Goal: Task Accomplishment & Management: Use online tool/utility

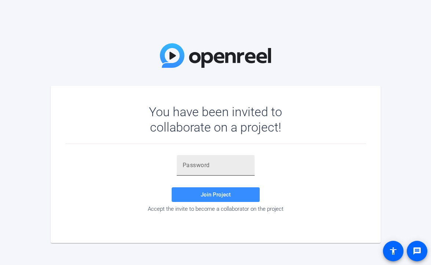
click at [193, 159] on div at bounding box center [216, 165] width 66 height 21
paste input "!;0G2E"
type input "!;0G2E"
click at [190, 195] on span at bounding box center [216, 195] width 88 height 18
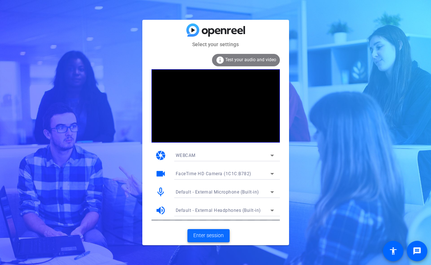
click at [211, 232] on span "Enter session" at bounding box center [209, 236] width 30 height 8
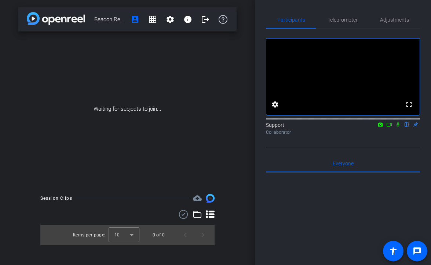
click at [390, 127] on icon at bounding box center [390, 124] width 6 height 5
click at [408, 127] on icon at bounding box center [407, 124] width 6 height 5
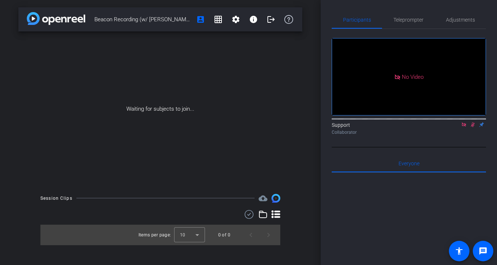
drag, startPoint x: 189, startPoint y: 22, endPoint x: 95, endPoint y: 23, distance: 93.6
click at [95, 23] on span "Beacon Recording (w/ [PERSON_NAME])" at bounding box center [142, 19] width 97 height 15
copy span "Beacon Recording (w/ [PERSON_NAME])"
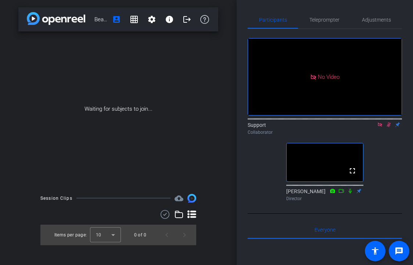
click at [388, 127] on icon at bounding box center [389, 124] width 6 height 5
click at [380, 127] on icon at bounding box center [379, 125] width 4 height 4
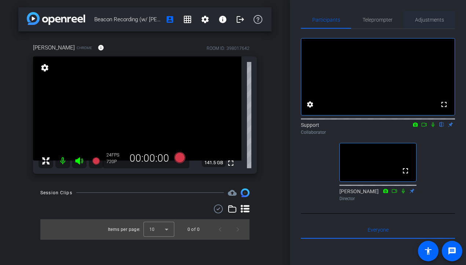
click at [422, 14] on span "Adjustments" at bounding box center [429, 20] width 29 height 18
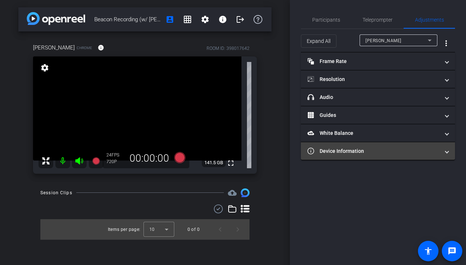
click at [352, 151] on mat-panel-title "Device Information" at bounding box center [374, 152] width 132 height 8
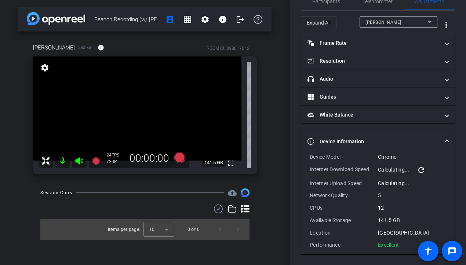
scroll to position [19, 0]
drag, startPoint x: 402, startPoint y: 244, endPoint x: 310, endPoint y: 157, distance: 127.3
click at [310, 157] on div "Device Model Chrome Internet Download Speed 22.45 Mbps refresh Internet Upload …" at bounding box center [378, 203] width 154 height 101
copy div "Device Model Chrome Internet Download Speed 22.45 Mbps refresh Internet Upload …"
click at [328, 1] on span "Participants" at bounding box center [326, 0] width 28 height 5
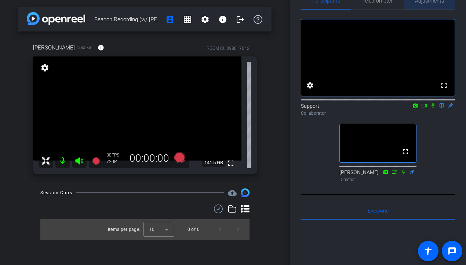
click at [430, 3] on span "Adjustments" at bounding box center [429, 0] width 29 height 5
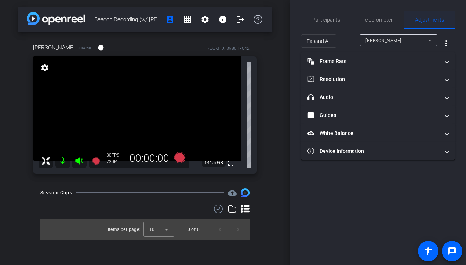
scroll to position [0, 0]
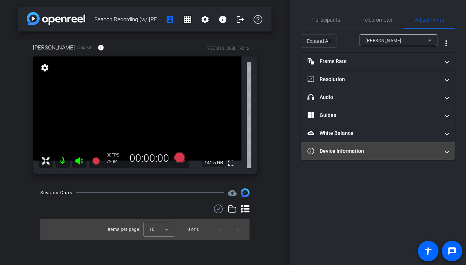
click at [340, 154] on mat-panel-title "Device Information" at bounding box center [374, 152] width 132 height 8
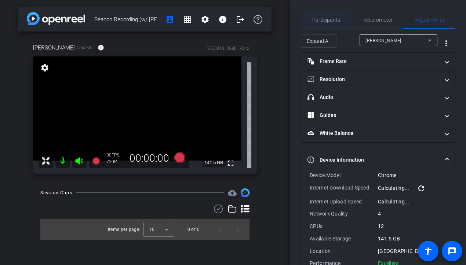
click at [323, 24] on span "Participants" at bounding box center [326, 20] width 28 height 18
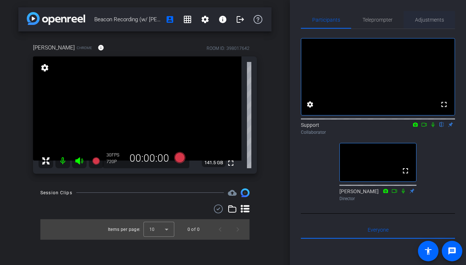
click at [424, 21] on span "Adjustments" at bounding box center [429, 19] width 29 height 5
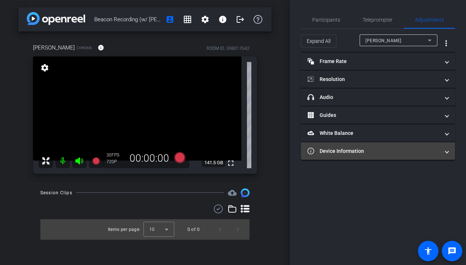
click at [345, 155] on mat-panel-title "Device Information" at bounding box center [374, 152] width 132 height 8
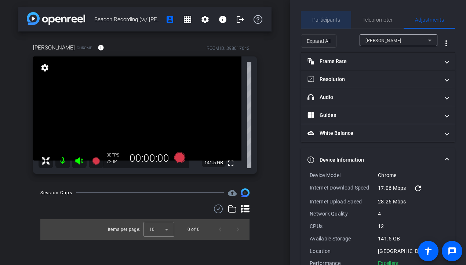
click at [328, 18] on span "Participants" at bounding box center [326, 19] width 28 height 5
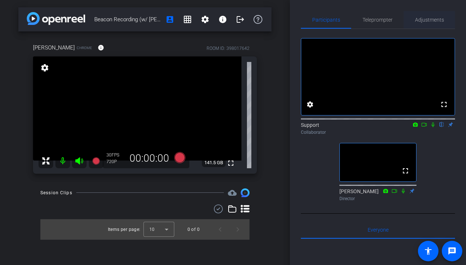
click at [424, 23] on span "Adjustments" at bounding box center [429, 20] width 29 height 18
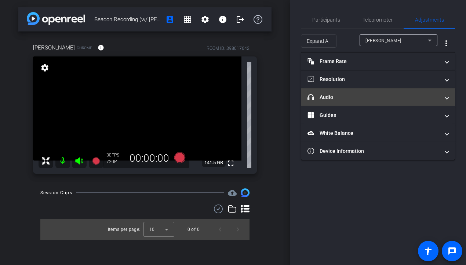
click at [368, 99] on mat-panel-title "headphone icon Audio" at bounding box center [374, 98] width 132 height 8
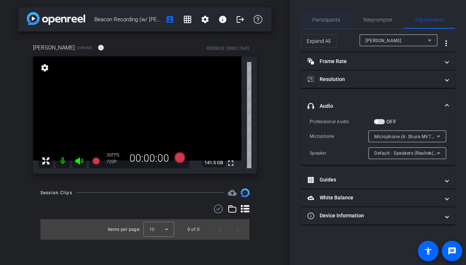
click at [337, 24] on span "Participants" at bounding box center [326, 20] width 28 height 18
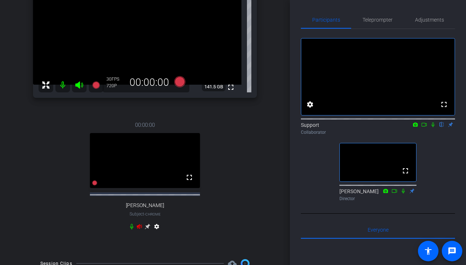
scroll to position [79, 0]
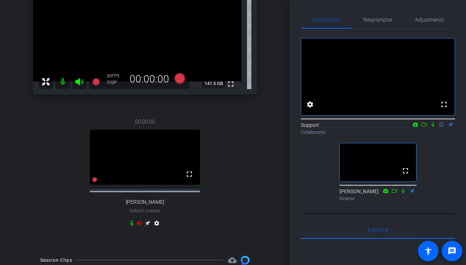
click at [147, 224] on icon at bounding box center [148, 224] width 6 height 6
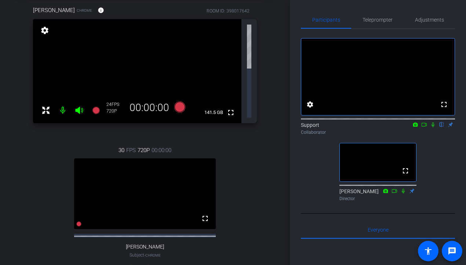
scroll to position [0, 0]
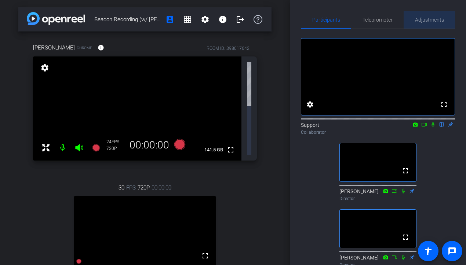
click at [431, 18] on span "Adjustments" at bounding box center [429, 19] width 29 height 5
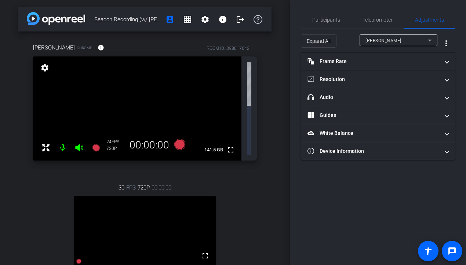
click at [397, 37] on div "[PERSON_NAME]" at bounding box center [397, 40] width 62 height 9
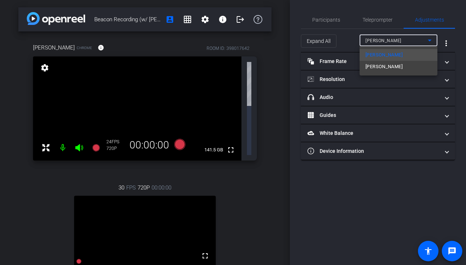
click at [376, 76] on div at bounding box center [233, 132] width 466 height 265
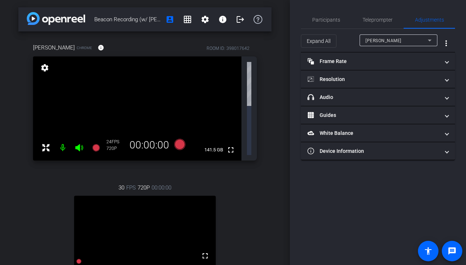
click at [386, 39] on div "[PERSON_NAME]" at bounding box center [397, 40] width 62 height 9
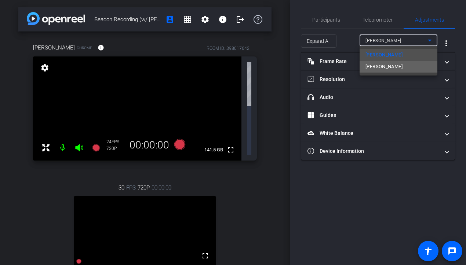
click at [396, 65] on mat-option "[PERSON_NAME]" at bounding box center [399, 67] width 78 height 12
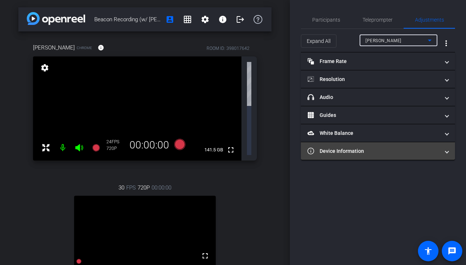
click at [342, 148] on mat-panel-title "Device Information" at bounding box center [374, 152] width 132 height 8
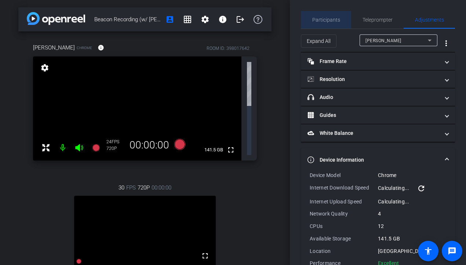
click at [318, 23] on span "Participants" at bounding box center [326, 20] width 28 height 18
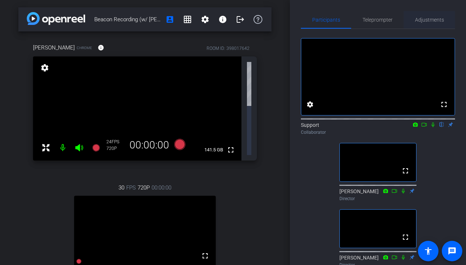
click at [431, 15] on div "Adjustments" at bounding box center [429, 20] width 51 height 18
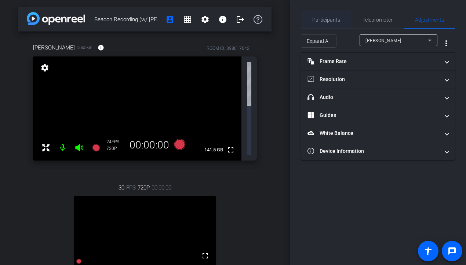
click at [323, 23] on span "Participants" at bounding box center [326, 20] width 28 height 18
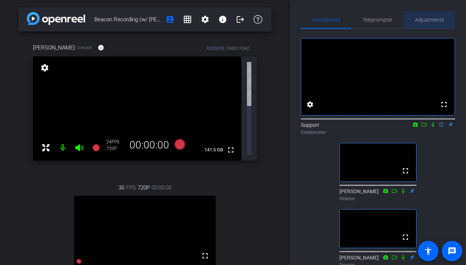
click at [431, 25] on span "Adjustments" at bounding box center [429, 20] width 29 height 18
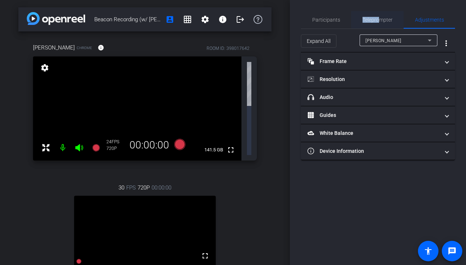
click at [380, 17] on span "Teleprompter" at bounding box center [378, 19] width 30 height 5
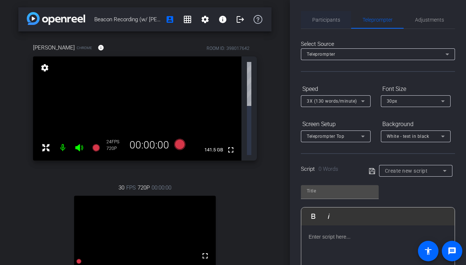
click at [327, 14] on span "Participants" at bounding box center [326, 20] width 28 height 18
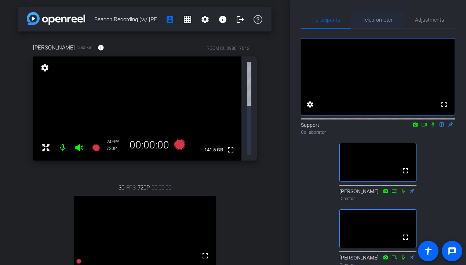
click at [379, 23] on span "Teleprompter" at bounding box center [378, 20] width 30 height 18
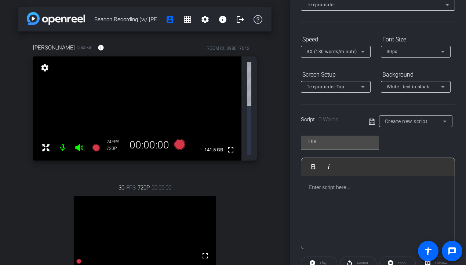
scroll to position [3, 0]
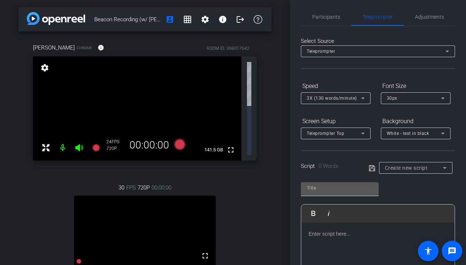
click at [322, 187] on input "text" at bounding box center [340, 188] width 66 height 9
type input "Script"
click at [389, 225] on div at bounding box center [377, 259] width 153 height 73
click at [369, 167] on icon at bounding box center [372, 168] width 6 height 6
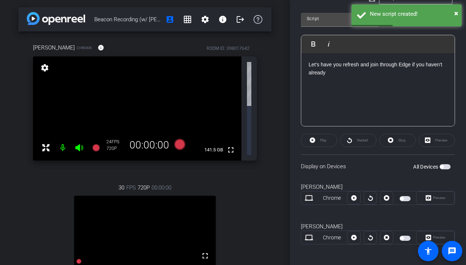
scroll to position [176, 0]
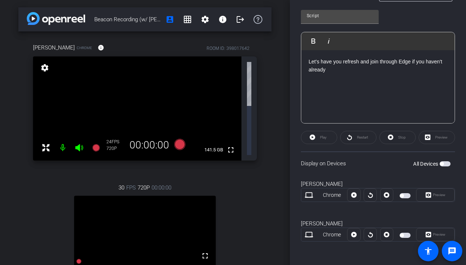
click at [408, 237] on span "button" at bounding box center [405, 235] width 11 height 5
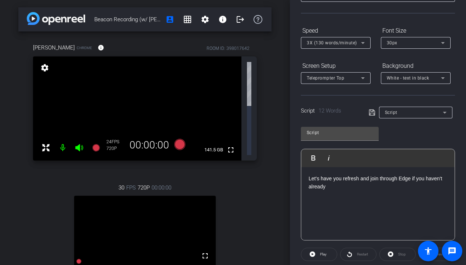
scroll to position [7, 0]
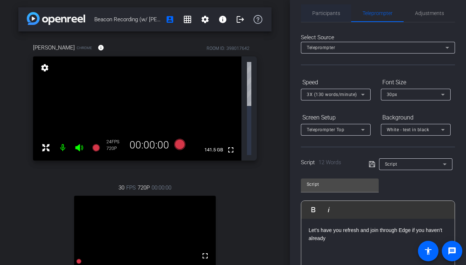
click at [332, 14] on span "Participants" at bounding box center [326, 13] width 28 height 5
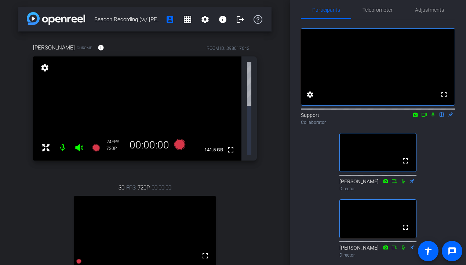
scroll to position [10, 0]
click at [377, 14] on span "Teleprompter" at bounding box center [378, 10] width 30 height 18
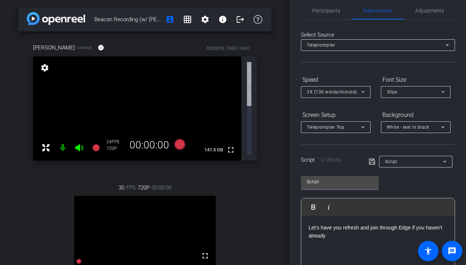
scroll to position [0, 0]
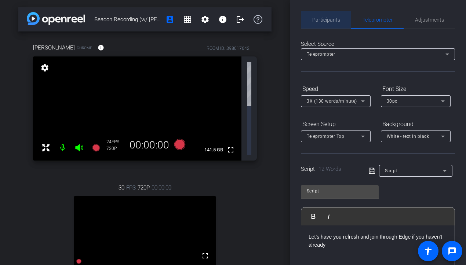
click at [334, 28] on span "Participants" at bounding box center [326, 20] width 28 height 18
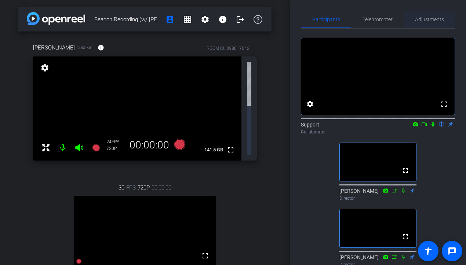
click at [424, 17] on span "Adjustments" at bounding box center [429, 19] width 29 height 5
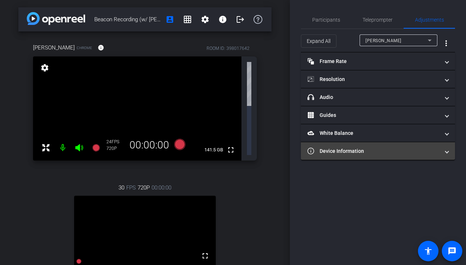
click at [384, 154] on mat-panel-title "Device Information" at bounding box center [374, 152] width 132 height 8
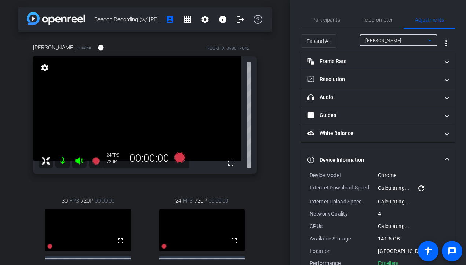
click at [402, 40] on div "[PERSON_NAME]" at bounding box center [397, 40] width 62 height 9
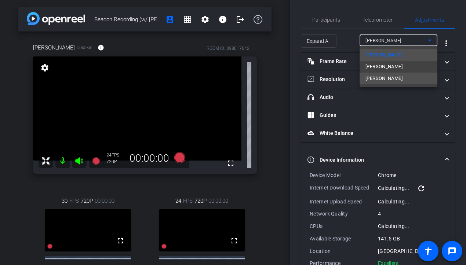
click at [390, 80] on span "[PERSON_NAME]" at bounding box center [384, 78] width 37 height 9
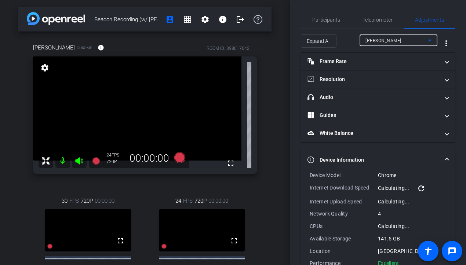
type input "11000"
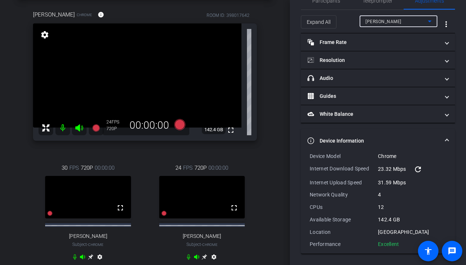
scroll to position [16, 0]
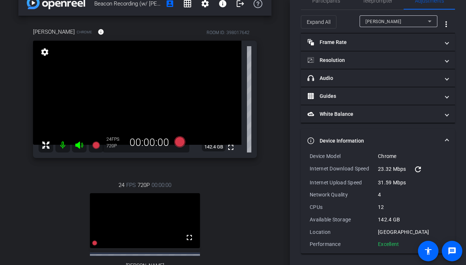
drag, startPoint x: 402, startPoint y: 244, endPoint x: 311, endPoint y: 154, distance: 128.5
click at [311, 154] on div "Device Model Chrome Internet Download Speed 23.32 Mbps refresh Internet Upload …" at bounding box center [378, 200] width 137 height 95
copy div "Device Model Chrome Internet Download Speed 23.32 Mbps refresh Internet Upload …"
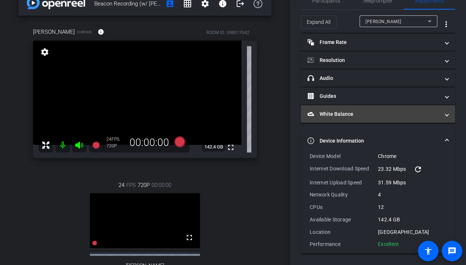
scroll to position [0, 0]
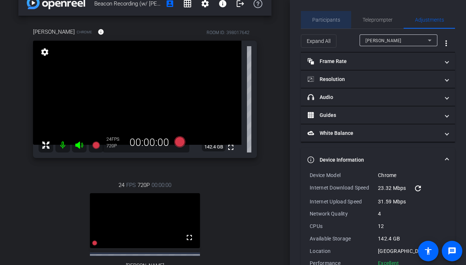
click at [325, 19] on span "Participants" at bounding box center [326, 19] width 28 height 5
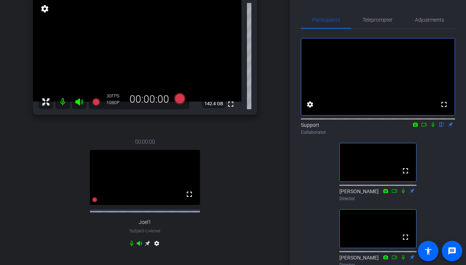
scroll to position [91, 0]
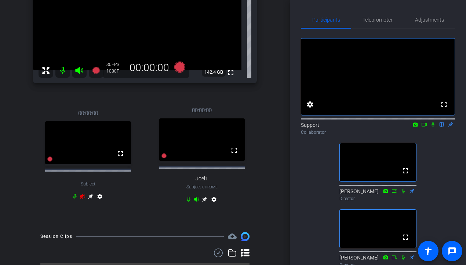
click at [148, 213] on div "00:00:00 fullscreen Joel1 Subject - Chrome settings" at bounding box center [202, 156] width 110 height 124
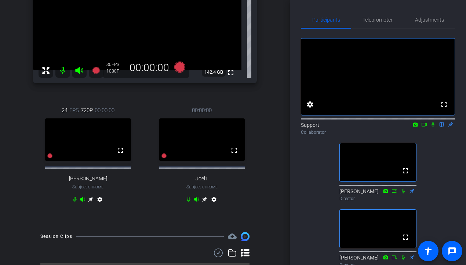
click at [90, 203] on icon at bounding box center [91, 200] width 6 height 6
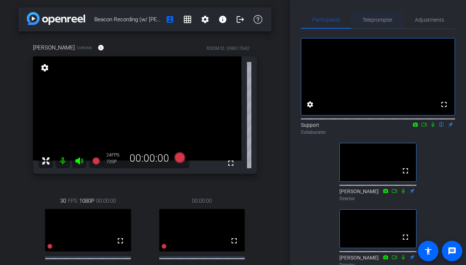
click at [382, 19] on span "Teleprompter" at bounding box center [378, 19] width 30 height 5
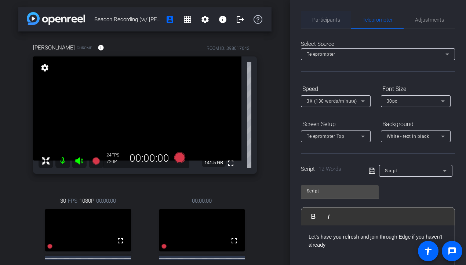
click at [321, 26] on span "Participants" at bounding box center [326, 20] width 28 height 18
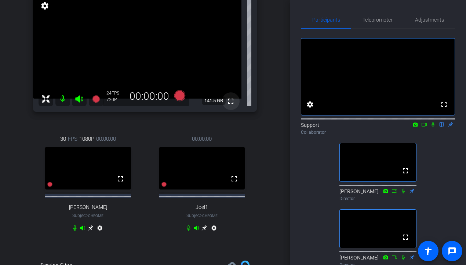
scroll to position [93, 0]
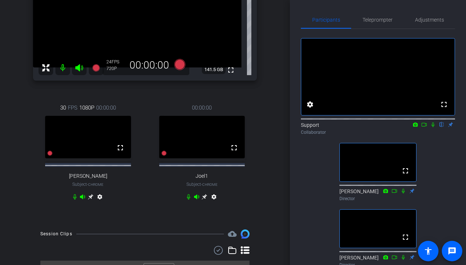
click at [203, 200] on icon at bounding box center [205, 197] width 6 height 6
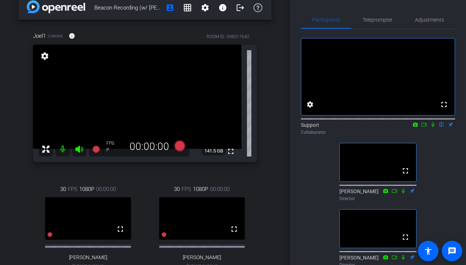
scroll to position [14, 0]
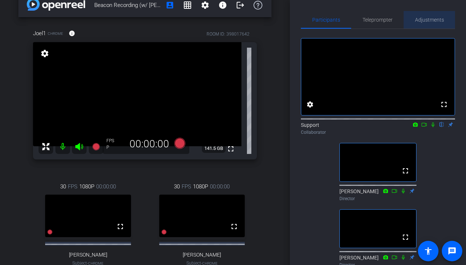
click at [431, 16] on span "Adjustments" at bounding box center [429, 20] width 29 height 18
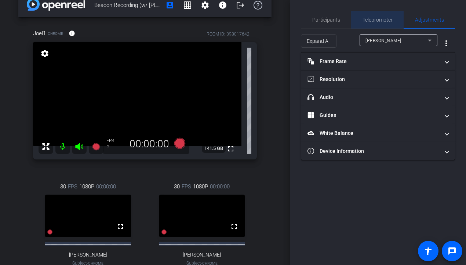
click at [373, 21] on span "Teleprompter" at bounding box center [378, 19] width 30 height 5
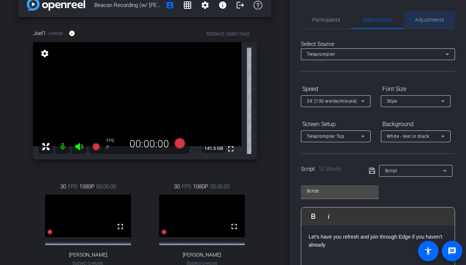
click at [420, 21] on span "Adjustments" at bounding box center [429, 19] width 29 height 5
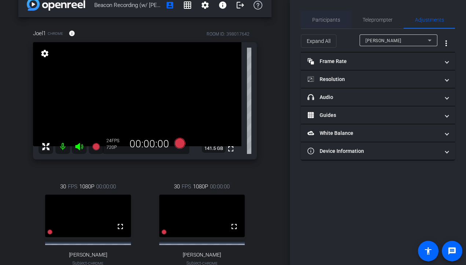
click at [333, 20] on span "Participants" at bounding box center [326, 19] width 28 height 5
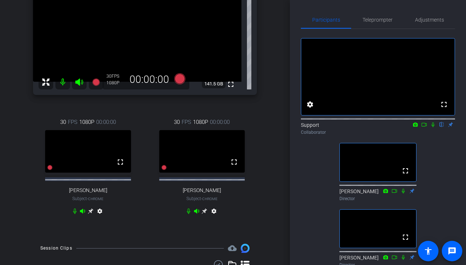
scroll to position [80, 0]
click at [431, 127] on icon at bounding box center [433, 124] width 6 height 5
click at [426, 13] on span "Adjustments" at bounding box center [429, 20] width 29 height 18
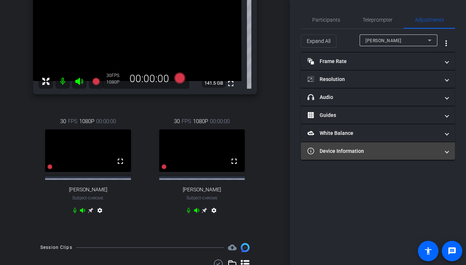
click at [394, 154] on mat-panel-title "Device Information" at bounding box center [374, 152] width 132 height 8
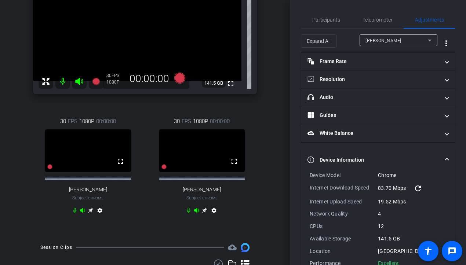
scroll to position [19, 0]
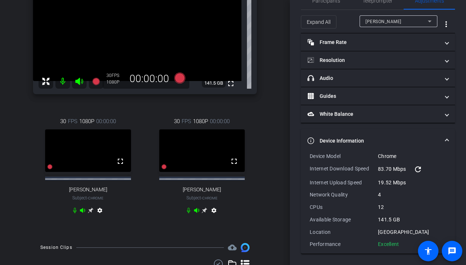
drag, startPoint x: 402, startPoint y: 244, endPoint x: 307, endPoint y: 155, distance: 130.4
click at [307, 155] on div "Device Model Chrome Internet Download Speed 83.70 Mbps refresh Internet Upload …" at bounding box center [378, 203] width 154 height 101
copy div "Device Model Chrome Internet Download Speed 83.70 Mbps refresh Internet Upload …"
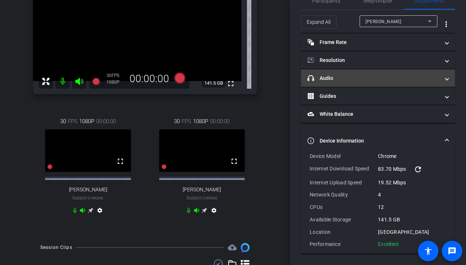
scroll to position [0, 0]
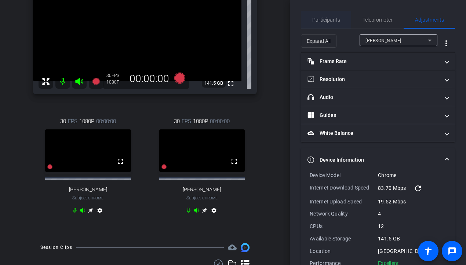
click at [326, 22] on span "Participants" at bounding box center [326, 19] width 28 height 5
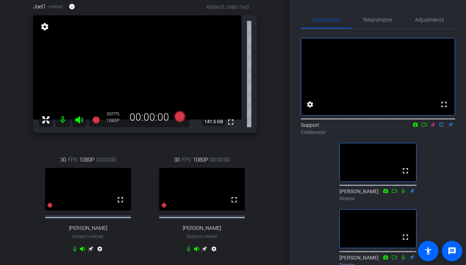
scroll to position [29, 0]
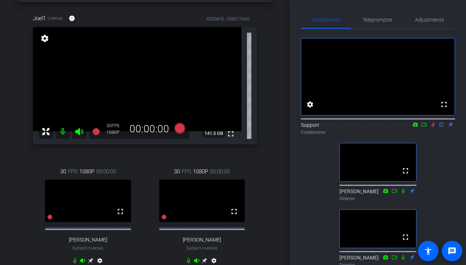
click at [431, 7] on div "Participants Teleprompter Adjustments fullscreen settings Support flip Collabor…" at bounding box center [378, 132] width 176 height 265
click at [431, 16] on span "Adjustments" at bounding box center [429, 20] width 29 height 18
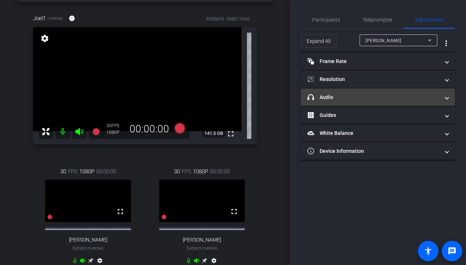
click at [382, 98] on mat-panel-title "headphone icon Audio" at bounding box center [374, 98] width 132 height 8
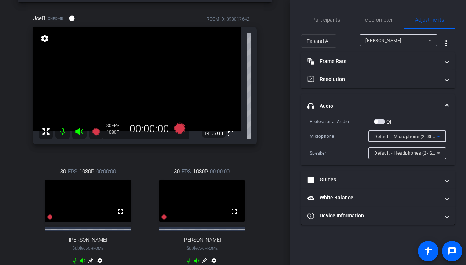
click at [387, 140] on div "Default - Microphone (2- Shure MV7+) (14ed:1019)" at bounding box center [406, 136] width 62 height 9
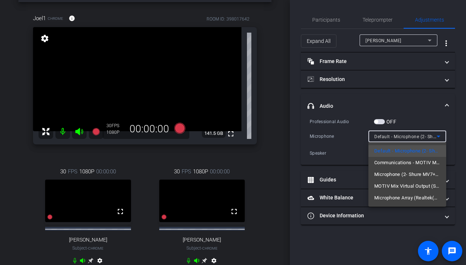
click at [396, 37] on div at bounding box center [233, 132] width 466 height 265
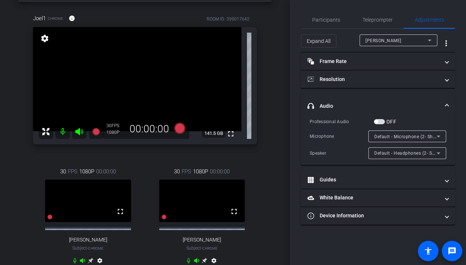
click at [396, 38] on div "[PERSON_NAME]" at bounding box center [397, 40] width 62 height 9
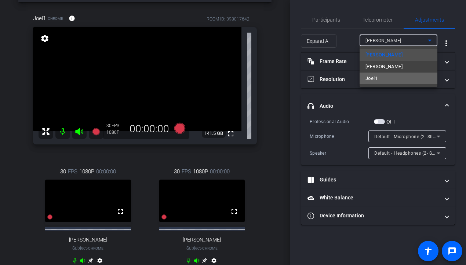
click at [392, 83] on mat-option "Joel1" at bounding box center [399, 79] width 78 height 12
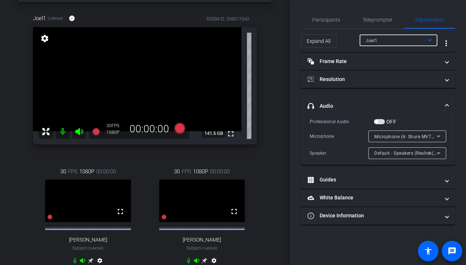
click at [387, 40] on div "Joel1" at bounding box center [397, 40] width 62 height 9
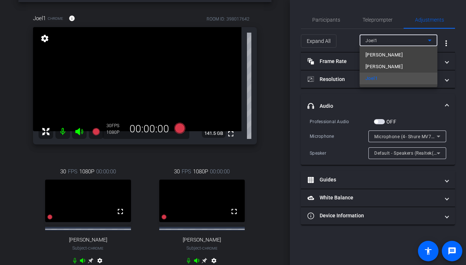
click at [393, 67] on span "[PERSON_NAME]" at bounding box center [384, 66] width 37 height 9
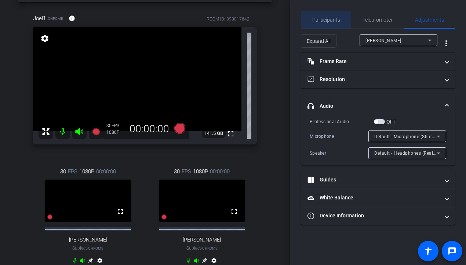
click at [322, 23] on span "Participants" at bounding box center [326, 20] width 28 height 18
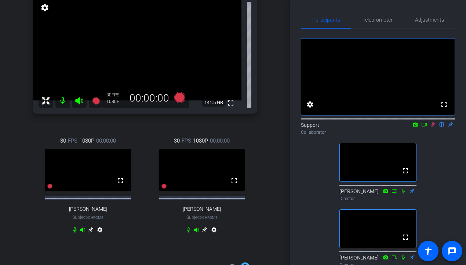
click at [205, 233] on icon at bounding box center [205, 230] width 6 height 6
click at [431, 127] on icon at bounding box center [433, 125] width 4 height 5
click at [431, 18] on div "Adjustments" at bounding box center [429, 20] width 51 height 18
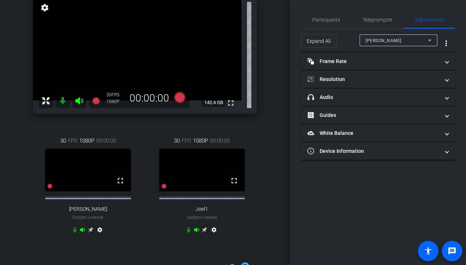
click at [417, 40] on div "[PERSON_NAME]" at bounding box center [397, 40] width 62 height 9
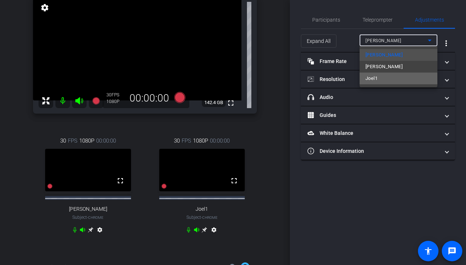
click at [397, 83] on mat-option "Joel1" at bounding box center [399, 79] width 78 height 12
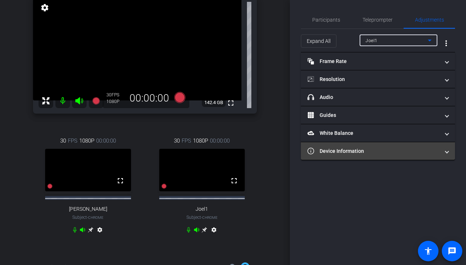
click at [363, 151] on mat-panel-title "Device Information" at bounding box center [374, 152] width 132 height 8
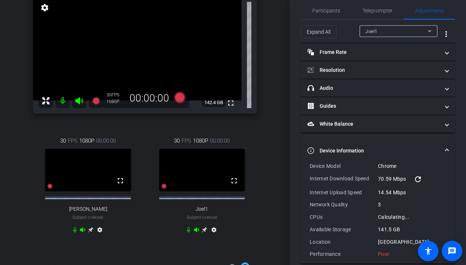
scroll to position [19, 0]
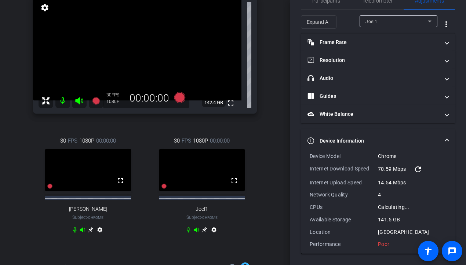
click at [206, 233] on icon at bounding box center [205, 230] width 6 height 6
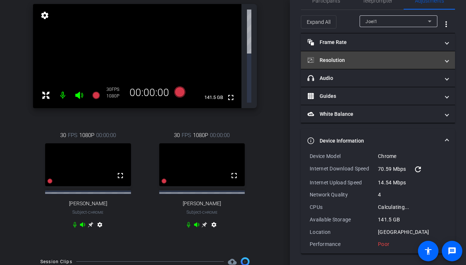
scroll to position [0, 0]
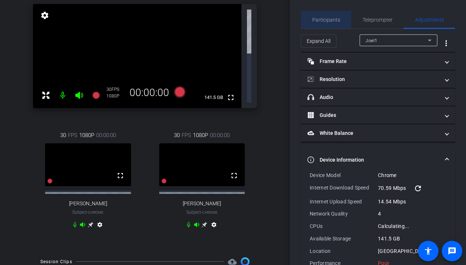
click at [326, 15] on span "Participants" at bounding box center [326, 20] width 28 height 18
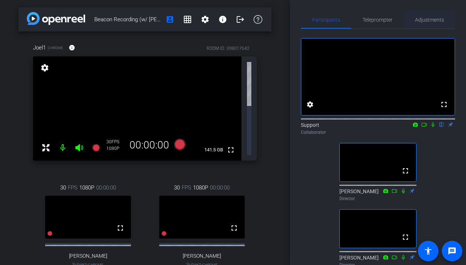
click at [431, 21] on span "Adjustments" at bounding box center [429, 19] width 29 height 5
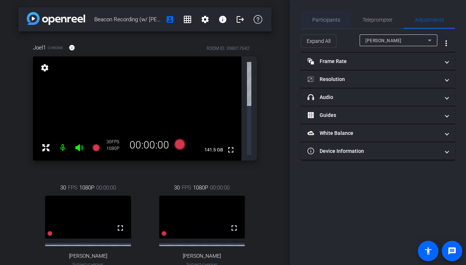
click at [331, 22] on span "Participants" at bounding box center [326, 19] width 28 height 5
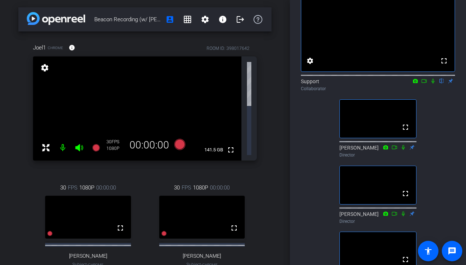
scroll to position [43, 0]
click at [431, 84] on icon at bounding box center [433, 82] width 3 height 5
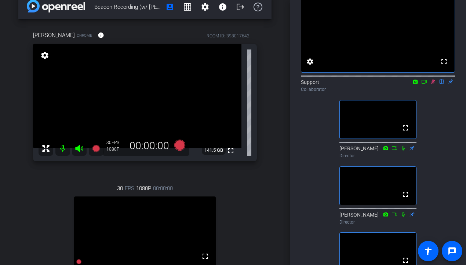
scroll to position [0, 0]
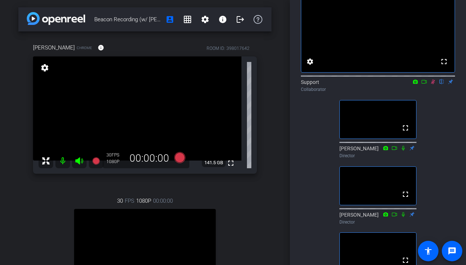
click at [431, 113] on div "fullscreen settings Support flip Collaborator fullscreen [PERSON_NAME] Director…" at bounding box center [378, 140] width 154 height 308
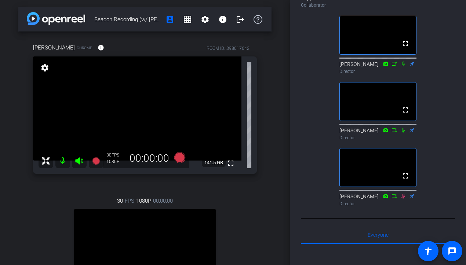
scroll to position [133, 0]
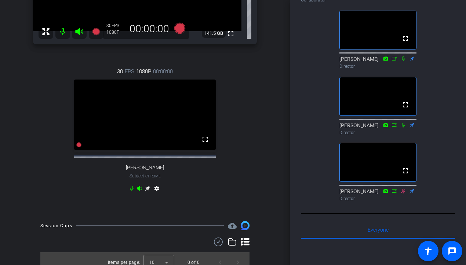
click at [147, 192] on icon at bounding box center [148, 189] width 6 height 6
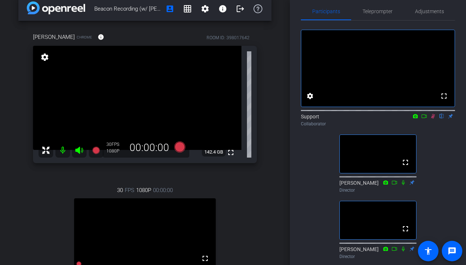
scroll to position [7, 0]
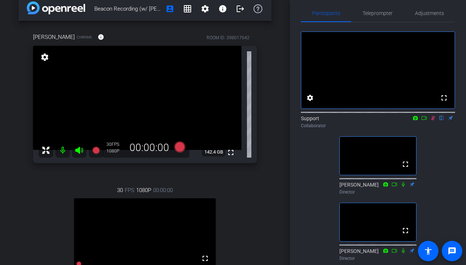
click at [431, 146] on div "fullscreen settings Support flip Collaborator fullscreen [PERSON_NAME] Director…" at bounding box center [378, 176] width 154 height 308
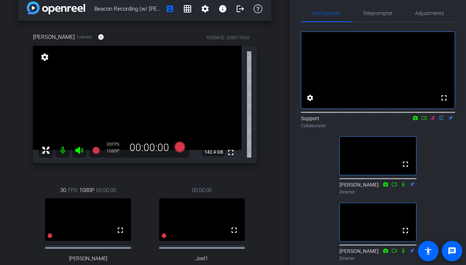
click at [431, 121] on icon at bounding box center [433, 118] width 6 height 5
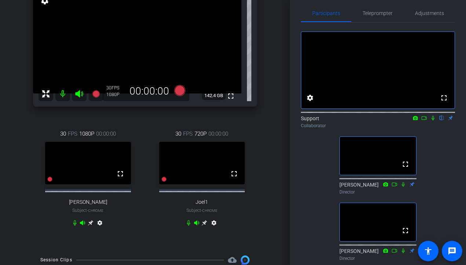
scroll to position [80, 0]
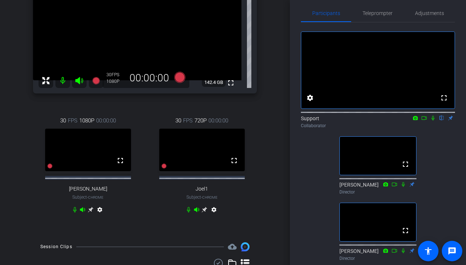
click at [431, 121] on icon at bounding box center [433, 118] width 6 height 5
click at [203, 212] on icon at bounding box center [205, 210] width 6 height 6
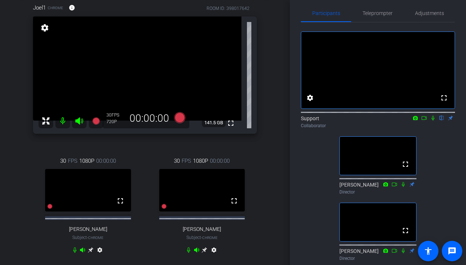
scroll to position [0, 0]
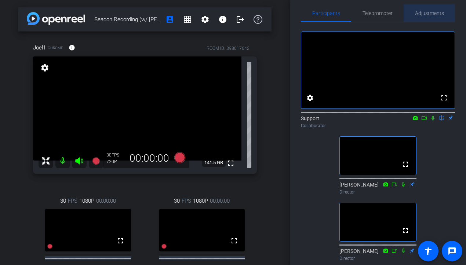
click at [422, 18] on span "Adjustments" at bounding box center [429, 13] width 29 height 18
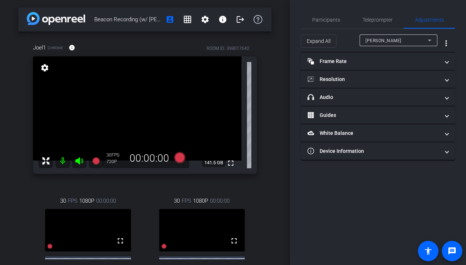
click at [397, 39] on div "[PERSON_NAME]" at bounding box center [397, 40] width 62 height 9
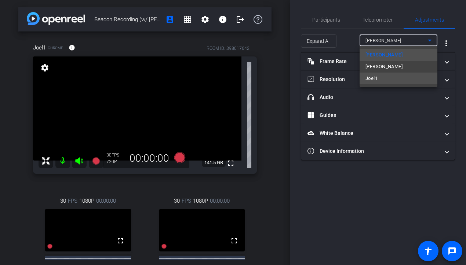
click at [377, 76] on span "Joel1" at bounding box center [372, 78] width 12 height 9
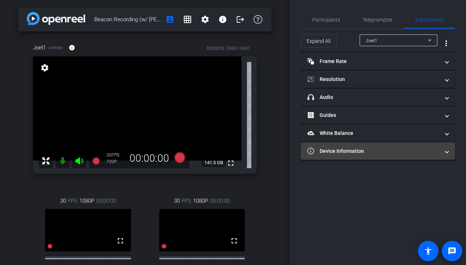
click at [347, 149] on mat-panel-title "Device Information" at bounding box center [374, 152] width 132 height 8
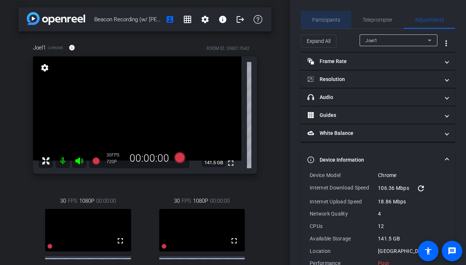
click at [325, 16] on span "Participants" at bounding box center [326, 20] width 28 height 18
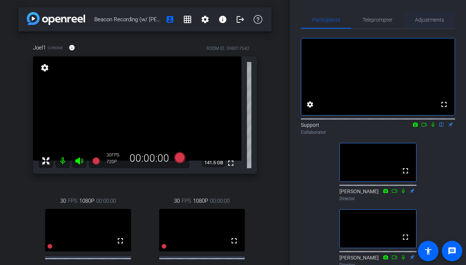
click at [427, 18] on span "Adjustments" at bounding box center [429, 19] width 29 height 5
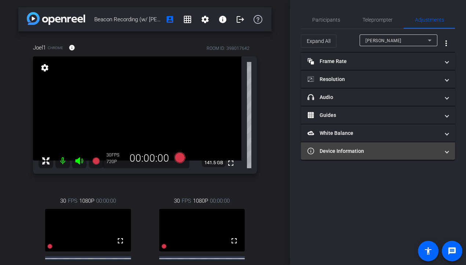
click at [361, 152] on mat-panel-title "Device Information" at bounding box center [374, 152] width 132 height 8
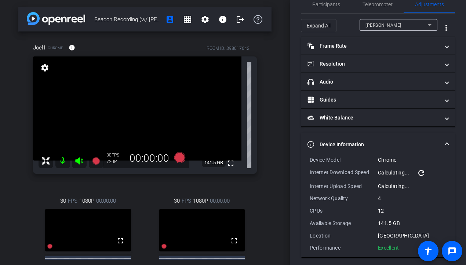
scroll to position [13, 0]
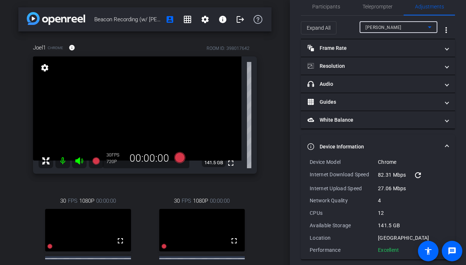
click at [389, 28] on span "[PERSON_NAME]" at bounding box center [384, 27] width 36 height 5
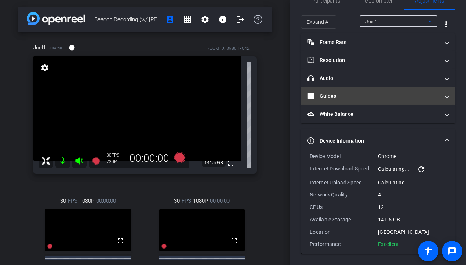
scroll to position [0, 0]
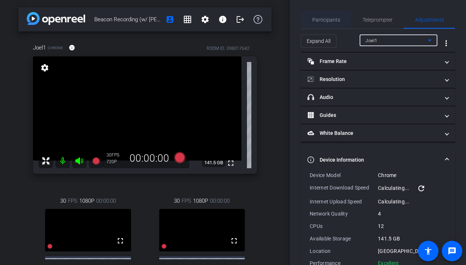
click at [329, 22] on span "Participants" at bounding box center [326, 19] width 28 height 5
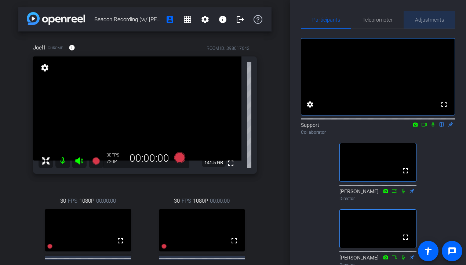
click at [421, 19] on span "Adjustments" at bounding box center [429, 19] width 29 height 5
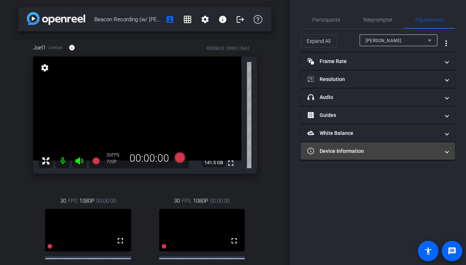
click at [347, 160] on mat-expansion-panel-header "Device Information" at bounding box center [378, 151] width 154 height 18
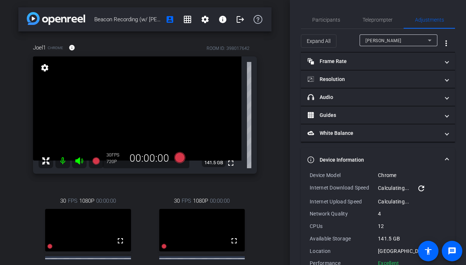
click at [393, 37] on div "[PERSON_NAME]" at bounding box center [397, 40] width 62 height 9
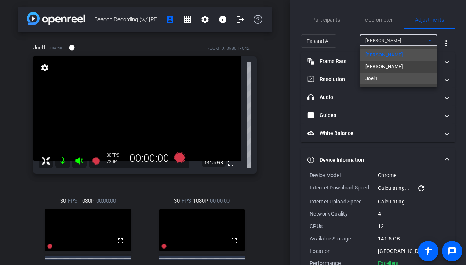
click at [379, 78] on mat-option "Joel1" at bounding box center [399, 79] width 78 height 12
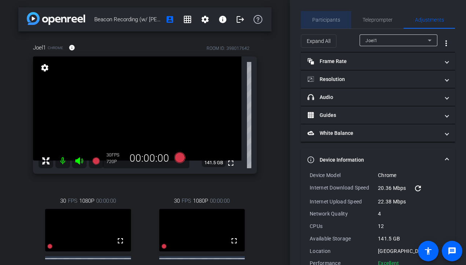
click at [336, 20] on span "Participants" at bounding box center [326, 19] width 28 height 5
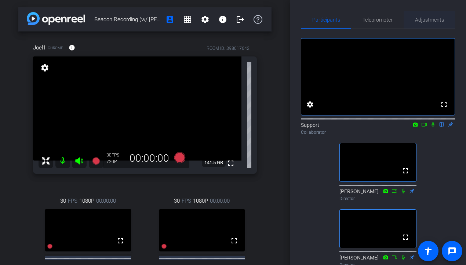
click at [417, 17] on span "Adjustments" at bounding box center [429, 19] width 29 height 5
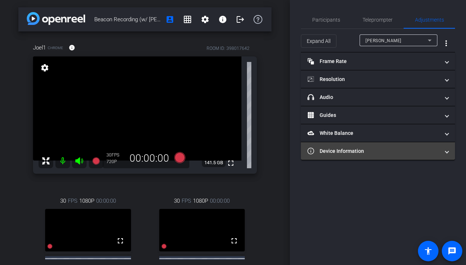
click at [359, 155] on mat-expansion-panel-header "Device Information" at bounding box center [378, 151] width 154 height 18
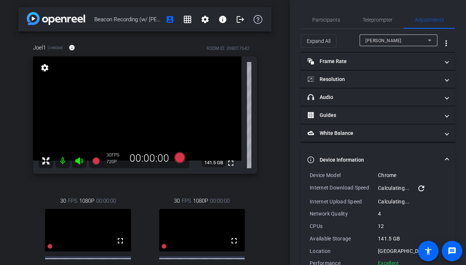
click at [380, 37] on div "[PERSON_NAME]" at bounding box center [397, 40] width 62 height 9
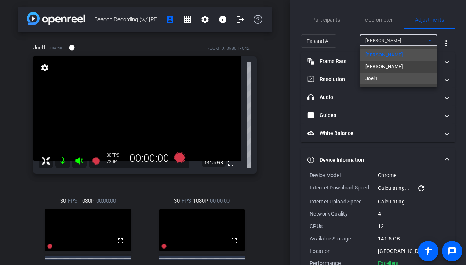
click at [378, 81] on mat-option "Joel1" at bounding box center [399, 79] width 78 height 12
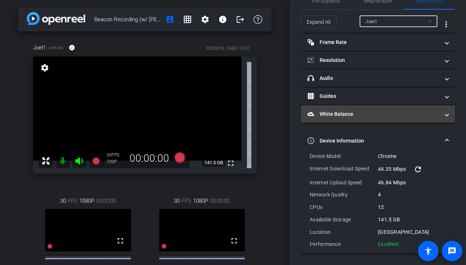
scroll to position [19, 0]
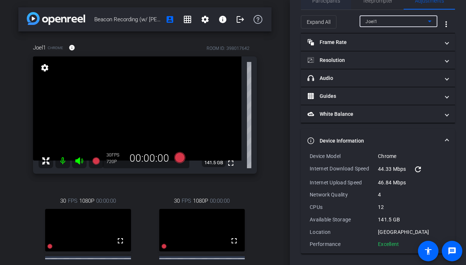
click at [336, 2] on span "Participants" at bounding box center [326, 0] width 28 height 5
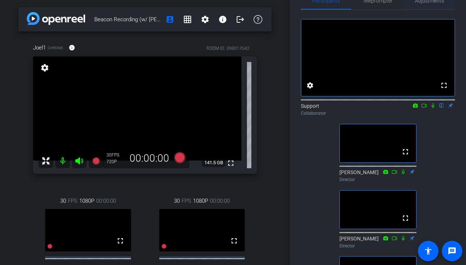
click at [431, 6] on span "Adjustments" at bounding box center [429, 1] width 29 height 18
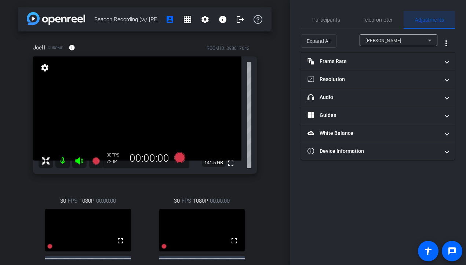
scroll to position [0, 0]
click at [379, 35] on div "[PERSON_NAME]" at bounding box center [399, 41] width 66 height 12
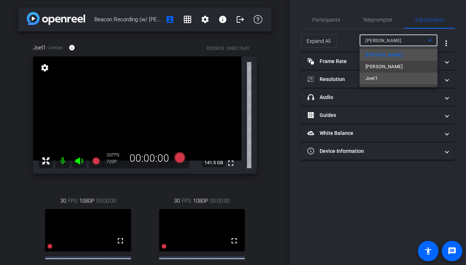
click at [375, 75] on span "Joel1" at bounding box center [372, 78] width 12 height 9
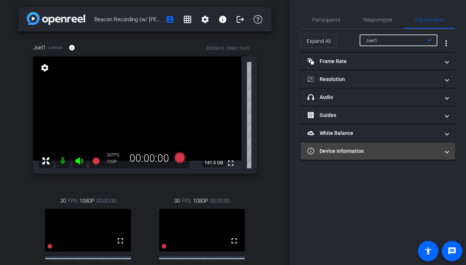
click at [359, 149] on mat-panel-title "Device Information" at bounding box center [374, 152] width 132 height 8
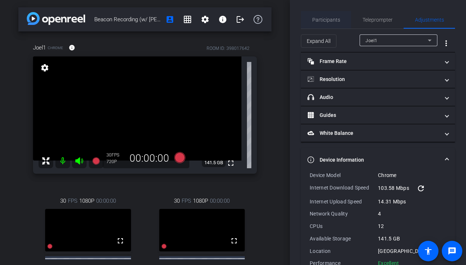
click at [320, 19] on span "Participants" at bounding box center [326, 19] width 28 height 5
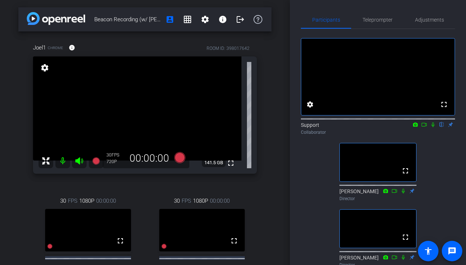
click at [431, 127] on icon at bounding box center [433, 125] width 3 height 5
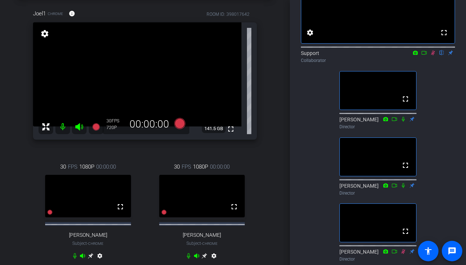
scroll to position [32, 0]
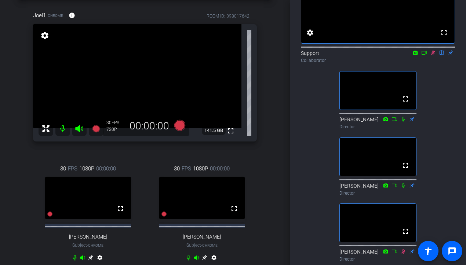
click at [47, 36] on mat-icon "settings" at bounding box center [45, 35] width 10 height 9
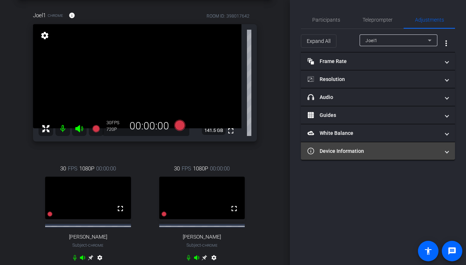
click at [348, 152] on mat-panel-title "Device Information" at bounding box center [374, 152] width 132 height 8
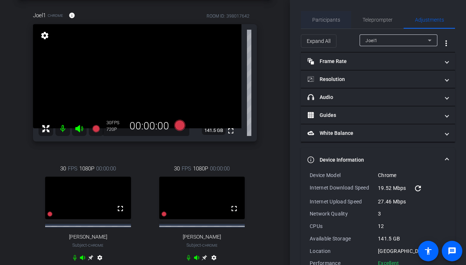
click at [332, 22] on span "Participants" at bounding box center [326, 19] width 28 height 5
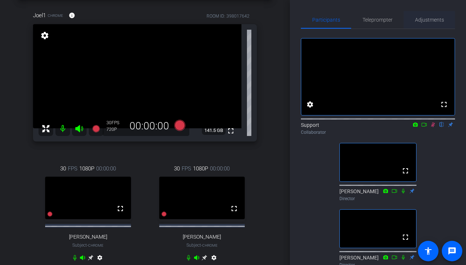
click at [431, 18] on span "Adjustments" at bounding box center [429, 19] width 29 height 5
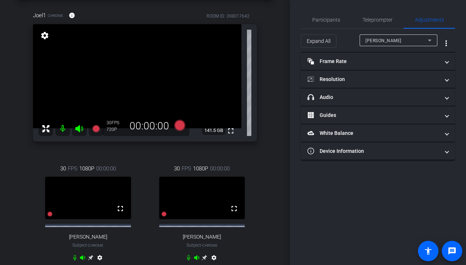
click at [410, 39] on div "[PERSON_NAME]" at bounding box center [397, 40] width 62 height 9
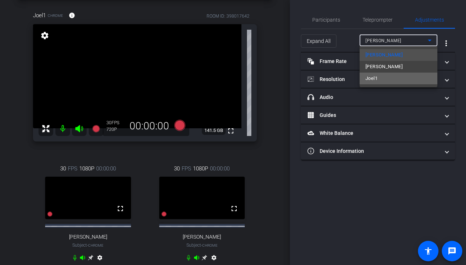
click at [396, 80] on mat-option "Joel1" at bounding box center [399, 79] width 78 height 12
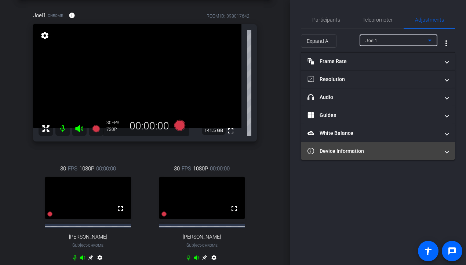
click at [351, 155] on mat-panel-title "Device Information" at bounding box center [374, 152] width 132 height 8
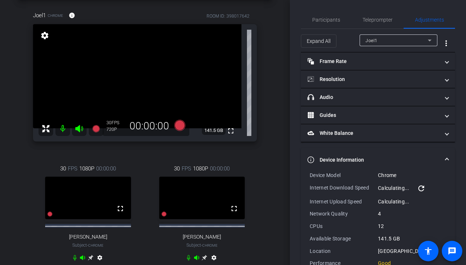
scroll to position [19, 0]
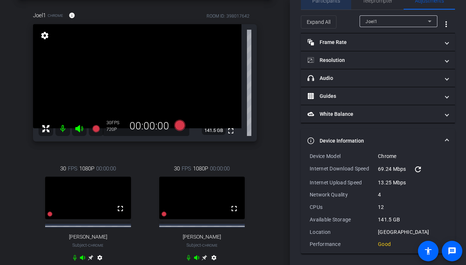
click at [341, 1] on div "Participants" at bounding box center [326, 1] width 50 height 18
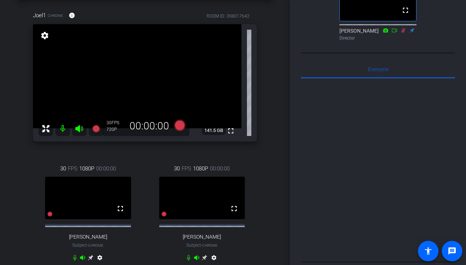
scroll to position [366, 0]
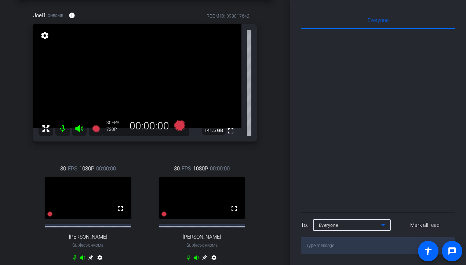
click at [340, 225] on div "Everyone" at bounding box center [350, 225] width 62 height 9
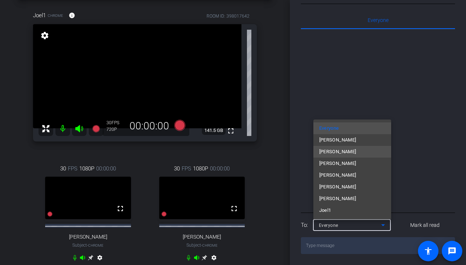
click at [353, 153] on mat-option "[PERSON_NAME]" at bounding box center [353, 152] width 78 height 12
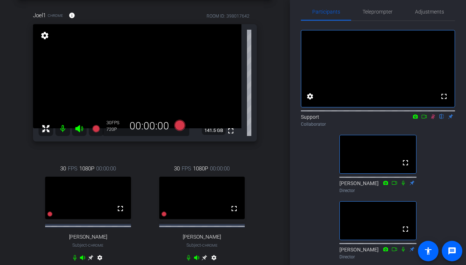
scroll to position [0, 0]
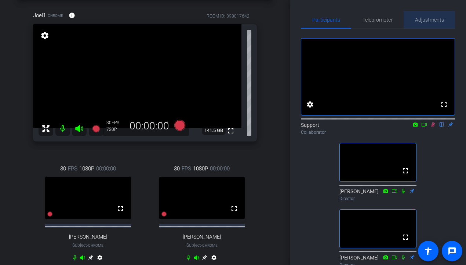
click at [421, 22] on span "Adjustments" at bounding box center [429, 19] width 29 height 5
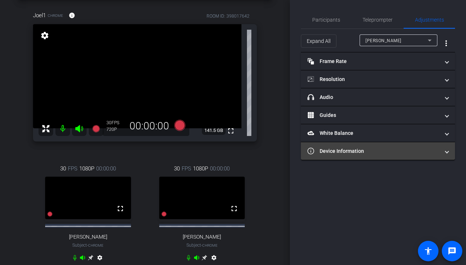
click at [375, 150] on mat-panel-title "Device Information" at bounding box center [374, 152] width 132 height 8
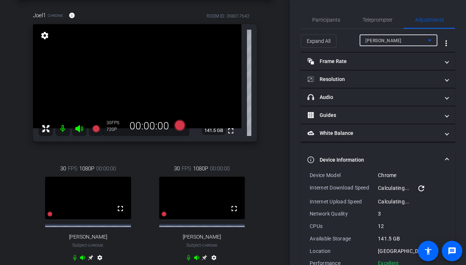
click at [401, 39] on div "[PERSON_NAME]" at bounding box center [397, 40] width 62 height 9
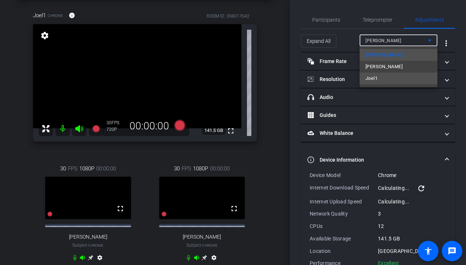
click at [388, 81] on mat-option "Joel1" at bounding box center [399, 79] width 78 height 12
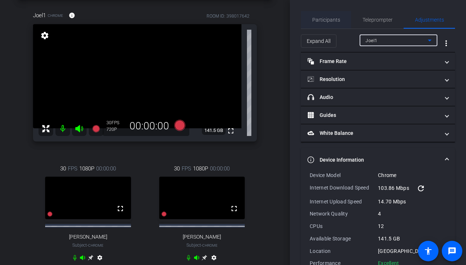
click at [331, 21] on span "Participants" at bounding box center [326, 19] width 28 height 5
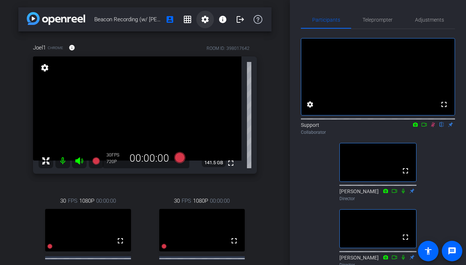
click at [203, 21] on mat-icon "settings" at bounding box center [205, 19] width 9 height 9
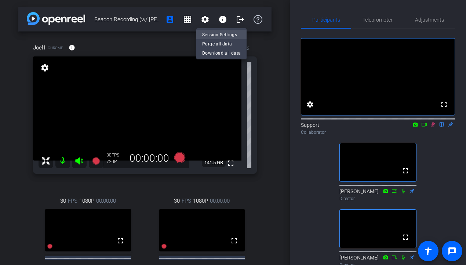
click at [216, 36] on span "Session Settings" at bounding box center [221, 34] width 39 height 9
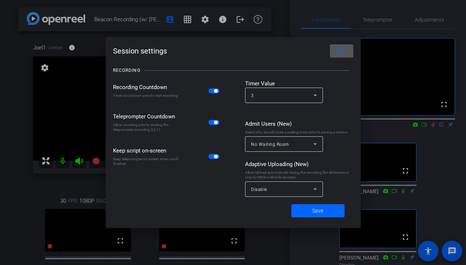
click at [337, 50] on mat-icon "close" at bounding box center [340, 51] width 9 height 9
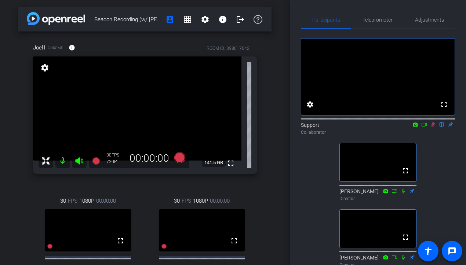
click at [423, 153] on div "fullscreen settings Support flip Collaborator fullscreen [PERSON_NAME] Director…" at bounding box center [378, 183] width 154 height 308
click at [431, 17] on span "Adjustments" at bounding box center [429, 19] width 29 height 5
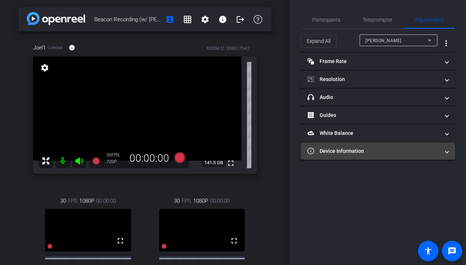
click at [358, 160] on mat-expansion-panel "Device Information Device Model Chrome Internet Download Speed Calculating... r…" at bounding box center [378, 151] width 154 height 18
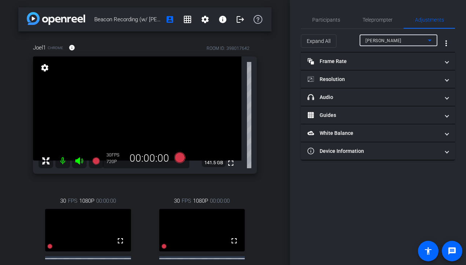
click at [394, 42] on div "[PERSON_NAME]" at bounding box center [397, 40] width 62 height 9
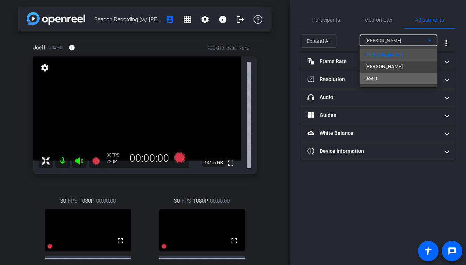
click at [381, 79] on mat-option "Joel1" at bounding box center [399, 79] width 78 height 12
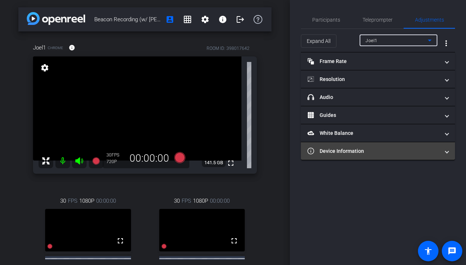
click at [352, 150] on mat-panel-title "Device Information" at bounding box center [374, 152] width 132 height 8
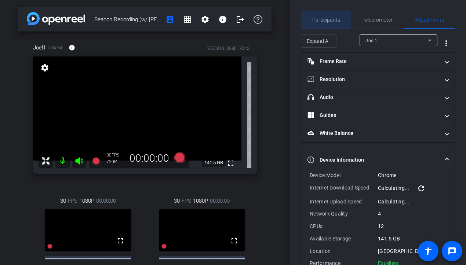
click at [322, 14] on span "Participants" at bounding box center [326, 20] width 28 height 18
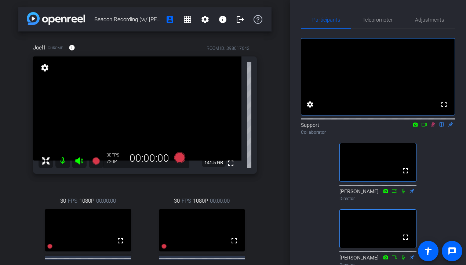
click at [431, 127] on icon at bounding box center [433, 124] width 6 height 5
click at [431, 22] on span "Adjustments" at bounding box center [429, 19] width 29 height 5
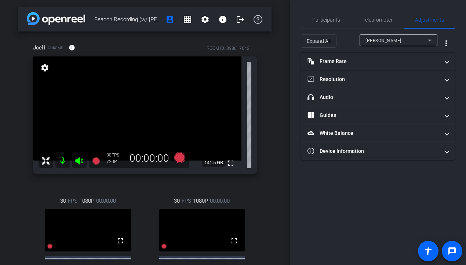
click at [397, 42] on div "[PERSON_NAME]" at bounding box center [397, 40] width 62 height 9
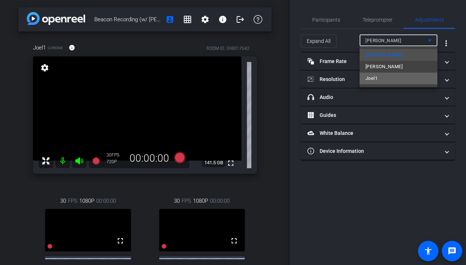
click at [380, 84] on mat-option "Joel1" at bounding box center [399, 79] width 78 height 12
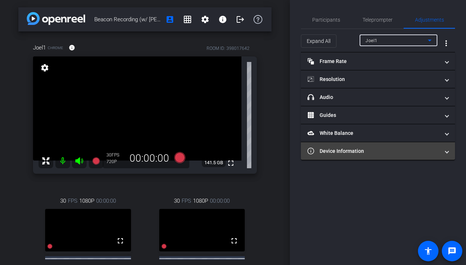
click at [356, 147] on mat-expansion-panel-header "Device Information" at bounding box center [378, 151] width 154 height 18
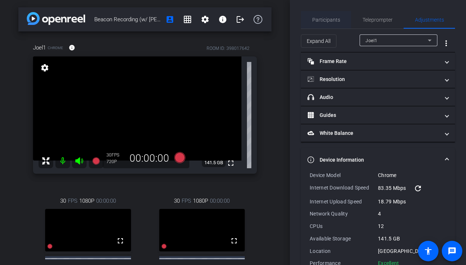
click at [329, 21] on span "Participants" at bounding box center [326, 19] width 28 height 5
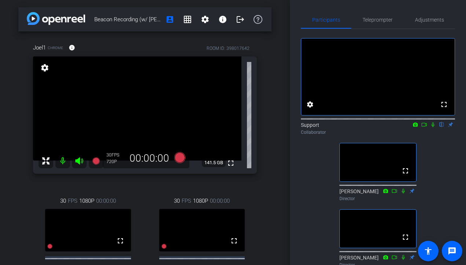
click at [431, 127] on icon at bounding box center [433, 124] width 6 height 5
click at [248, 188] on div "30 FPS 1080P 00:00:00 fullscreen [PERSON_NAME] Subject - Chrome settings" at bounding box center [202, 247] width 110 height 124
click at [431, 12] on div "Adjustments" at bounding box center [429, 20] width 51 height 18
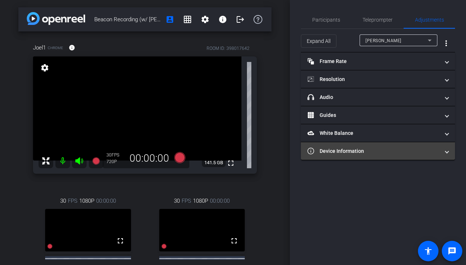
click at [339, 153] on mat-panel-title "Device Information" at bounding box center [374, 152] width 132 height 8
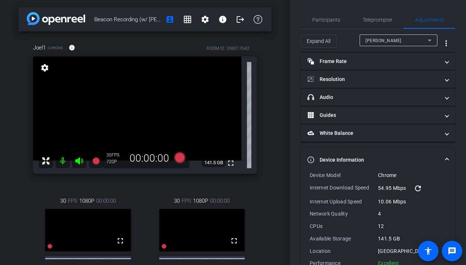
click at [385, 42] on span "[PERSON_NAME]" at bounding box center [384, 40] width 36 height 5
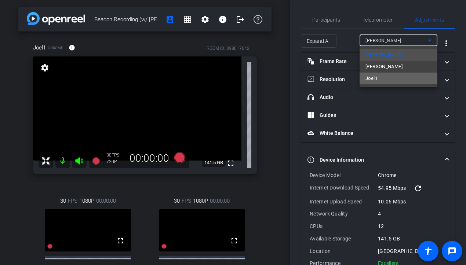
click at [374, 82] on span "Joel1" at bounding box center [372, 78] width 12 height 9
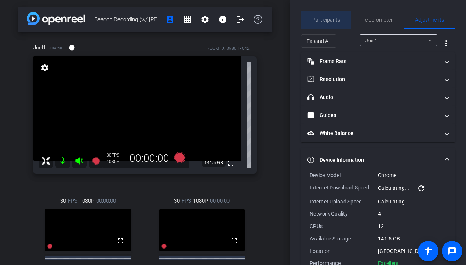
click at [325, 17] on span "Participants" at bounding box center [326, 19] width 28 height 5
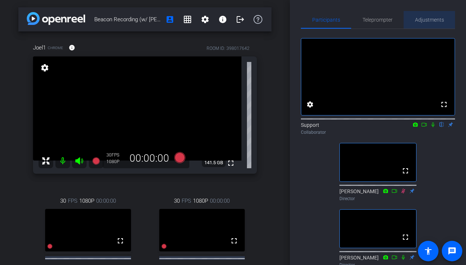
click at [426, 18] on span "Adjustments" at bounding box center [429, 19] width 29 height 5
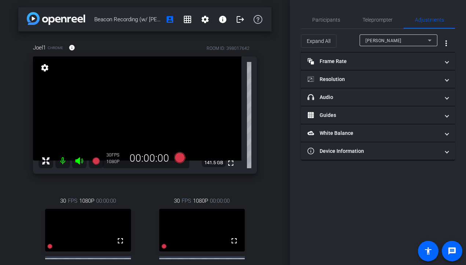
click at [392, 46] on div "[PERSON_NAME]" at bounding box center [399, 41] width 66 height 12
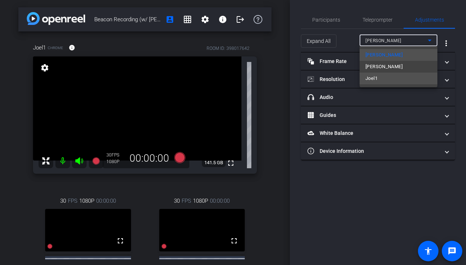
click at [377, 76] on span "Joel1" at bounding box center [372, 78] width 12 height 9
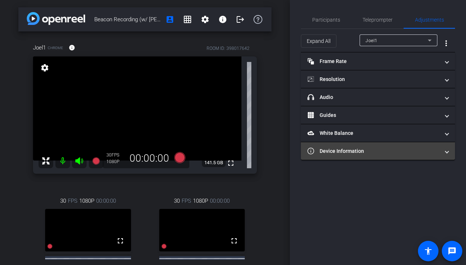
click at [343, 153] on mat-panel-title "Device Information" at bounding box center [374, 152] width 132 height 8
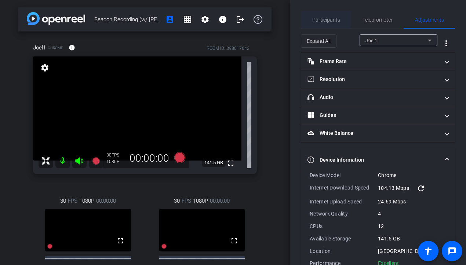
click at [329, 13] on span "Participants" at bounding box center [326, 20] width 28 height 18
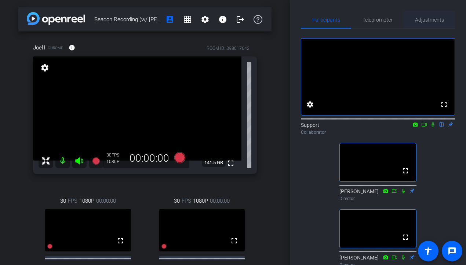
click at [431, 23] on span "Adjustments" at bounding box center [429, 20] width 29 height 18
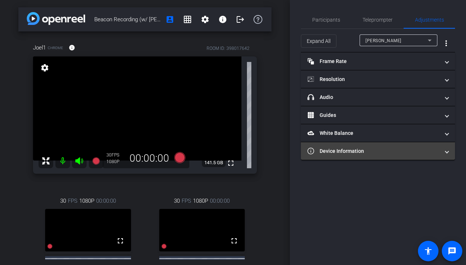
click at [367, 149] on mat-panel-title "Device Information" at bounding box center [374, 152] width 132 height 8
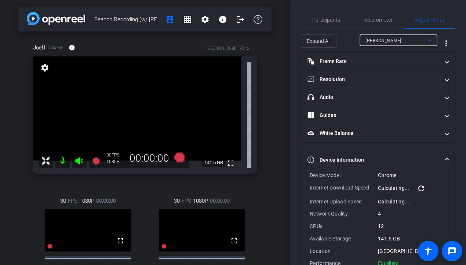
click at [389, 41] on div "[PERSON_NAME]" at bounding box center [397, 40] width 62 height 9
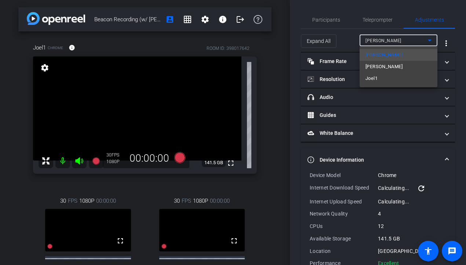
click at [376, 78] on span "Joel1" at bounding box center [372, 78] width 12 height 9
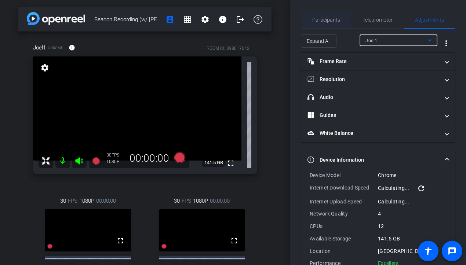
click at [333, 14] on span "Participants" at bounding box center [326, 20] width 28 height 18
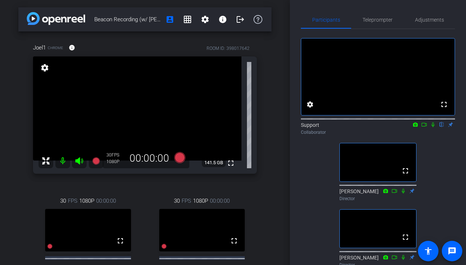
click at [431, 127] on icon at bounding box center [433, 124] width 6 height 5
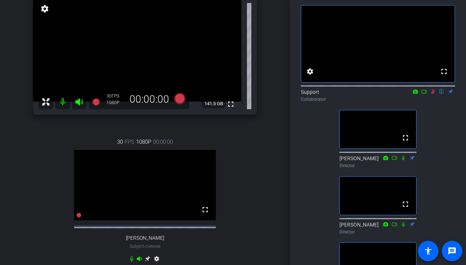
scroll to position [30, 0]
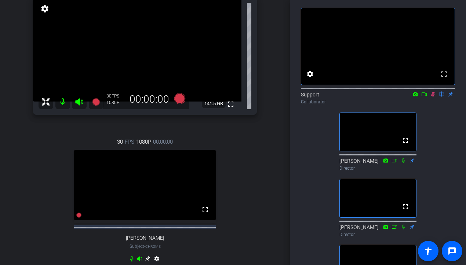
click at [431, 97] on icon at bounding box center [433, 94] width 4 height 5
click at [431, 97] on icon at bounding box center [433, 94] width 6 height 5
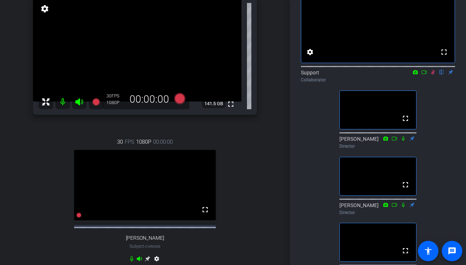
scroll to position [39, 0]
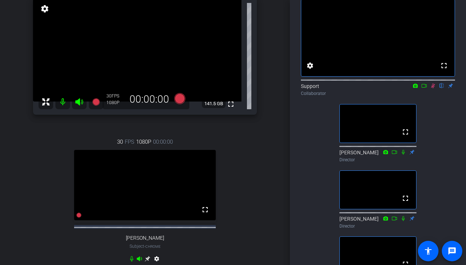
click at [431, 88] on icon at bounding box center [433, 85] width 6 height 5
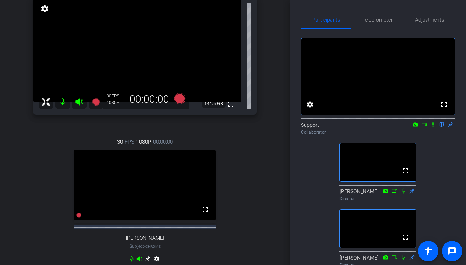
scroll to position [0, 0]
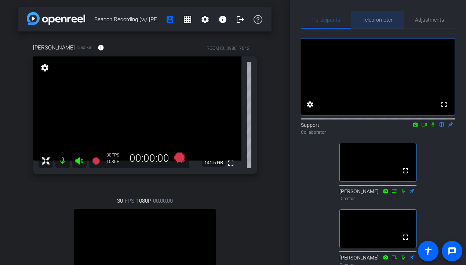
click at [377, 23] on span "Teleprompter" at bounding box center [378, 20] width 30 height 18
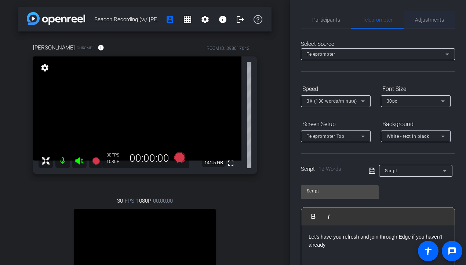
click at [431, 21] on div "Adjustments" at bounding box center [429, 20] width 51 height 18
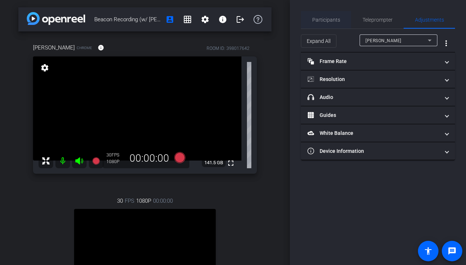
click at [324, 22] on span "Participants" at bounding box center [326, 19] width 28 height 5
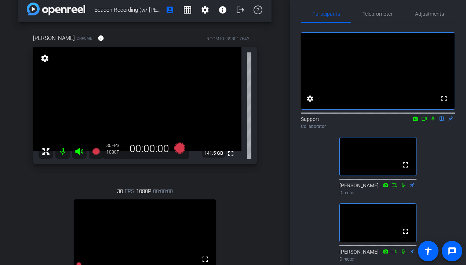
scroll to position [5, 0]
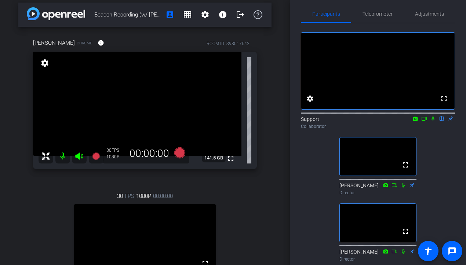
click at [431, 122] on icon at bounding box center [433, 118] width 6 height 5
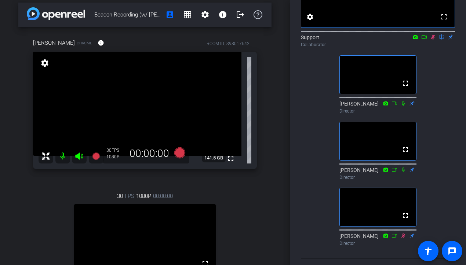
scroll to position [96, 0]
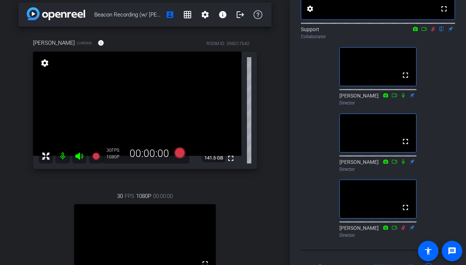
click at [431, 32] on icon at bounding box center [433, 28] width 6 height 5
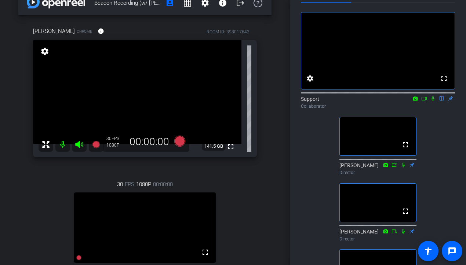
scroll to position [23, 0]
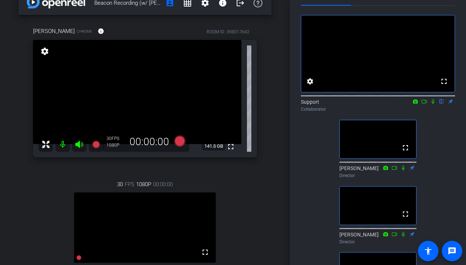
click at [431, 104] on icon at bounding box center [433, 101] width 6 height 5
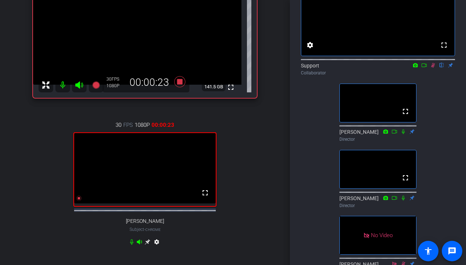
scroll to position [0, 0]
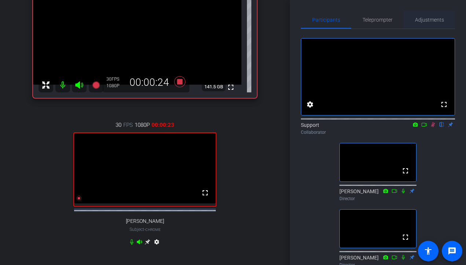
click at [431, 14] on span "Adjustments" at bounding box center [429, 20] width 29 height 18
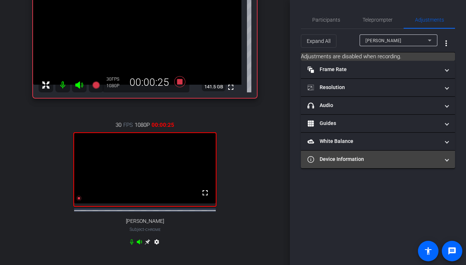
click at [391, 156] on mat-panel-title "Device Information" at bounding box center [374, 160] width 132 height 8
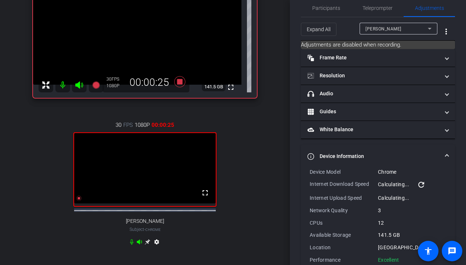
scroll to position [28, 0]
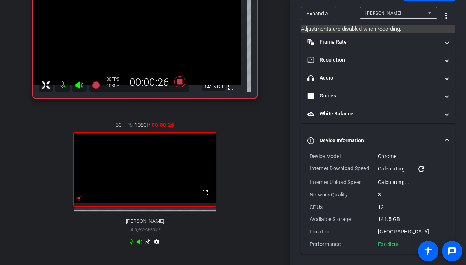
click at [390, 9] on div "[PERSON_NAME]" at bounding box center [397, 12] width 62 height 9
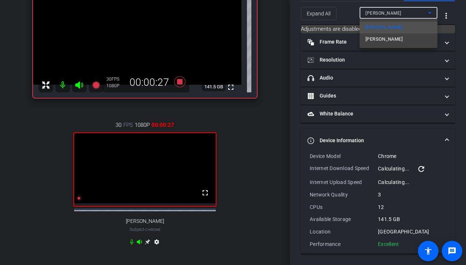
click at [376, 44] on mat-option "[PERSON_NAME]" at bounding box center [399, 39] width 78 height 12
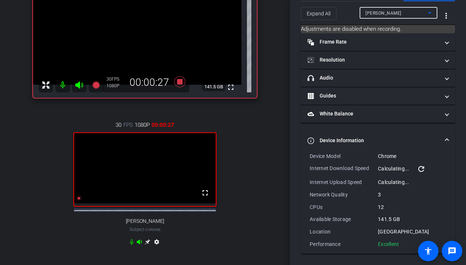
type input "11000"
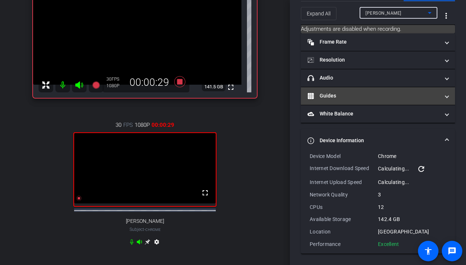
scroll to position [0, 0]
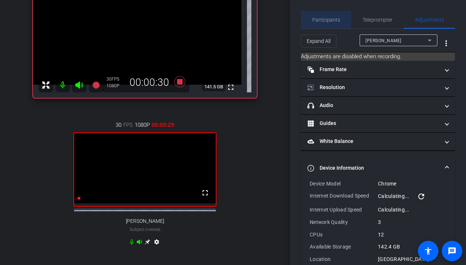
click at [329, 20] on span "Participants" at bounding box center [326, 19] width 28 height 5
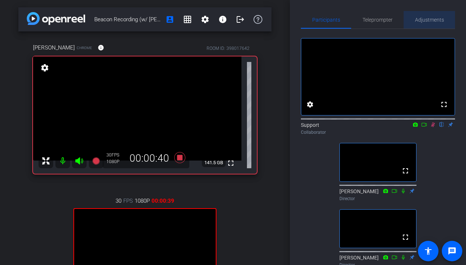
click at [424, 17] on span "Adjustments" at bounding box center [429, 19] width 29 height 5
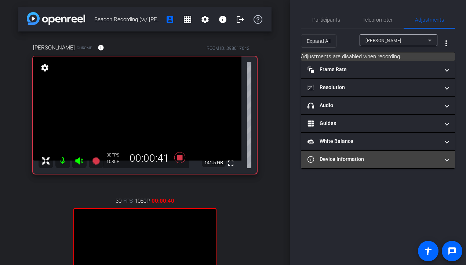
click at [372, 156] on mat-panel-title "Device Information" at bounding box center [374, 160] width 132 height 8
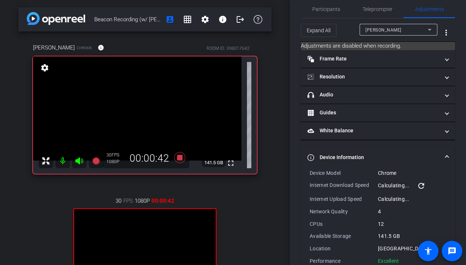
scroll to position [21, 0]
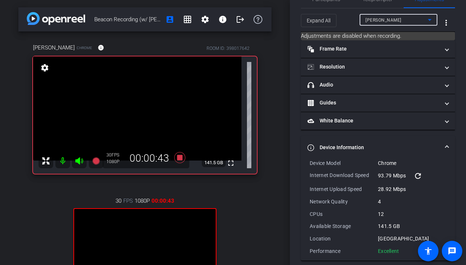
click at [388, 19] on span "[PERSON_NAME]" at bounding box center [384, 20] width 36 height 5
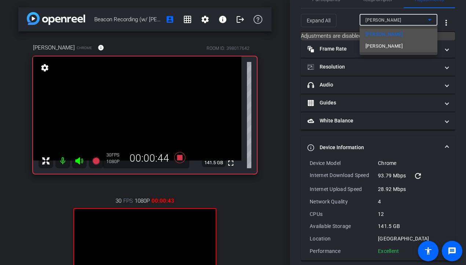
click at [379, 46] on span "[PERSON_NAME]" at bounding box center [384, 46] width 37 height 9
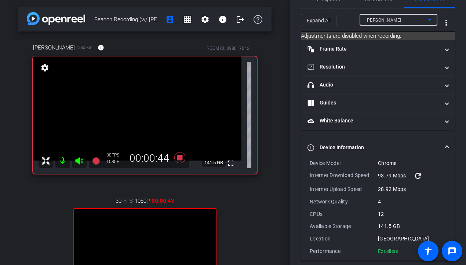
type input "11000"
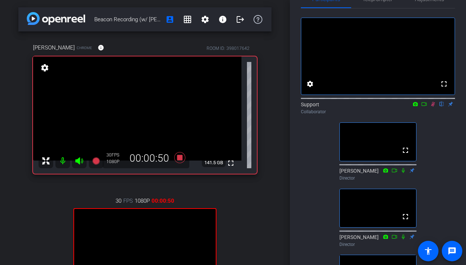
click at [430, 134] on div "fullscreen settings Support flip Collaborator fullscreen [PERSON_NAME] Director…" at bounding box center [378, 162] width 154 height 308
click at [431, 107] on icon at bounding box center [433, 104] width 6 height 5
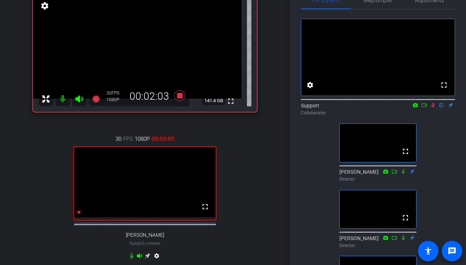
scroll to position [61, 0]
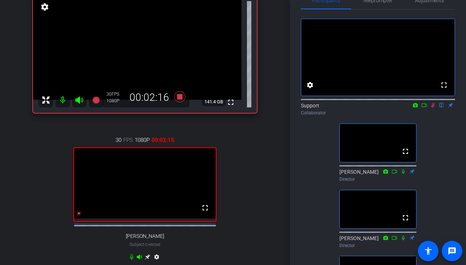
drag, startPoint x: 166, startPoint y: 241, endPoint x: 127, endPoint y: 241, distance: 38.6
click at [127, 241] on div "30 FPS 1080P 00:02:15 fullscreen [PERSON_NAME] Subject - Chrome settings" at bounding box center [145, 200] width 224 height 152
copy span "[PERSON_NAME]"
click at [298, 237] on div "Participants Teleprompter Adjustments fullscreen settings Support flip Collabor…" at bounding box center [378, 132] width 176 height 265
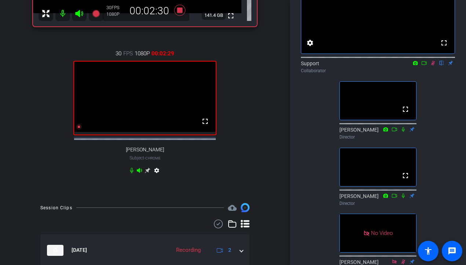
scroll to position [75, 0]
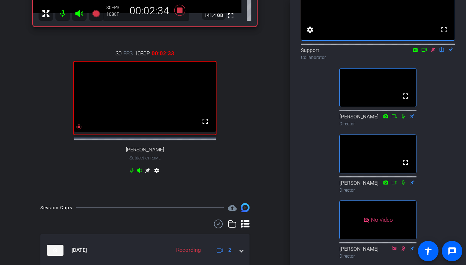
click at [431, 53] on icon at bounding box center [433, 49] width 6 height 5
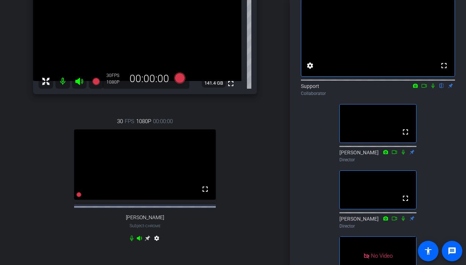
scroll to position [37, 0]
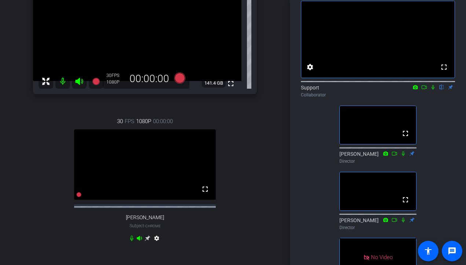
click at [431, 90] on icon at bounding box center [433, 87] width 6 height 5
click at [431, 90] on icon at bounding box center [433, 87] width 4 height 5
click at [431, 90] on icon at bounding box center [433, 87] width 3 height 5
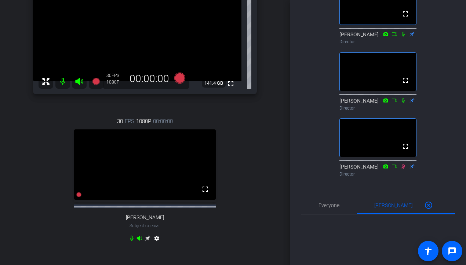
scroll to position [0, 0]
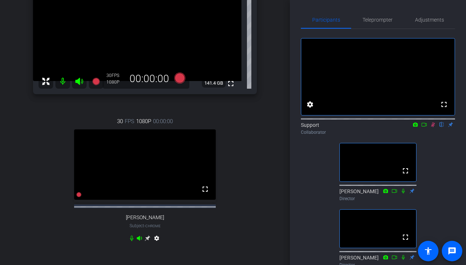
click at [431, 127] on icon at bounding box center [433, 125] width 4 height 5
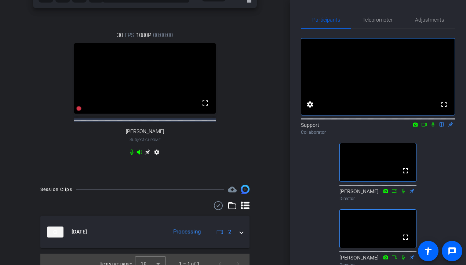
scroll to position [182, 0]
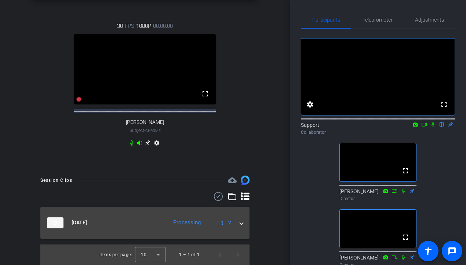
click at [242, 225] on span at bounding box center [241, 223] width 3 height 8
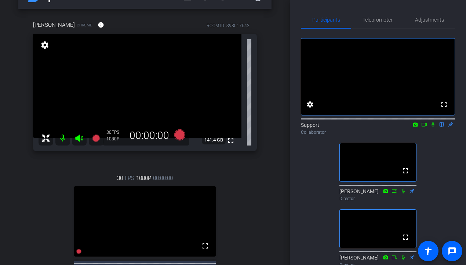
scroll to position [221, 0]
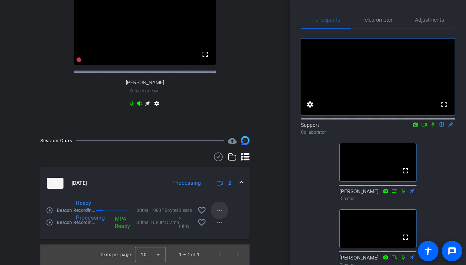
click at [224, 206] on span at bounding box center [220, 211] width 18 height 18
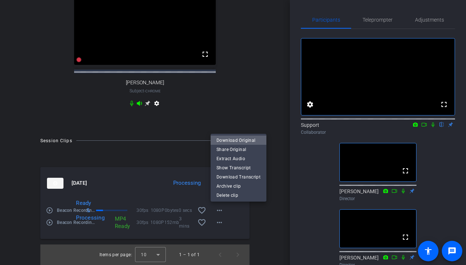
click at [251, 141] on span "Download Original" at bounding box center [239, 140] width 44 height 9
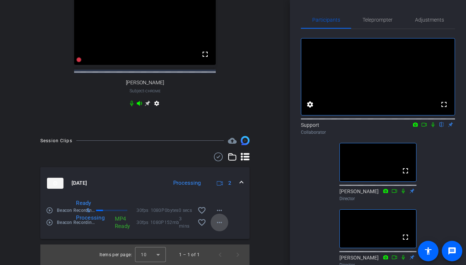
click at [220, 219] on mat-icon "more_horiz" at bounding box center [219, 222] width 9 height 9
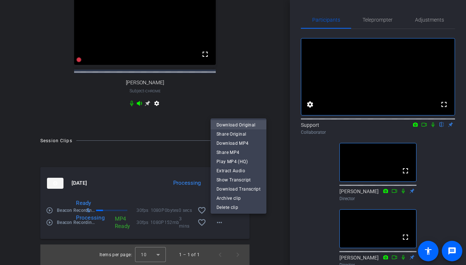
click at [237, 123] on span "Download Original" at bounding box center [239, 125] width 44 height 9
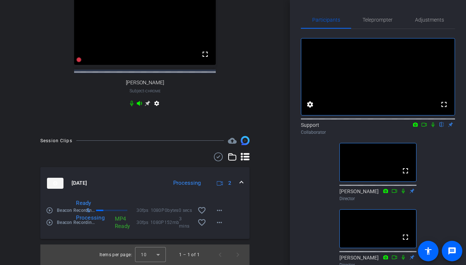
click at [431, 127] on icon at bounding box center [433, 125] width 3 height 5
click at [431, 127] on icon at bounding box center [433, 124] width 6 height 5
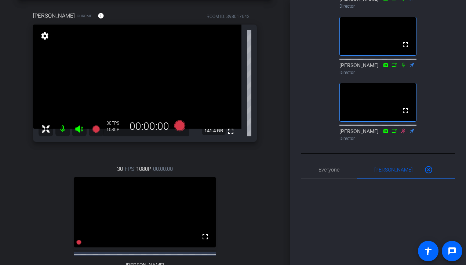
scroll to position [198, 0]
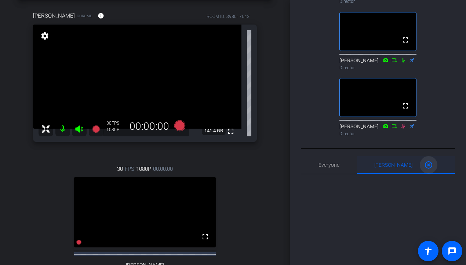
click at [429, 170] on mat-icon "highlight_off" at bounding box center [428, 165] width 9 height 9
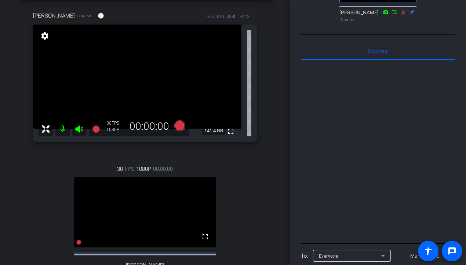
scroll to position [366, 0]
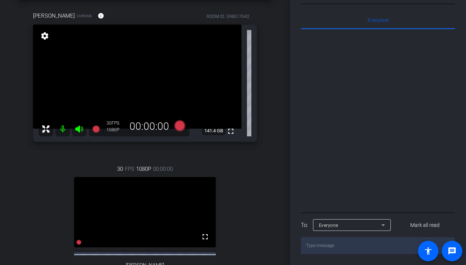
click at [362, 247] on textarea at bounding box center [378, 246] width 154 height 17
paste textarea "[URL][DOMAIN_NAME]"
type textarea "[URL][DOMAIN_NAME]"
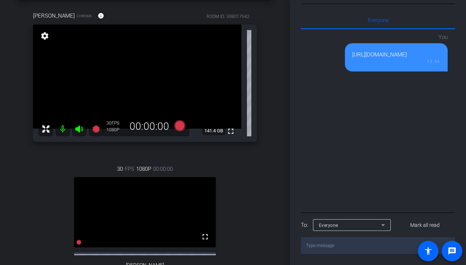
click at [372, 247] on textarea at bounding box center [378, 246] width 154 height 17
paste textarea "[URL][DOMAIN_NAME]"
type textarea "[URL][DOMAIN_NAME]"
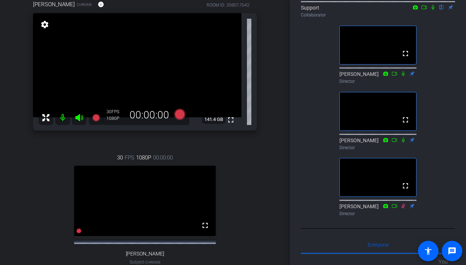
scroll to position [0, 0]
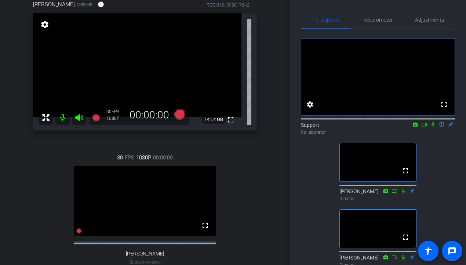
click at [431, 127] on icon at bounding box center [433, 124] width 6 height 5
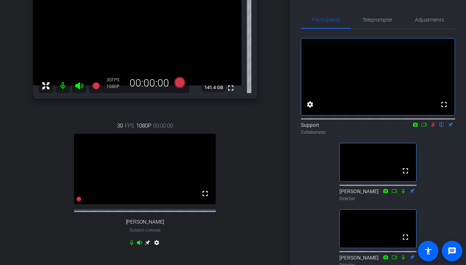
scroll to position [94, 0]
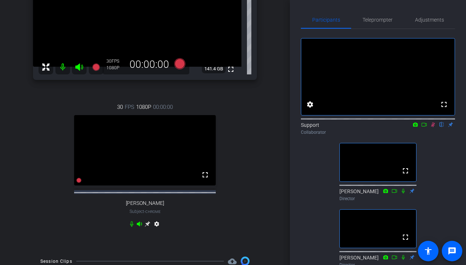
click at [431, 151] on div "fullscreen settings Support flip Collaborator fullscreen [PERSON_NAME] Director…" at bounding box center [378, 183] width 154 height 308
click at [431, 127] on icon at bounding box center [433, 124] width 6 height 5
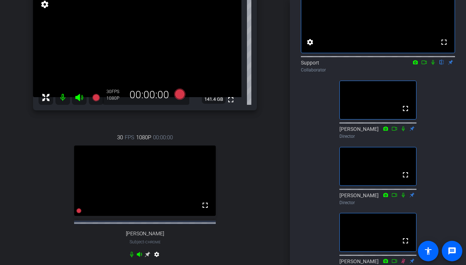
scroll to position [0, 0]
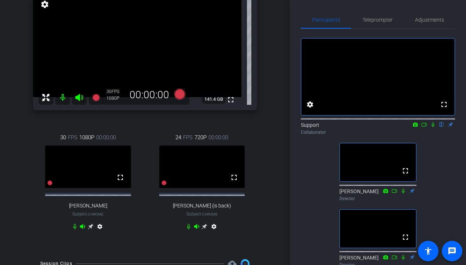
click at [205, 230] on icon at bounding box center [205, 227] width 6 height 6
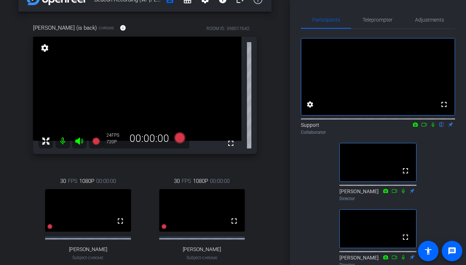
scroll to position [12, 0]
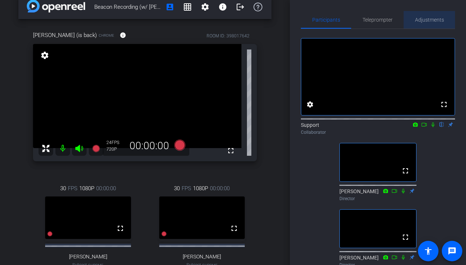
click at [431, 23] on span "Adjustments" at bounding box center [429, 20] width 29 height 18
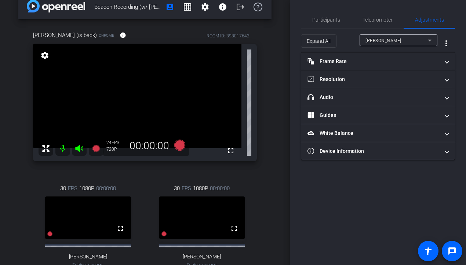
click at [412, 33] on div "Expand All [PERSON_NAME] more_vert" at bounding box center [378, 40] width 154 height 23
click at [395, 39] on div "[PERSON_NAME]" at bounding box center [397, 40] width 62 height 9
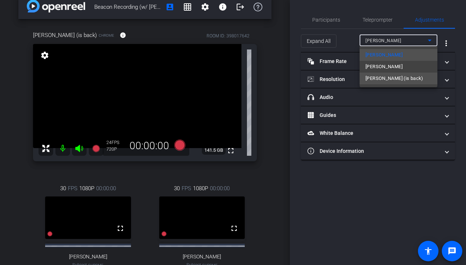
click at [370, 80] on span "[PERSON_NAME] (is back)" at bounding box center [395, 78] width 58 height 9
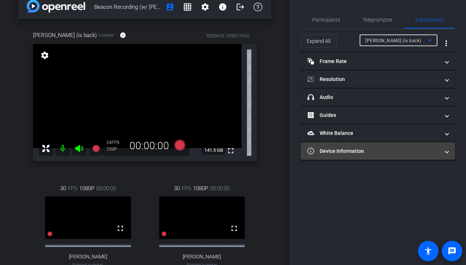
click at [340, 149] on mat-panel-title "Device Information" at bounding box center [374, 152] width 132 height 8
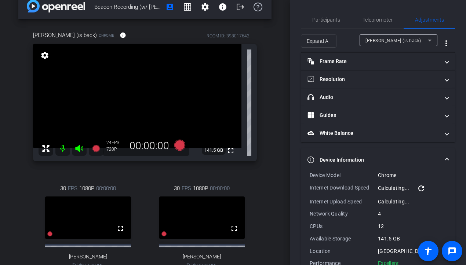
scroll to position [19, 0]
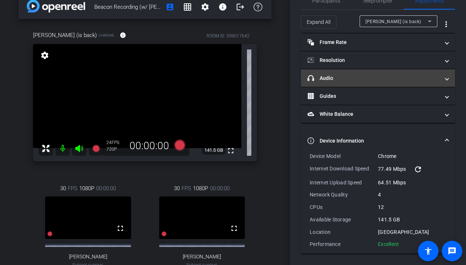
click at [338, 83] on mat-expansion-panel-header "headphone icon Audio" at bounding box center [378, 78] width 154 height 18
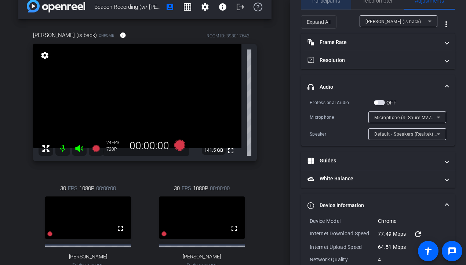
click at [330, 2] on span "Participants" at bounding box center [326, 0] width 28 height 5
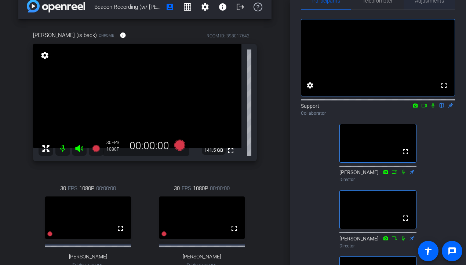
click at [427, 4] on span "Adjustments" at bounding box center [429, 1] width 29 height 18
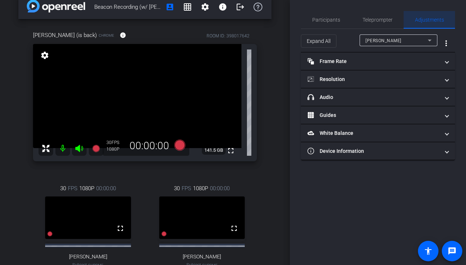
scroll to position [0, 0]
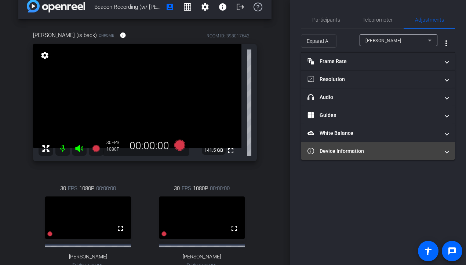
click at [370, 151] on mat-panel-title "Device Information" at bounding box center [374, 152] width 132 height 8
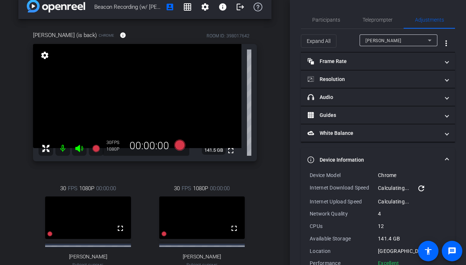
click at [390, 38] on div "[PERSON_NAME]" at bounding box center [397, 40] width 62 height 9
click at [325, 28] on span "Participants" at bounding box center [326, 20] width 28 height 18
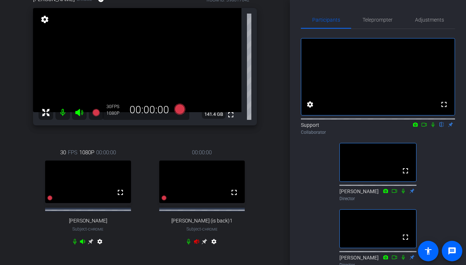
scroll to position [50, 0]
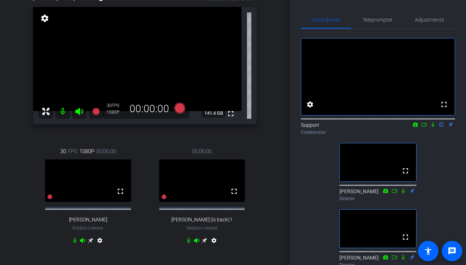
click at [206, 244] on icon at bounding box center [205, 241] width 6 height 6
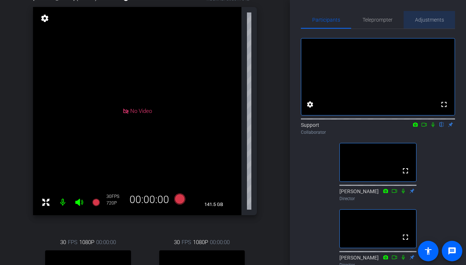
click at [431, 15] on span "Adjustments" at bounding box center [429, 20] width 29 height 18
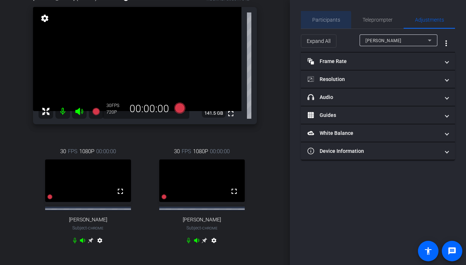
click at [321, 26] on span "Participants" at bounding box center [326, 20] width 28 height 18
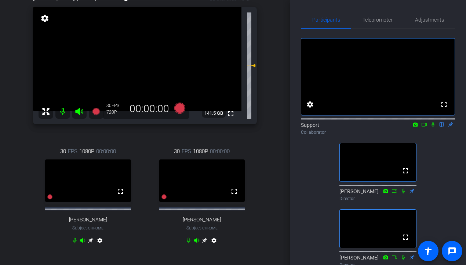
click at [423, 29] on div "fullscreen settings Support flip Collaborator fullscreen [PERSON_NAME] Director…" at bounding box center [378, 183] width 154 height 308
click at [431, 19] on span "Adjustments" at bounding box center [429, 19] width 29 height 5
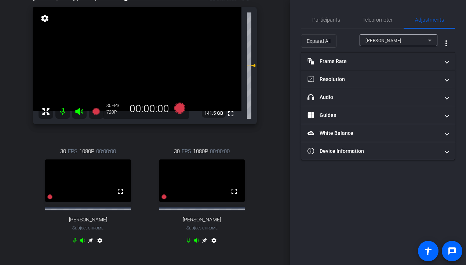
click at [391, 43] on div "[PERSON_NAME]" at bounding box center [397, 40] width 62 height 9
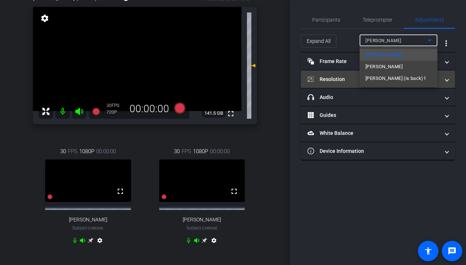
click at [390, 81] on span "[PERSON_NAME] (is back)1" at bounding box center [396, 78] width 61 height 9
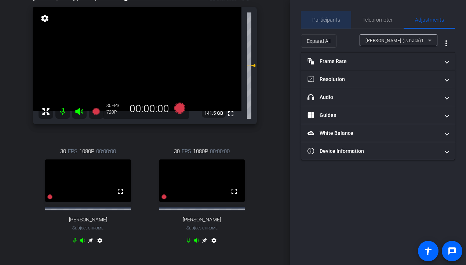
click at [335, 22] on span "Participants" at bounding box center [326, 19] width 28 height 5
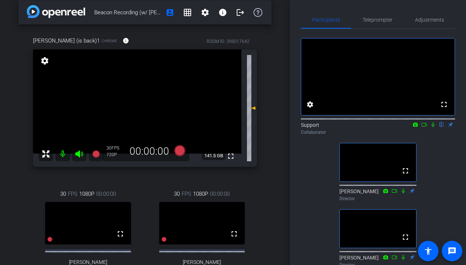
scroll to position [7, 0]
click at [431, 11] on div "Participants Teleprompter Adjustments fullscreen settings Support flip Collabor…" at bounding box center [378, 132] width 176 height 265
click at [431, 16] on span "Adjustments" at bounding box center [429, 20] width 29 height 18
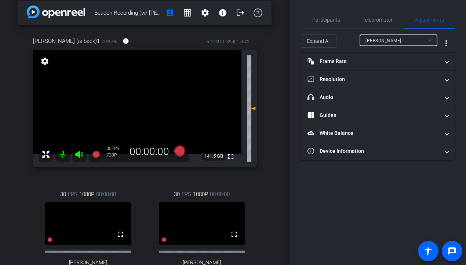
click at [404, 38] on div "[PERSON_NAME]" at bounding box center [397, 40] width 62 height 9
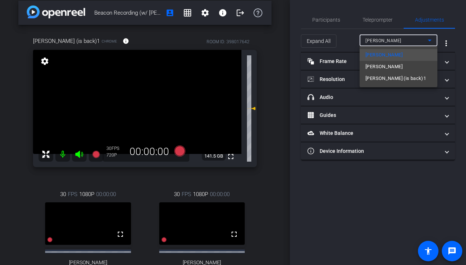
click at [318, 19] on div at bounding box center [233, 132] width 466 height 265
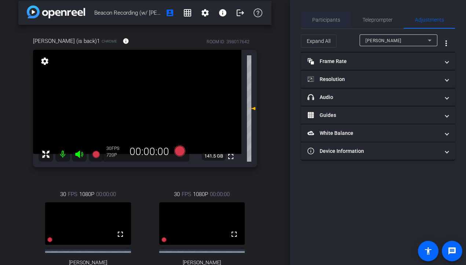
click at [318, 19] on span "Participants" at bounding box center [326, 19] width 28 height 5
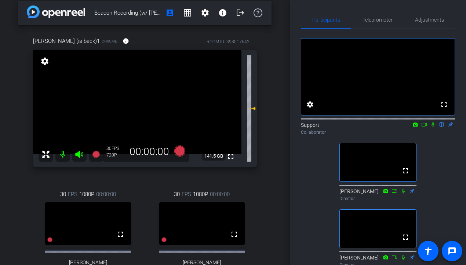
click at [431, 127] on icon at bounding box center [433, 125] width 3 height 5
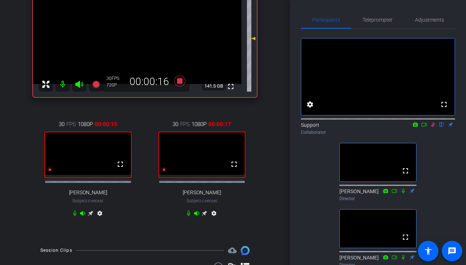
scroll to position [77, 0]
click at [431, 22] on span "Adjustments" at bounding box center [429, 19] width 29 height 5
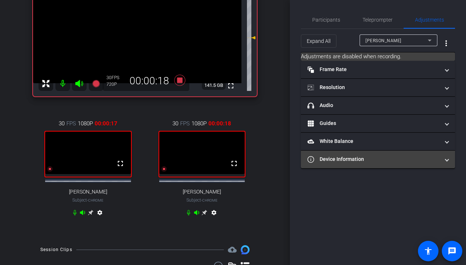
click at [380, 160] on mat-panel-title "Device Information" at bounding box center [374, 160] width 132 height 8
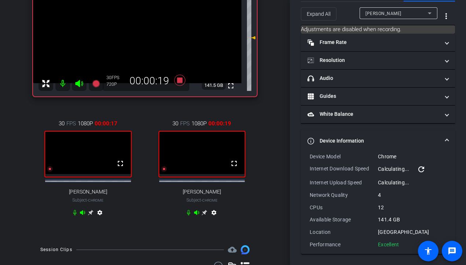
scroll to position [28, 0]
click at [419, 11] on div "[PERSON_NAME]" at bounding box center [397, 12] width 62 height 9
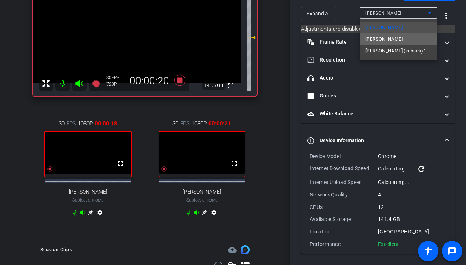
click at [400, 37] on mat-option "[PERSON_NAME]" at bounding box center [399, 39] width 78 height 12
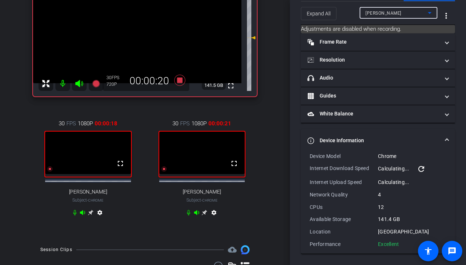
type input "11000"
click at [406, 15] on div "[PERSON_NAME]" at bounding box center [397, 12] width 62 height 9
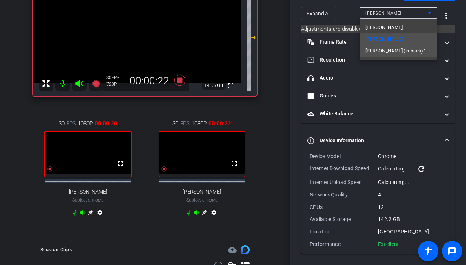
click at [400, 51] on mat-option "[PERSON_NAME] (is back)1" at bounding box center [399, 51] width 78 height 12
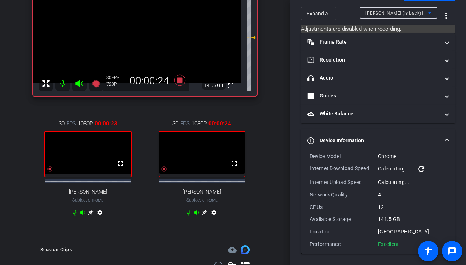
scroll to position [0, 0]
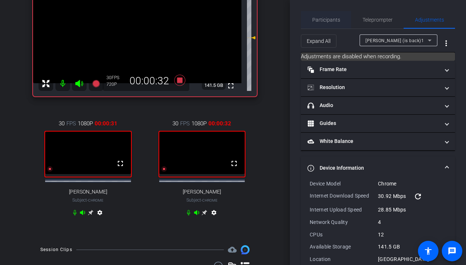
click at [333, 17] on span "Participants" at bounding box center [326, 19] width 28 height 5
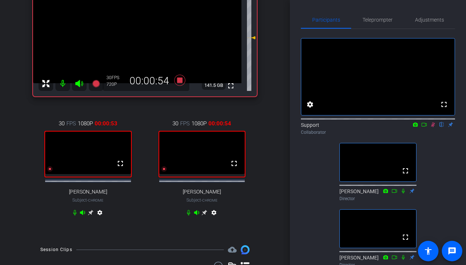
click at [431, 127] on icon at bounding box center [433, 125] width 4 height 5
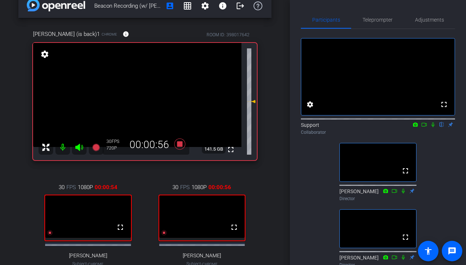
scroll to position [11, 0]
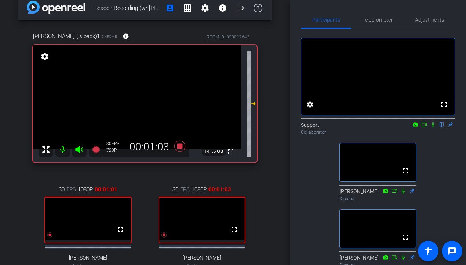
click at [431, 127] on icon at bounding box center [433, 124] width 6 height 5
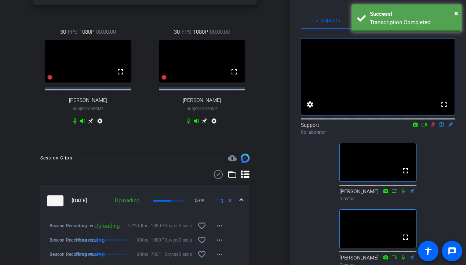
scroll to position [205, 0]
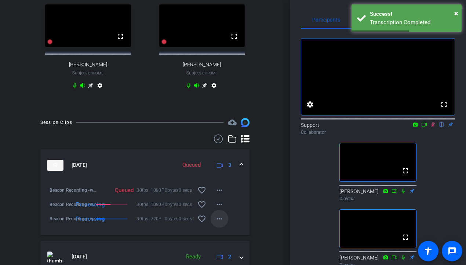
click at [218, 223] on mat-icon "more_horiz" at bounding box center [219, 219] width 9 height 9
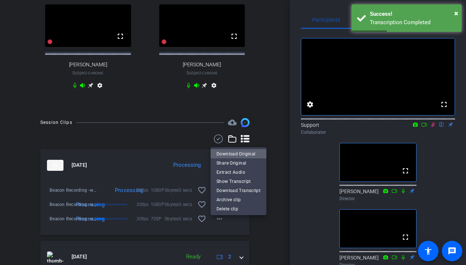
click at [249, 153] on span "Download Original" at bounding box center [239, 154] width 44 height 9
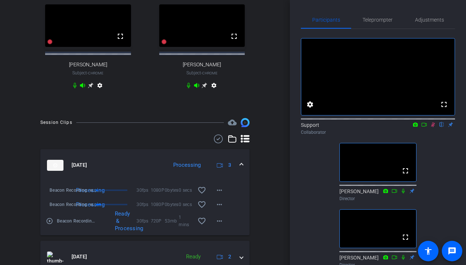
click at [424, 127] on icon at bounding box center [424, 125] width 5 height 4
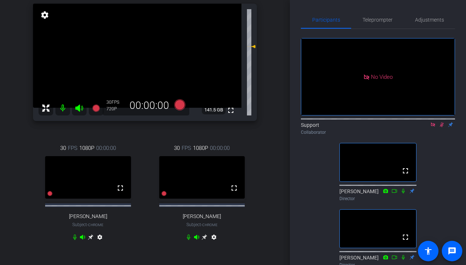
scroll to position [0, 0]
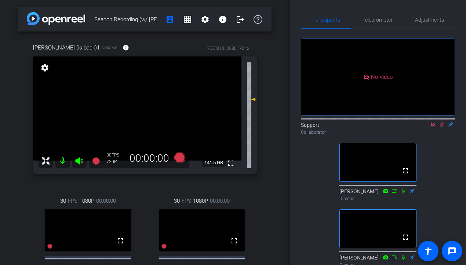
click at [431, 127] on icon at bounding box center [442, 124] width 6 height 5
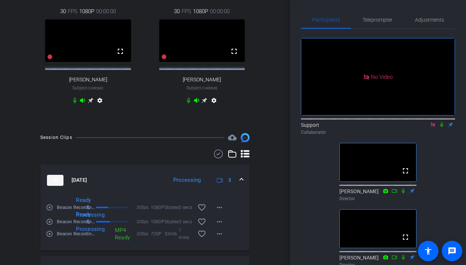
scroll to position [244, 0]
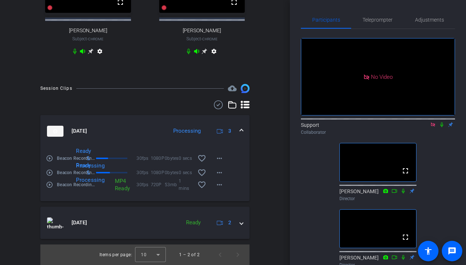
click at [431, 127] on icon at bounding box center [442, 124] width 6 height 5
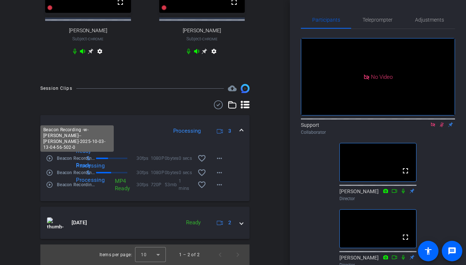
click at [57, 157] on span "Beacon Recording -w- [PERSON_NAME]--[PERSON_NAME]-2025-10-03-13-04-56-502-0" at bounding box center [77, 158] width 40 height 7
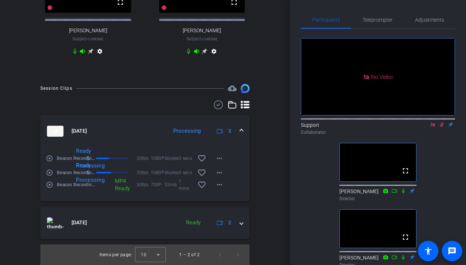
click at [50, 158] on mat-icon "play_circle_outline" at bounding box center [49, 158] width 7 height 7
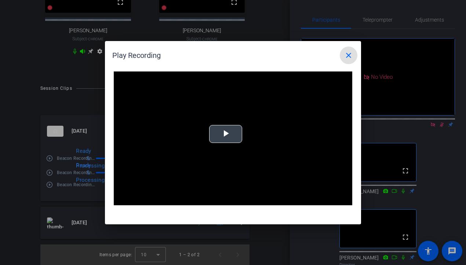
click at [226, 134] on span "Video Player" at bounding box center [226, 134] width 0 height 0
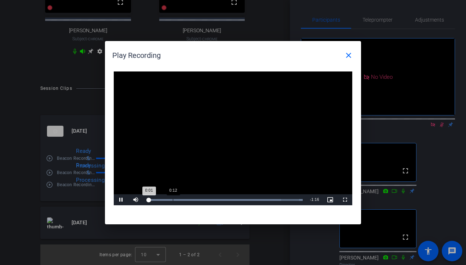
click at [173, 200] on div "Loaded : 100.00% 0:12 0:01" at bounding box center [225, 200] width 156 height 2
click at [193, 200] on div "Loaded : 100.00% 0:22 0:13" at bounding box center [225, 200] width 156 height 2
click at [218, 201] on div "Loaded : 100.00% 0:33 0:23" at bounding box center [224, 200] width 163 height 11
click at [242, 201] on div "Loaded : 100.00% 0:46 0:35" at bounding box center [224, 200] width 163 height 11
click at [264, 200] on div "Loaded : 100.00% 0:57 0:47" at bounding box center [225, 200] width 156 height 2
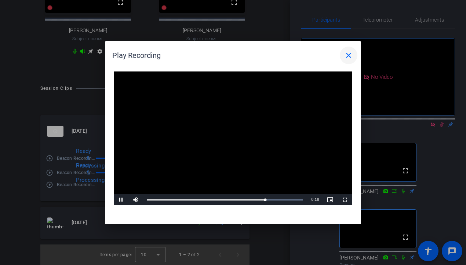
click at [349, 52] on mat-icon "close" at bounding box center [348, 55] width 9 height 9
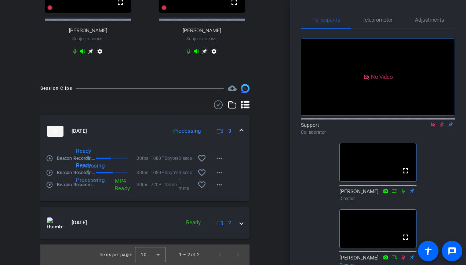
click at [50, 171] on mat-icon "play_circle_outline" at bounding box center [49, 172] width 7 height 7
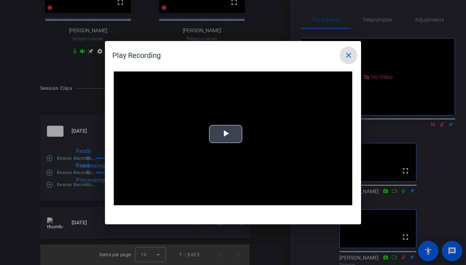
click at [215, 146] on video "Video Player" at bounding box center [233, 139] width 239 height 134
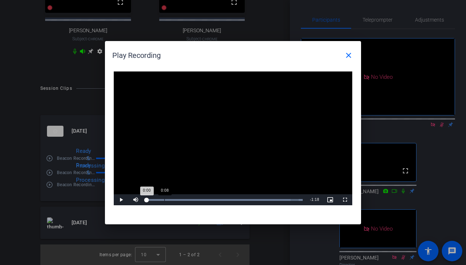
click at [164, 200] on div "Loaded : 100.00% 0:08 0:00" at bounding box center [225, 200] width 156 height 2
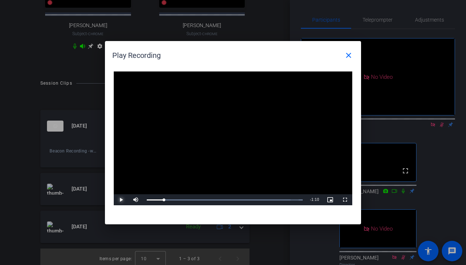
click at [121, 200] on span "Video Player" at bounding box center [121, 200] width 15 height 0
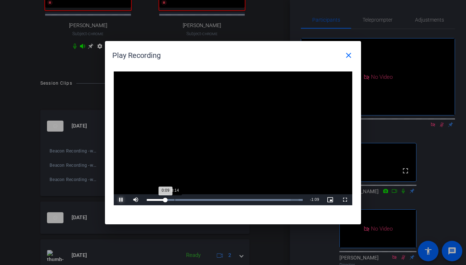
click at [184, 199] on div "Loaded : 100.00% 0:14 0:09" at bounding box center [224, 200] width 163 height 11
click at [208, 200] on div "Loaded : 100.00% 0:30 0:30" at bounding box center [225, 200] width 156 height 2
click at [235, 199] on div "Loaded : 100.00% 0:44 0:31" at bounding box center [225, 200] width 156 height 2
click at [263, 199] on div "Loaded : 100.00% 0:58 0:58" at bounding box center [225, 200] width 156 height 2
click at [283, 196] on div "Loaded : 100.00% 1:08 0:58" at bounding box center [224, 200] width 163 height 11
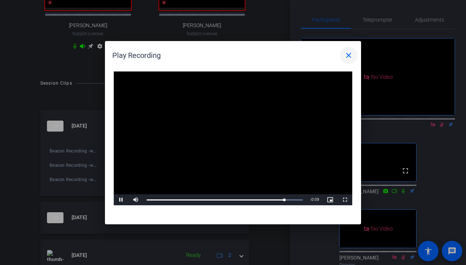
click at [350, 60] on span at bounding box center [349, 56] width 18 height 18
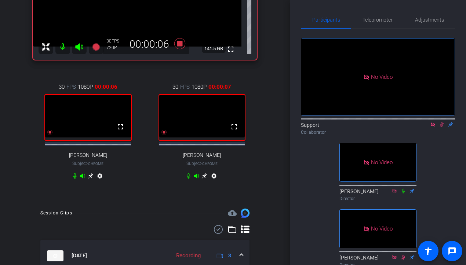
scroll to position [120, 0]
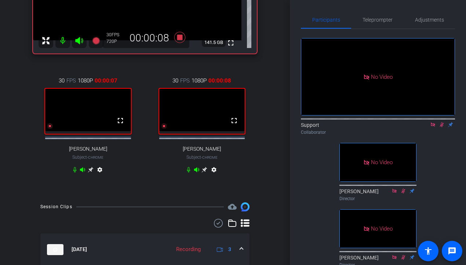
click at [90, 173] on icon at bounding box center [91, 170] width 6 height 6
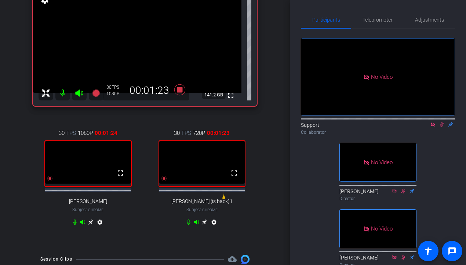
scroll to position [69, 0]
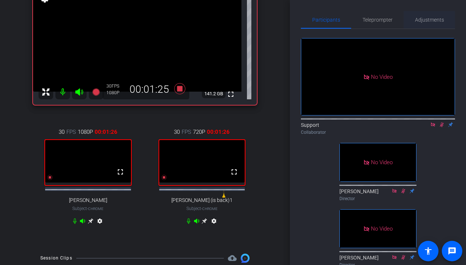
click at [431, 20] on span "Adjustments" at bounding box center [429, 19] width 29 height 5
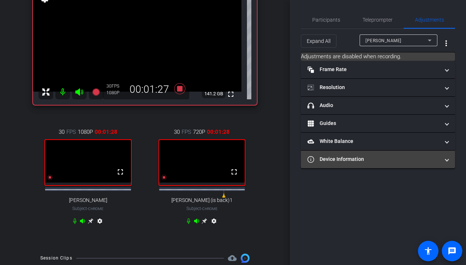
click at [368, 161] on mat-panel-title "Device Information" at bounding box center [374, 160] width 132 height 8
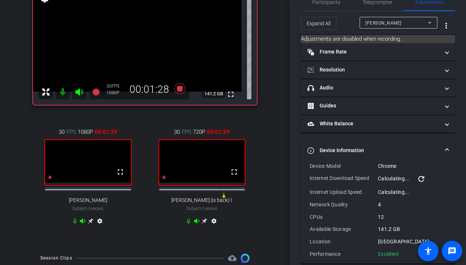
scroll to position [28, 0]
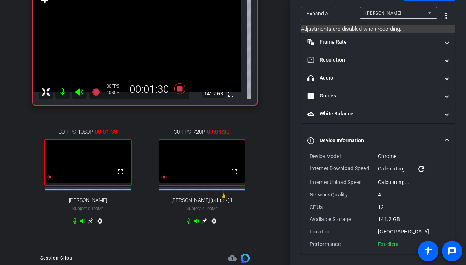
click at [385, 12] on span "[PERSON_NAME]" at bounding box center [384, 13] width 36 height 5
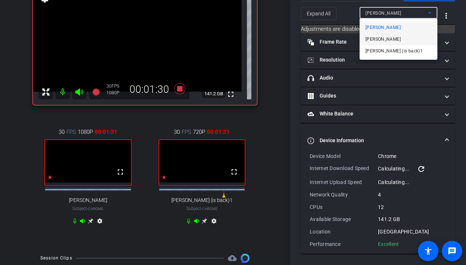
click at [376, 39] on span "[PERSON_NAME]" at bounding box center [383, 39] width 35 height 9
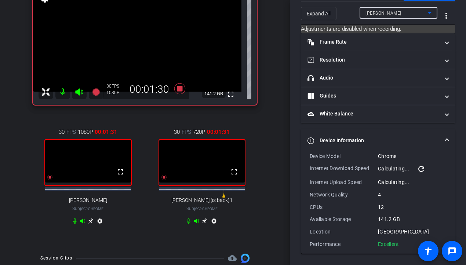
type input "11000"
click at [393, 12] on span "[PERSON_NAME]" at bounding box center [384, 13] width 36 height 5
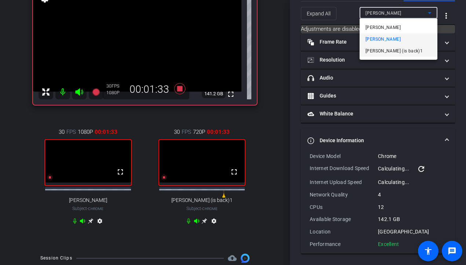
click at [381, 47] on span "[PERSON_NAME] (is back)1" at bounding box center [394, 51] width 57 height 9
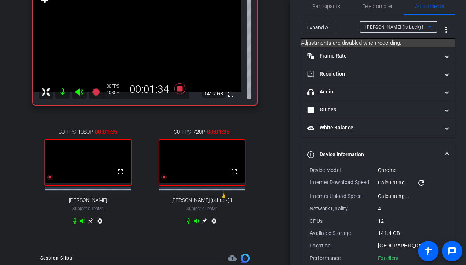
scroll to position [0, 0]
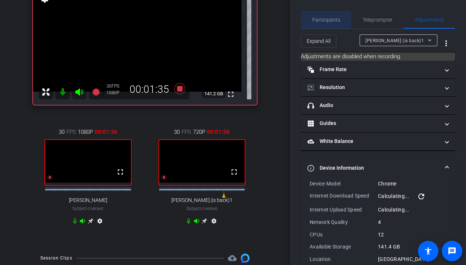
click at [322, 18] on span "Participants" at bounding box center [326, 19] width 28 height 5
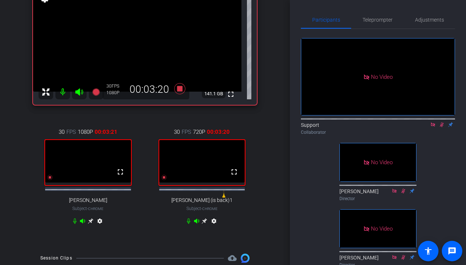
click at [89, 224] on icon at bounding box center [91, 222] width 6 height 6
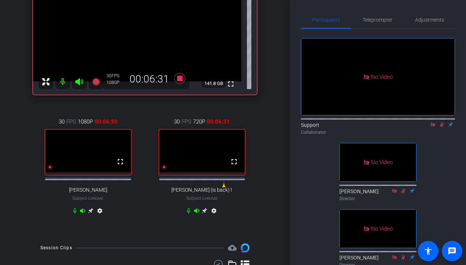
scroll to position [84, 0]
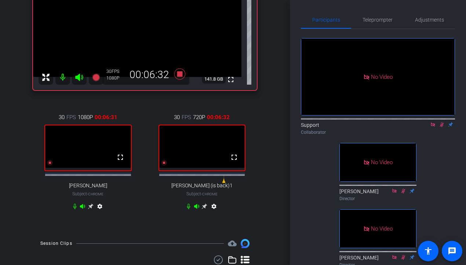
click at [204, 210] on icon at bounding box center [205, 207] width 6 height 6
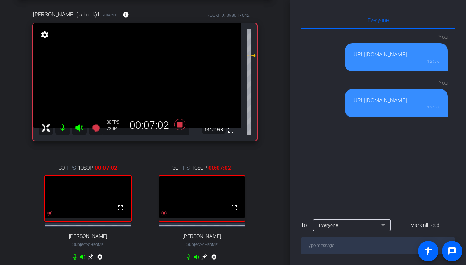
scroll to position [343, 0]
click at [275, 155] on div "Beacon Recording (w/ [PERSON_NAME]) account_box grid_on settings info logout [P…" at bounding box center [145, 99] width 290 height 265
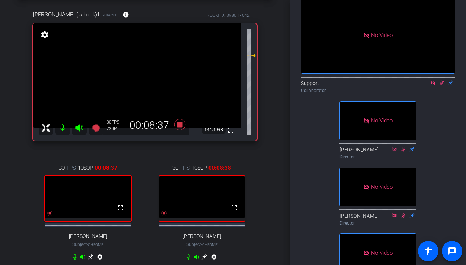
scroll to position [0, 0]
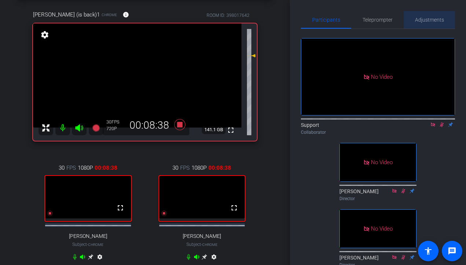
click at [431, 25] on span "Adjustments" at bounding box center [429, 20] width 29 height 18
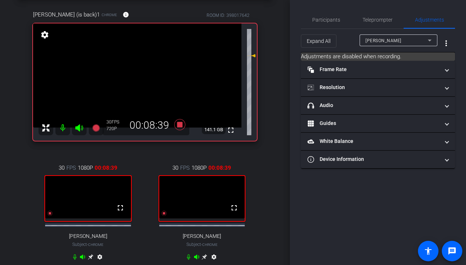
click at [426, 39] on icon at bounding box center [430, 40] width 9 height 9
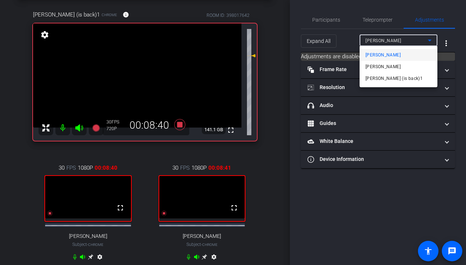
click at [380, 163] on div at bounding box center [233, 132] width 466 height 265
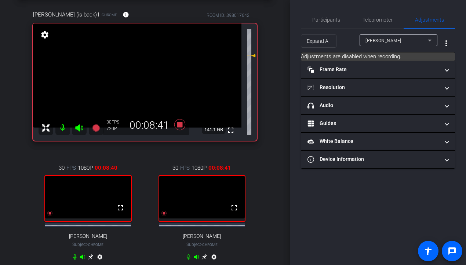
click at [380, 163] on mat-panel-title "Device Information" at bounding box center [374, 160] width 132 height 8
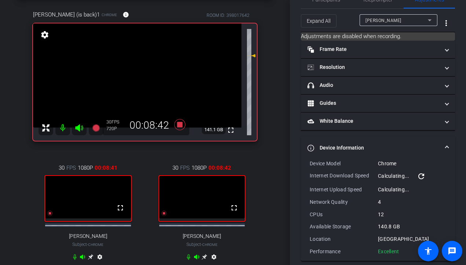
scroll to position [28, 0]
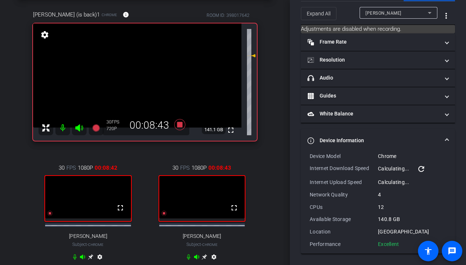
click at [414, 12] on div "[PERSON_NAME]" at bounding box center [397, 12] width 62 height 9
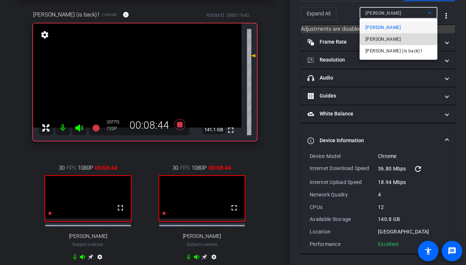
click at [400, 36] on mat-option "[PERSON_NAME]" at bounding box center [399, 39] width 78 height 12
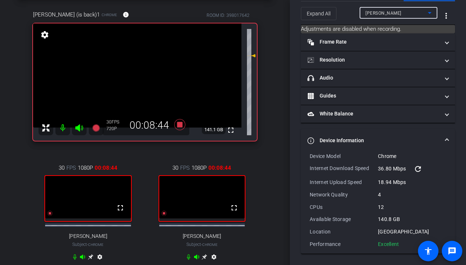
type input "11000"
click at [406, 12] on div "[PERSON_NAME]" at bounding box center [397, 12] width 62 height 9
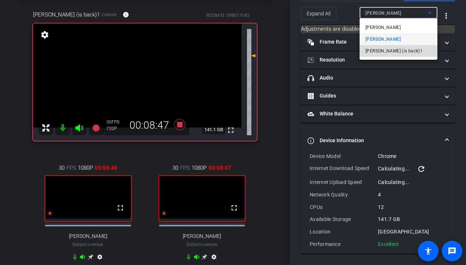
click at [401, 47] on mat-option "[PERSON_NAME] (is back)1" at bounding box center [399, 51] width 78 height 12
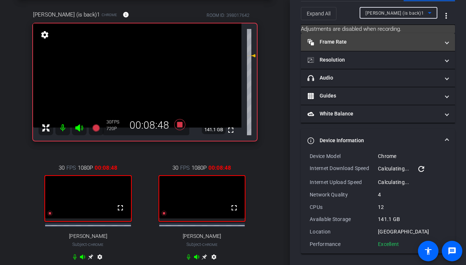
scroll to position [0, 0]
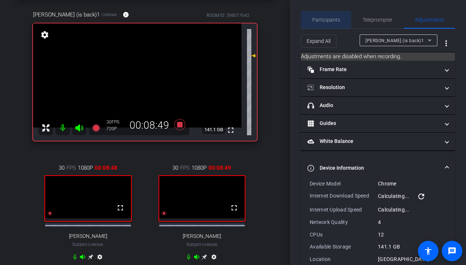
click at [327, 24] on span "Participants" at bounding box center [326, 20] width 28 height 18
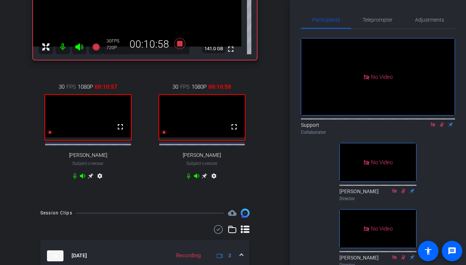
scroll to position [83, 0]
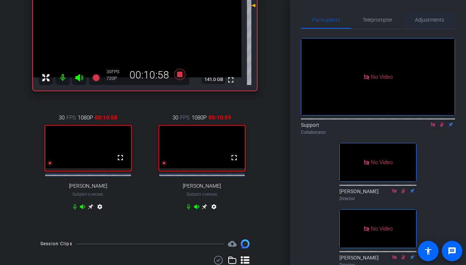
click at [430, 22] on span "Adjustments" at bounding box center [429, 19] width 29 height 5
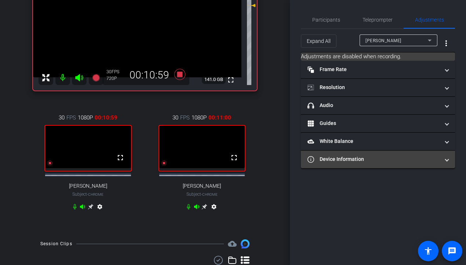
click at [384, 166] on mat-expansion-panel-header "Device Information" at bounding box center [378, 160] width 154 height 18
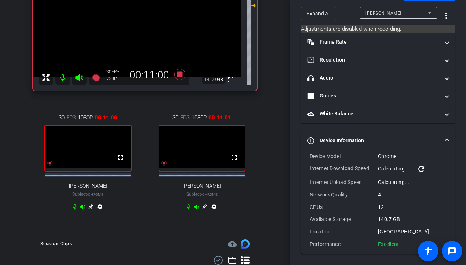
scroll to position [0, 0]
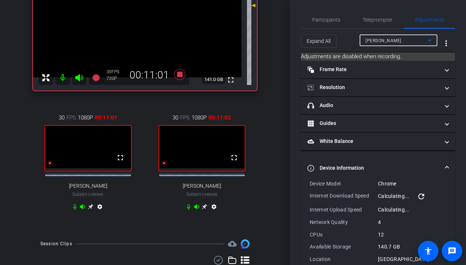
click at [396, 37] on div "[PERSON_NAME]" at bounding box center [397, 40] width 62 height 9
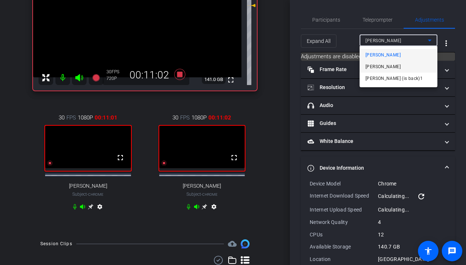
click at [384, 65] on span "[PERSON_NAME]" at bounding box center [383, 66] width 35 height 9
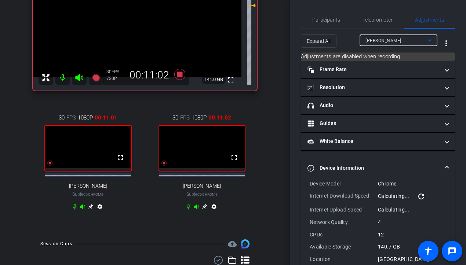
type input "11000"
click at [399, 41] on div "[PERSON_NAME]" at bounding box center [397, 40] width 62 height 9
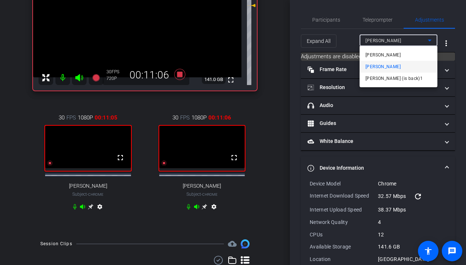
click at [391, 79] on span "[PERSON_NAME] (is back)1" at bounding box center [394, 78] width 57 height 9
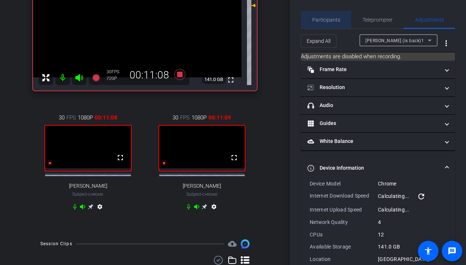
click at [323, 17] on span "Participants" at bounding box center [326, 19] width 28 height 5
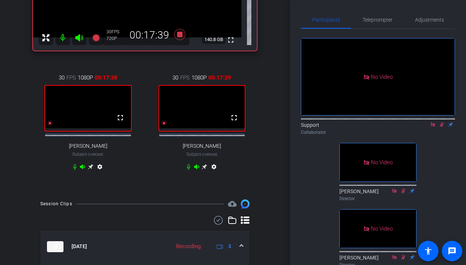
scroll to position [52, 0]
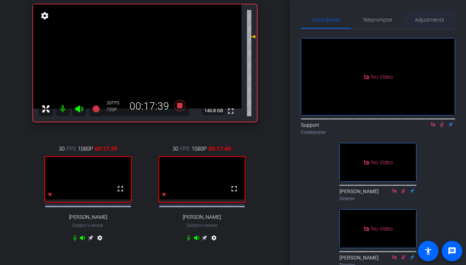
click at [431, 21] on span "Adjustments" at bounding box center [429, 19] width 29 height 5
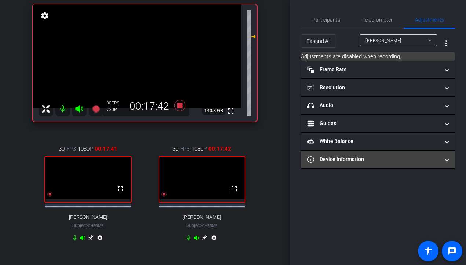
click at [383, 162] on mat-panel-title "Device Information" at bounding box center [374, 160] width 132 height 8
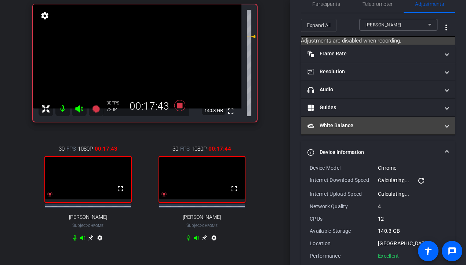
scroll to position [28, 0]
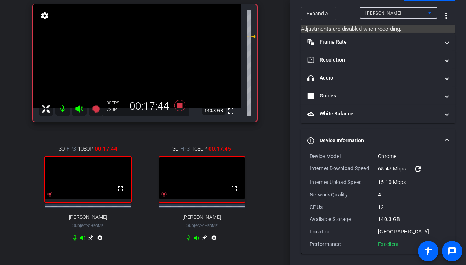
click at [394, 13] on div "[PERSON_NAME]" at bounding box center [397, 12] width 62 height 9
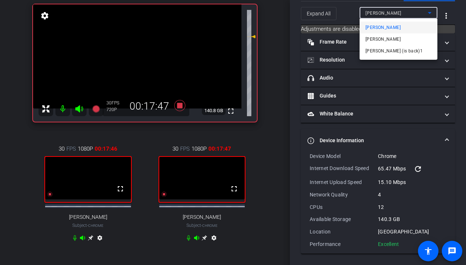
click at [381, 38] on span "[PERSON_NAME]" at bounding box center [383, 39] width 35 height 9
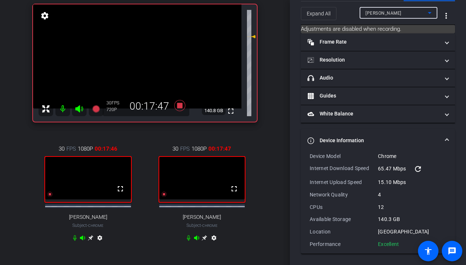
type input "11000"
click at [388, 13] on span "[PERSON_NAME]" at bounding box center [384, 13] width 36 height 5
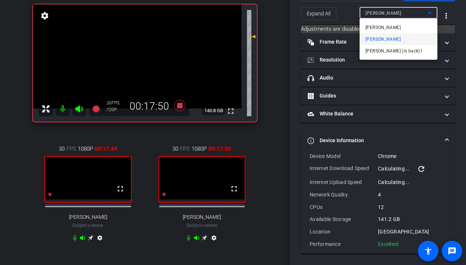
click at [371, 53] on span "[PERSON_NAME] (is back)1" at bounding box center [394, 51] width 57 height 9
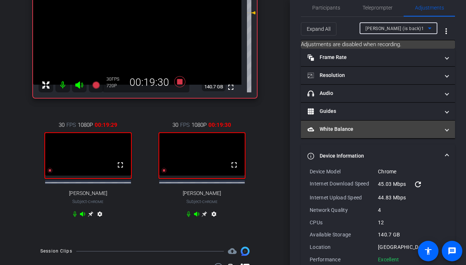
scroll to position [0, 0]
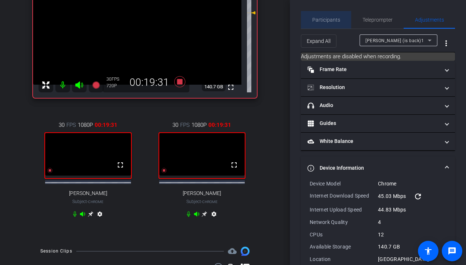
click at [330, 18] on span "Participants" at bounding box center [326, 19] width 28 height 5
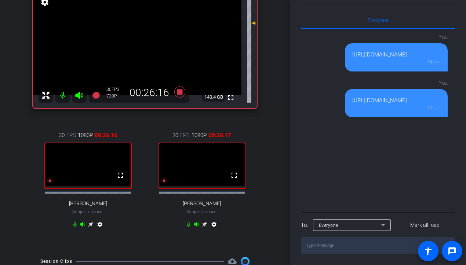
scroll to position [372, 0]
click at [333, 225] on span "Everyone" at bounding box center [328, 225] width 19 height 5
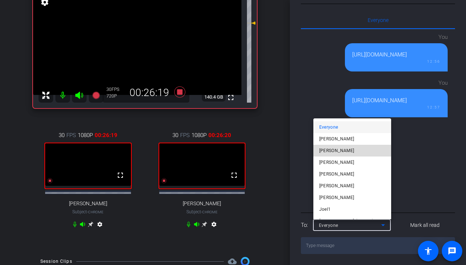
click at [343, 153] on span "[PERSON_NAME]" at bounding box center [336, 151] width 35 height 9
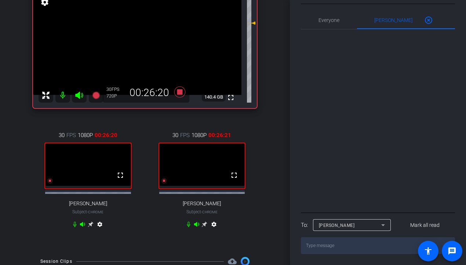
click at [323, 246] on textarea at bounding box center [378, 246] width 154 height 17
type textarea "I'm good to stay on for another 10 minutes or so!"
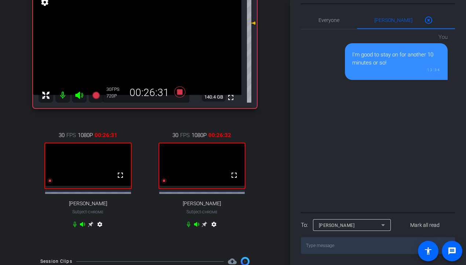
click at [340, 230] on div "[PERSON_NAME]" at bounding box center [352, 226] width 66 height 12
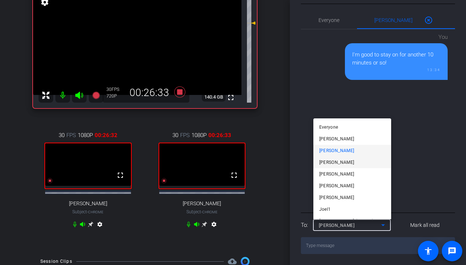
click at [346, 160] on span "[PERSON_NAME]" at bounding box center [336, 162] width 35 height 9
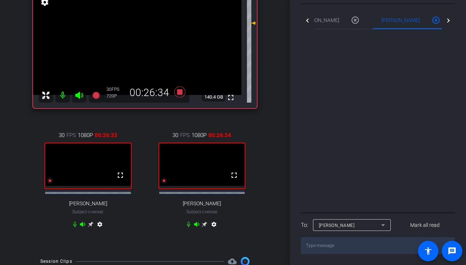
click at [318, 248] on textarea at bounding box center [378, 246] width 154 height 17
paste textarea "I'm good to stay on for another 10 minutes or so!"
type textarea "I'm good to stay on for another 10 minutes or so!"
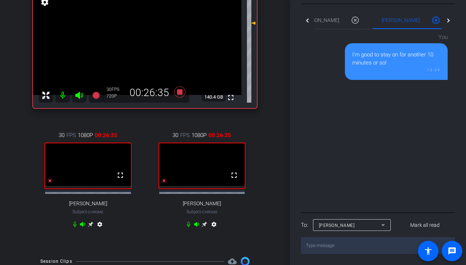
click at [337, 229] on div "[PERSON_NAME]" at bounding box center [350, 225] width 62 height 9
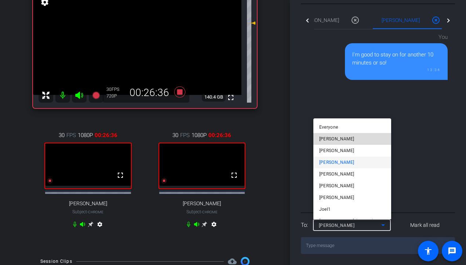
click at [350, 137] on span "[PERSON_NAME]" at bounding box center [336, 139] width 35 height 9
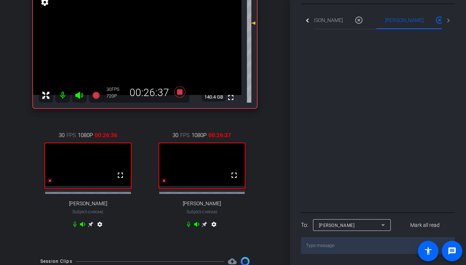
click at [330, 249] on textarea at bounding box center [378, 246] width 154 height 17
paste textarea "I'm good to stay on for another 10 minutes or so!"
type textarea "I'm good to stay on for another 10 minutes or so!"
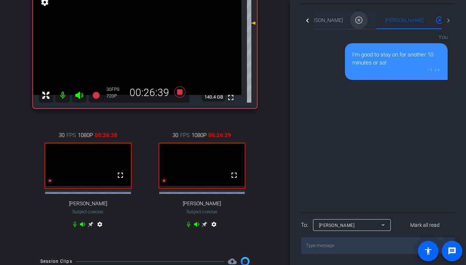
click at [355, 16] on mat-icon "highlight_off" at bounding box center [359, 20] width 9 height 9
click at [429, 16] on mat-icon "highlight_off" at bounding box center [433, 20] width 9 height 9
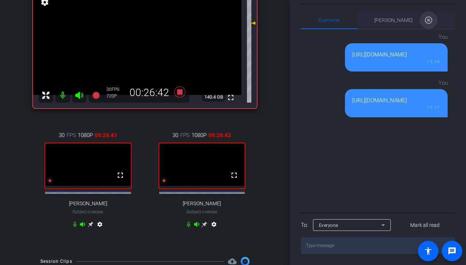
click at [428, 21] on mat-icon "highlight_off" at bounding box center [428, 20] width 9 height 9
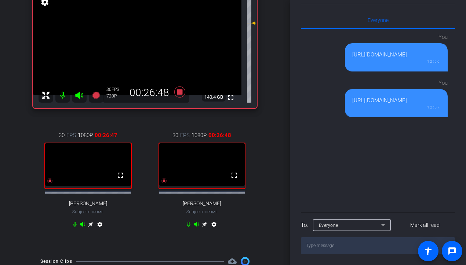
drag, startPoint x: 222, startPoint y: 209, endPoint x: 183, endPoint y: 208, distance: 38.6
click at [183, 208] on div "30 FPS 1080P 00:26:48 fullscreen [PERSON_NAME] Subject - Chrome settings" at bounding box center [202, 181] width 110 height 124
copy span "[PERSON_NAME]"
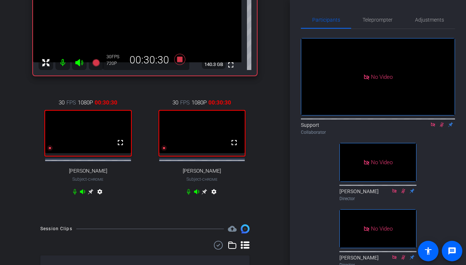
scroll to position [33, 0]
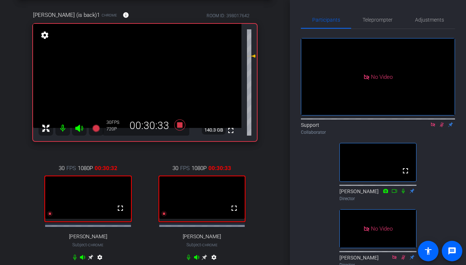
click at [431, 122] on icon at bounding box center [442, 124] width 6 height 5
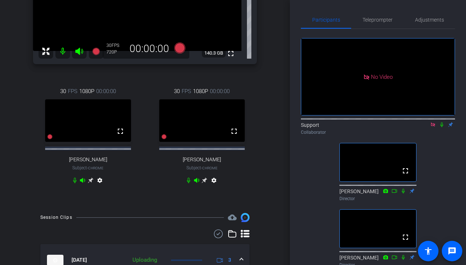
scroll to position [107, 0]
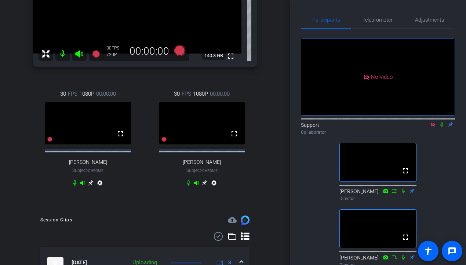
click at [431, 123] on icon at bounding box center [442, 125] width 3 height 5
click at [423, 19] on span "Adjustments" at bounding box center [429, 19] width 29 height 5
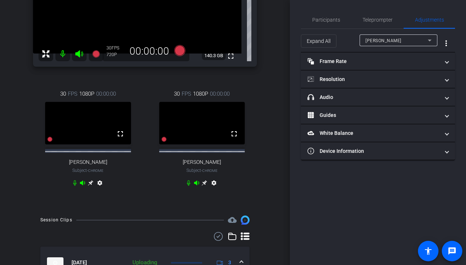
scroll to position [0, 0]
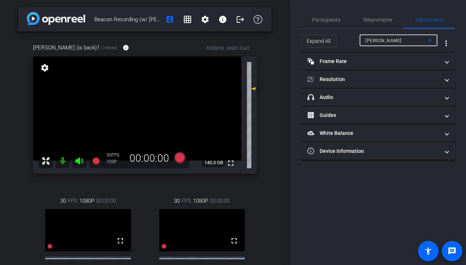
click at [389, 41] on span "[PERSON_NAME]" at bounding box center [384, 40] width 36 height 5
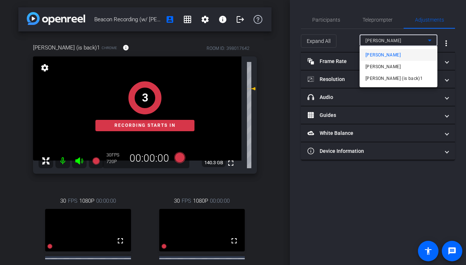
click at [385, 82] on span "[PERSON_NAME] (is back)1" at bounding box center [394, 78] width 57 height 9
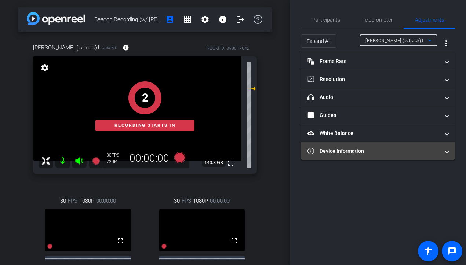
click at [365, 149] on mat-panel-title "Device Information" at bounding box center [374, 152] width 132 height 8
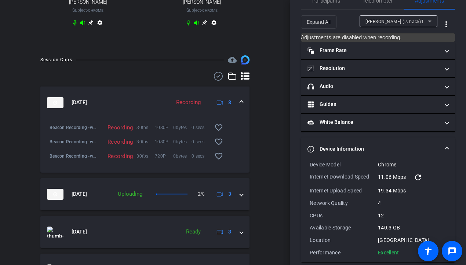
scroll to position [269, 0]
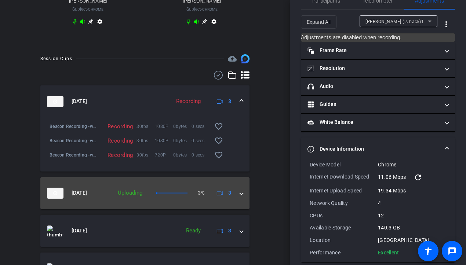
click at [191, 210] on mat-expansion-panel-header "[DATE] Uploading 3% 3" at bounding box center [144, 193] width 209 height 32
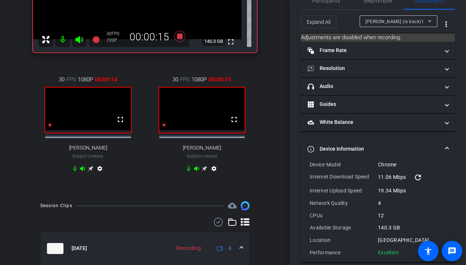
scroll to position [0, 0]
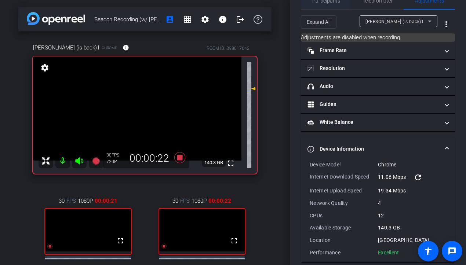
click at [340, 4] on div "Participants" at bounding box center [326, 1] width 50 height 18
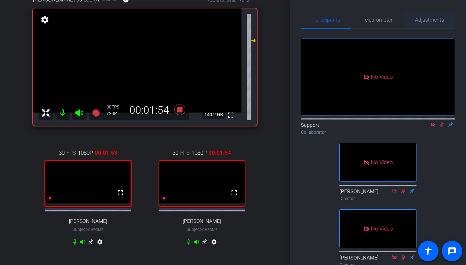
click at [431, 21] on span "Adjustments" at bounding box center [429, 19] width 29 height 5
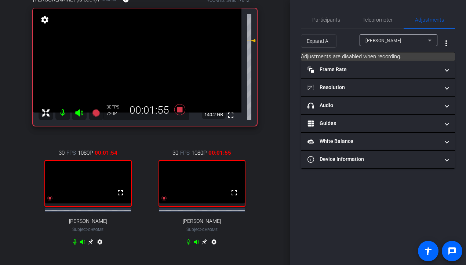
click at [410, 38] on div "[PERSON_NAME]" at bounding box center [397, 40] width 62 height 9
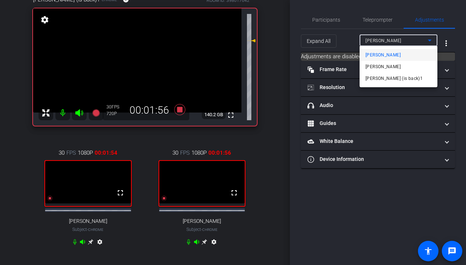
click at [398, 142] on div at bounding box center [233, 132] width 466 height 265
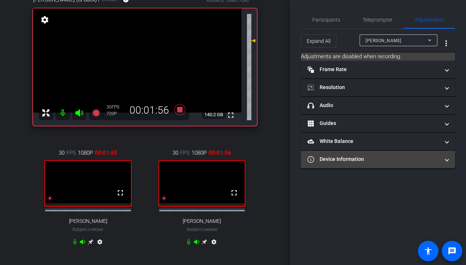
click at [396, 156] on mat-panel-title "Device Information" at bounding box center [374, 160] width 132 height 8
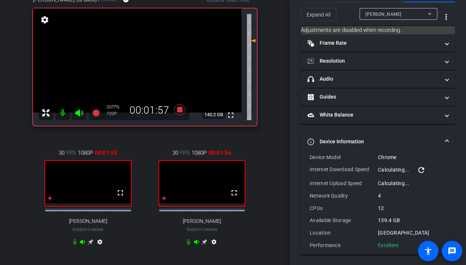
scroll to position [28, 0]
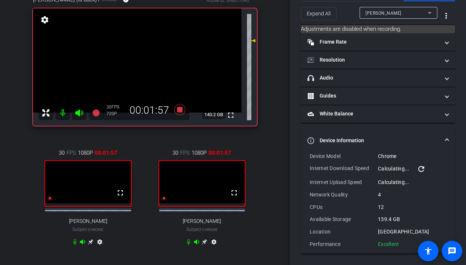
click at [397, 9] on div "[PERSON_NAME]" at bounding box center [397, 12] width 62 height 9
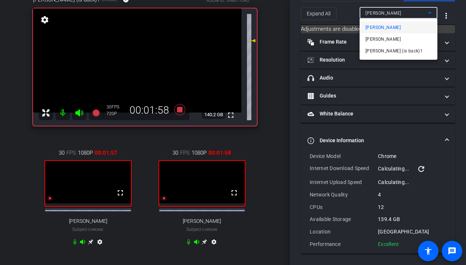
click at [387, 39] on span "[PERSON_NAME]" at bounding box center [383, 39] width 35 height 9
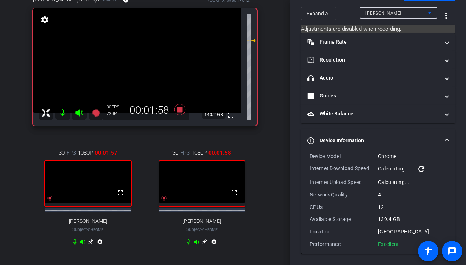
type input "11000"
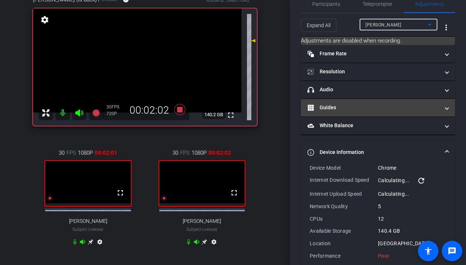
scroll to position [0, 0]
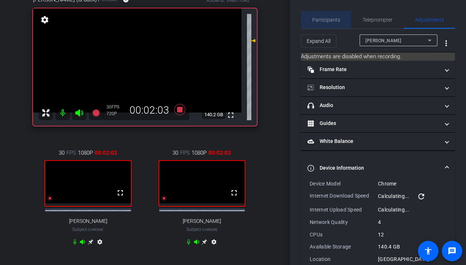
click at [328, 23] on span "Participants" at bounding box center [326, 20] width 28 height 18
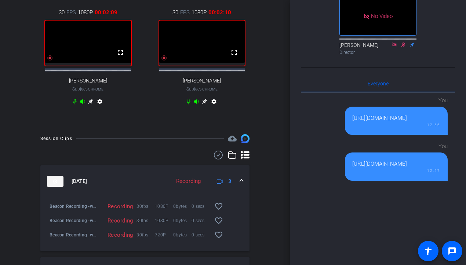
scroll to position [372, 0]
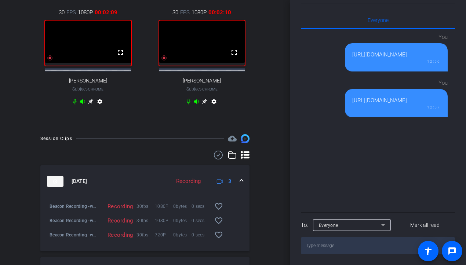
click at [326, 246] on textarea at bounding box center [378, 246] width 154 height 17
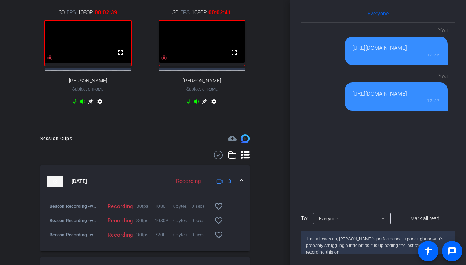
type textarea "Just a heads up, [PERSON_NAME]'s performance is poor right now. It's probably s…"
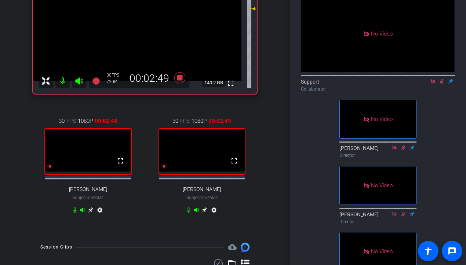
scroll to position [0, 0]
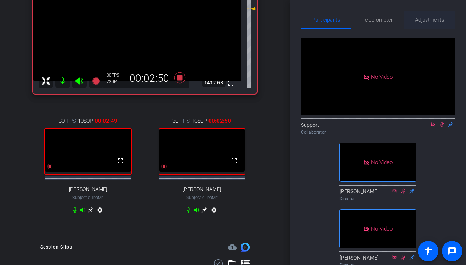
click at [431, 19] on span "Adjustments" at bounding box center [429, 19] width 29 height 5
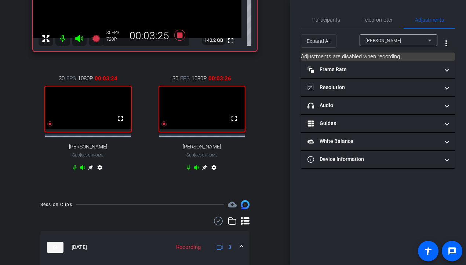
scroll to position [137, 0]
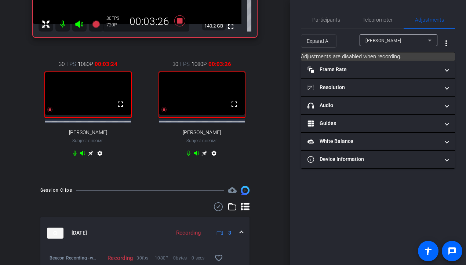
click at [92, 156] on icon at bounding box center [91, 154] width 6 height 6
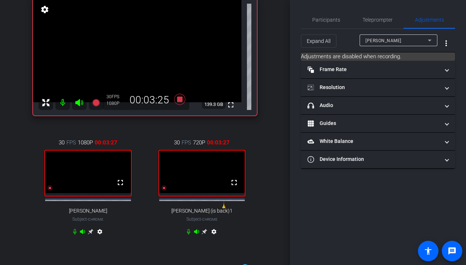
scroll to position [25, 0]
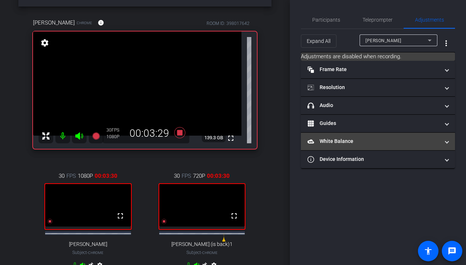
click at [344, 149] on mat-expansion-panel-header "White Balance White Balance" at bounding box center [378, 142] width 154 height 18
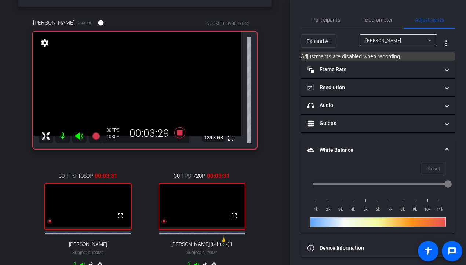
click at [344, 149] on mat-panel-title "White Balance White Balance" at bounding box center [374, 151] width 132 height 8
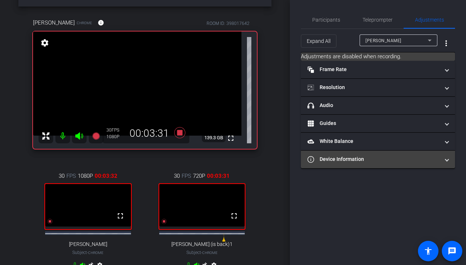
click at [339, 159] on mat-panel-title "Device Information" at bounding box center [374, 160] width 132 height 8
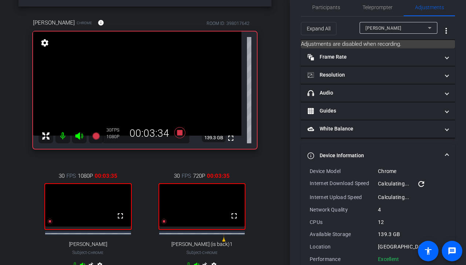
scroll to position [9, 0]
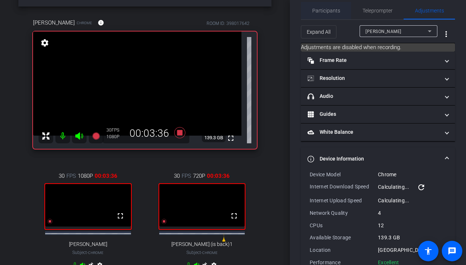
click at [337, 10] on span "Participants" at bounding box center [326, 10] width 28 height 5
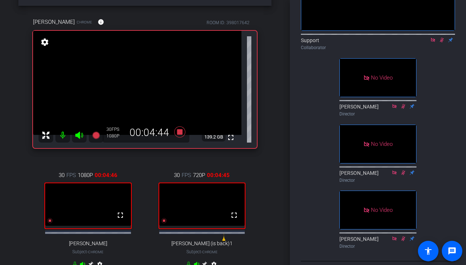
scroll to position [0, 0]
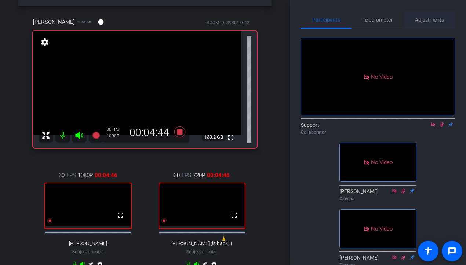
click at [431, 11] on span "Adjustments" at bounding box center [429, 20] width 29 height 18
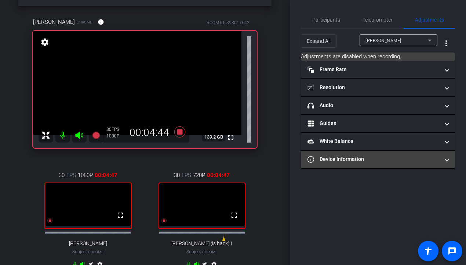
click at [361, 160] on mat-panel-title "Device Information" at bounding box center [374, 160] width 132 height 8
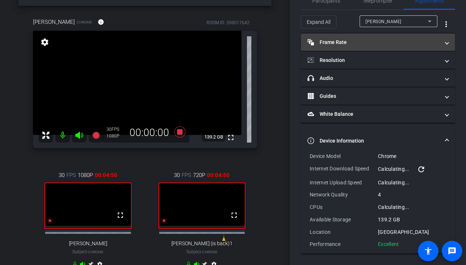
scroll to position [19, 0]
type input "11000"
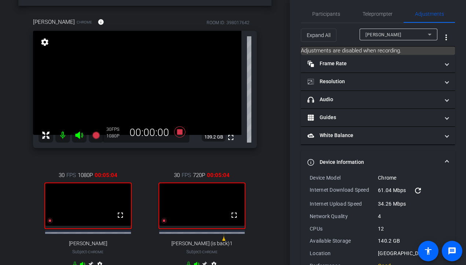
scroll to position [0, 0]
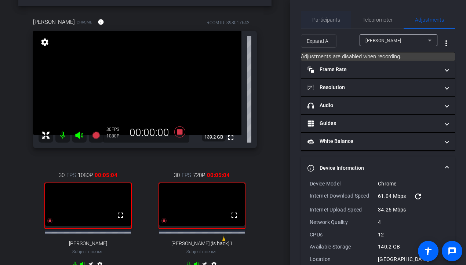
click at [334, 19] on span "Participants" at bounding box center [326, 19] width 28 height 5
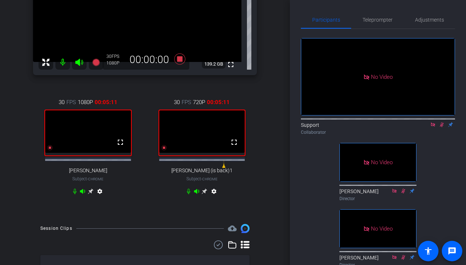
scroll to position [40, 0]
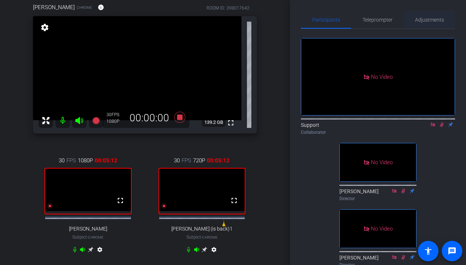
click at [431, 17] on span "Adjustments" at bounding box center [429, 19] width 29 height 5
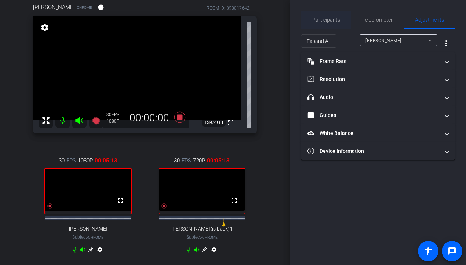
click at [328, 20] on span "Participants" at bounding box center [326, 19] width 28 height 5
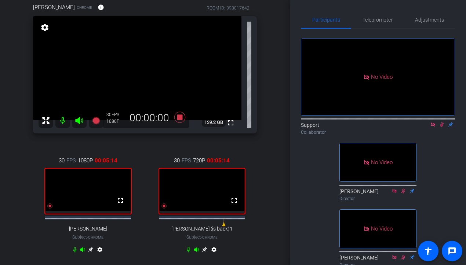
click at [431, 122] on icon at bounding box center [442, 124] width 6 height 5
click at [428, 18] on span "Adjustments" at bounding box center [429, 19] width 29 height 5
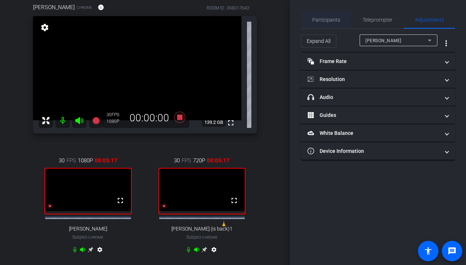
click at [325, 18] on span "Participants" at bounding box center [326, 19] width 28 height 5
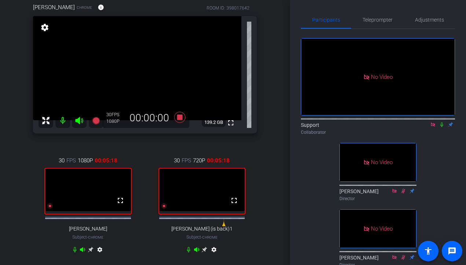
click at [431, 123] on icon at bounding box center [433, 125] width 4 height 4
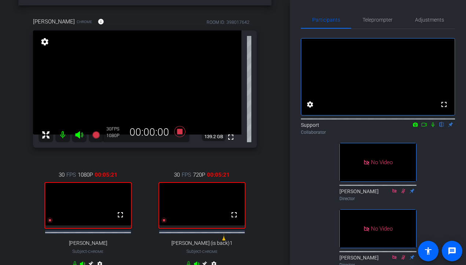
scroll to position [0, 0]
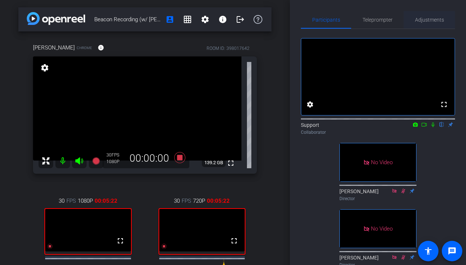
click at [430, 21] on span "Adjustments" at bounding box center [429, 19] width 29 height 5
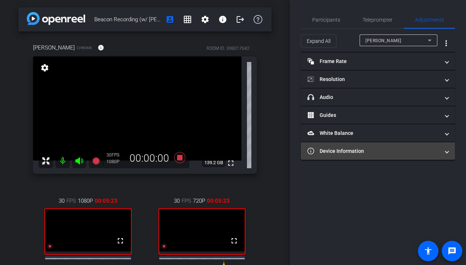
click at [386, 151] on mat-panel-title "Device Information" at bounding box center [374, 152] width 132 height 8
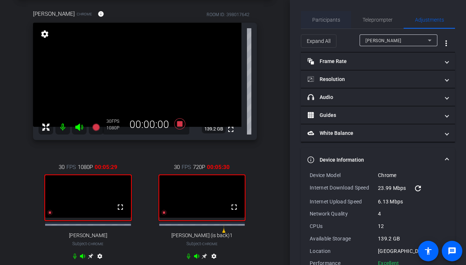
click at [324, 28] on span "Participants" at bounding box center [326, 20] width 28 height 18
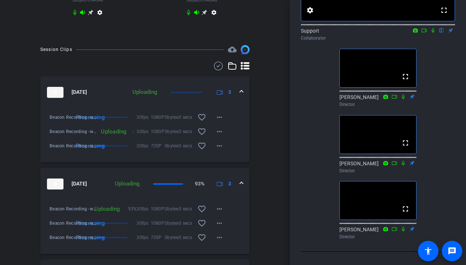
scroll to position [93, 0]
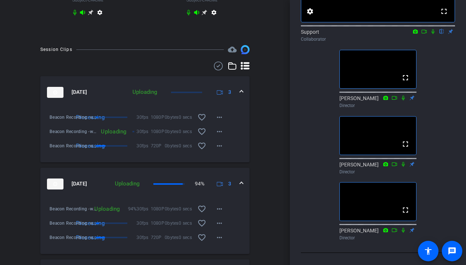
click at [404, 101] on icon at bounding box center [404, 97] width 6 height 5
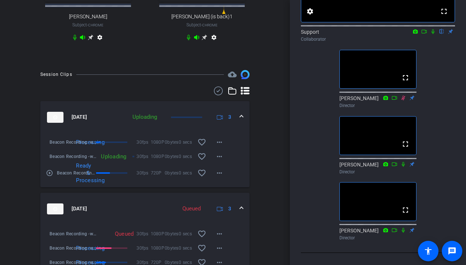
scroll to position [253, 0]
click at [431, 34] on icon at bounding box center [433, 31] width 6 height 5
click at [426, 34] on icon at bounding box center [425, 31] width 6 height 5
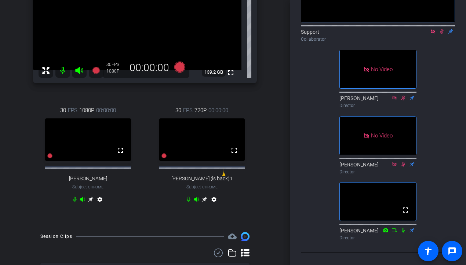
scroll to position [104, 0]
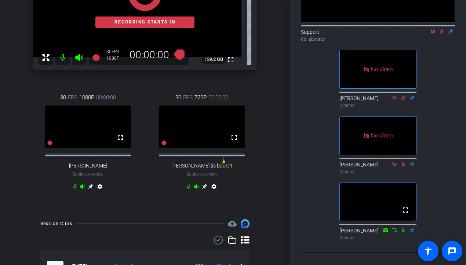
click at [88, 190] on icon at bounding box center [91, 187] width 6 height 6
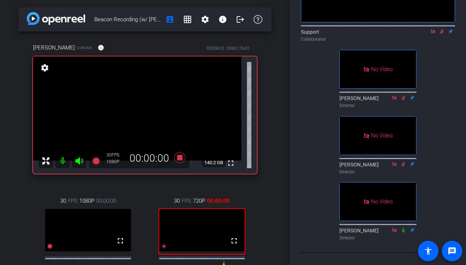
click at [44, 67] on mat-icon "settings" at bounding box center [45, 68] width 10 height 9
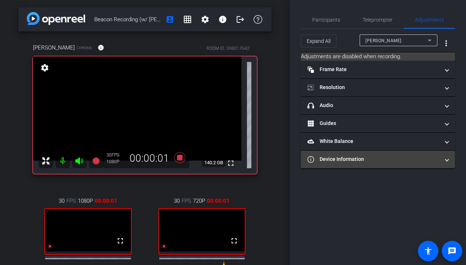
click at [354, 159] on mat-panel-title "Device Information" at bounding box center [374, 160] width 132 height 8
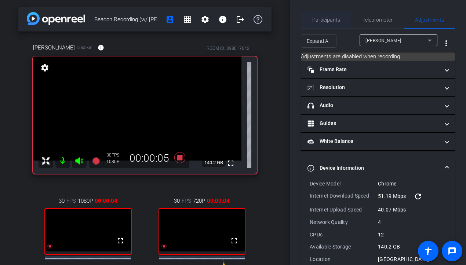
click at [319, 19] on span "Participants" at bounding box center [326, 19] width 28 height 5
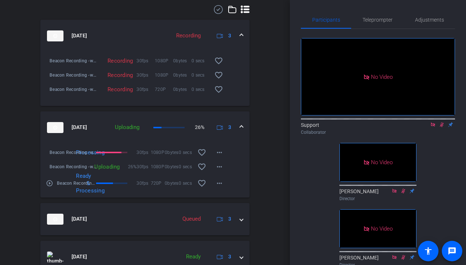
scroll to position [339, 0]
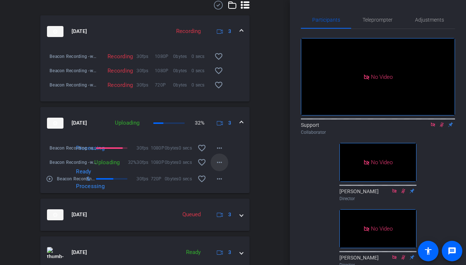
click at [221, 166] on mat-icon "more_horiz" at bounding box center [219, 162] width 9 height 9
click at [253, 149] on div at bounding box center [233, 132] width 466 height 265
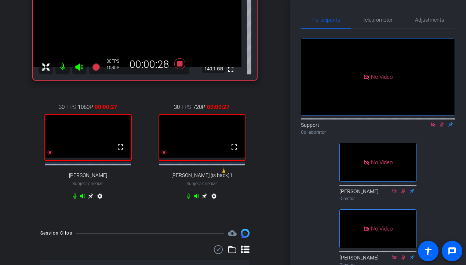
scroll to position [86, 0]
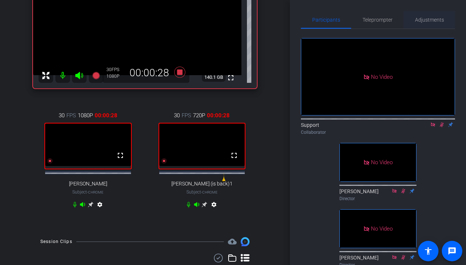
click at [425, 22] on span "Adjustments" at bounding box center [429, 19] width 29 height 5
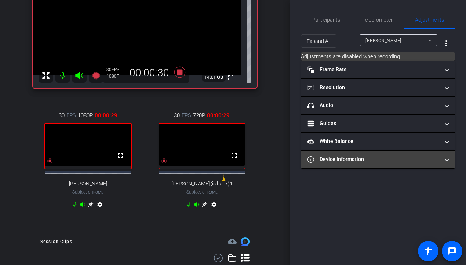
click at [366, 160] on mat-panel-title "Device Information" at bounding box center [374, 160] width 132 height 8
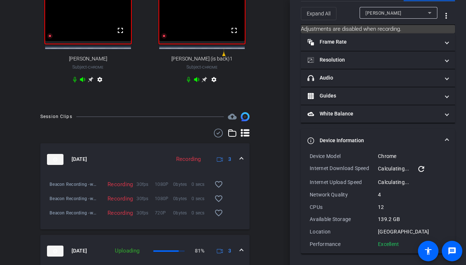
scroll to position [192, 0]
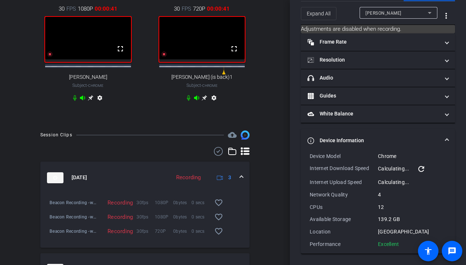
click at [91, 101] on icon at bounding box center [91, 98] width 6 height 6
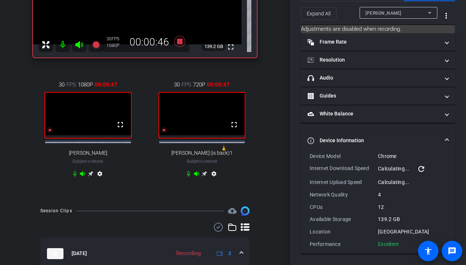
scroll to position [0, 0]
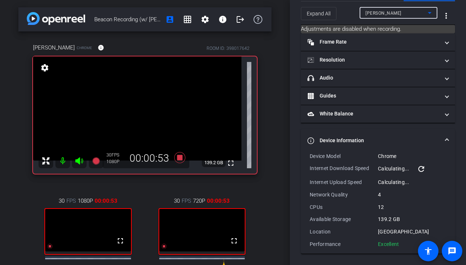
click at [398, 14] on div "[PERSON_NAME]" at bounding box center [397, 12] width 62 height 9
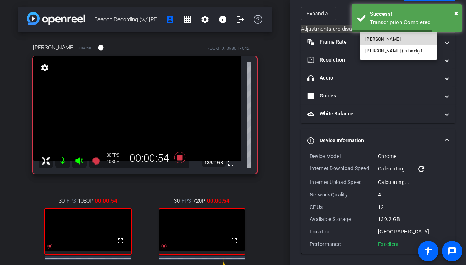
click at [381, 43] on span "[PERSON_NAME]" at bounding box center [383, 39] width 35 height 9
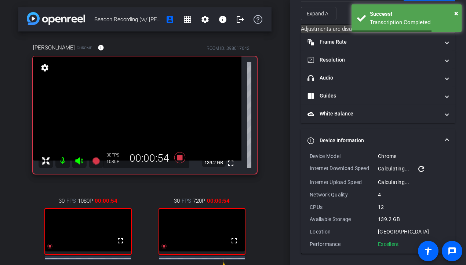
type input "11000"
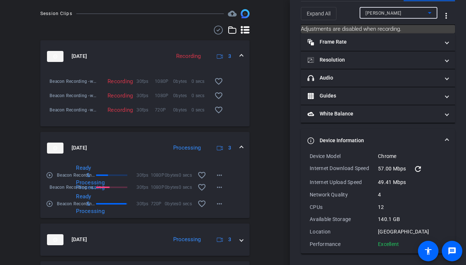
scroll to position [368, 0]
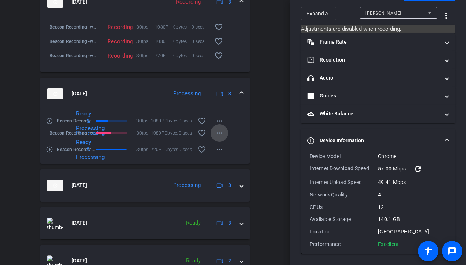
click at [222, 138] on mat-icon "more_horiz" at bounding box center [219, 133] width 9 height 9
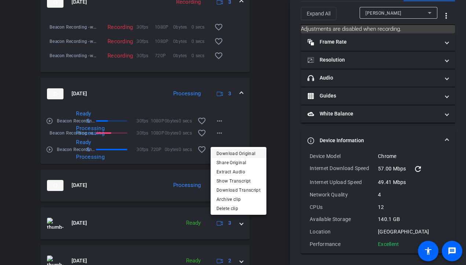
click at [236, 155] on span "Download Original" at bounding box center [239, 153] width 44 height 9
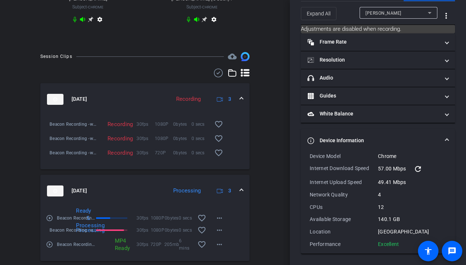
scroll to position [273, 0]
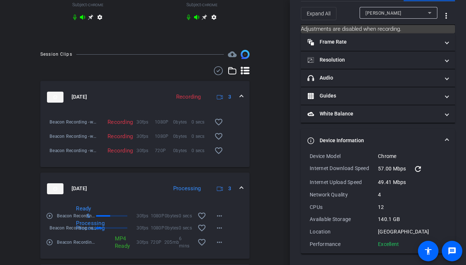
click at [51, 220] on mat-icon "play_circle_outline" at bounding box center [49, 216] width 7 height 7
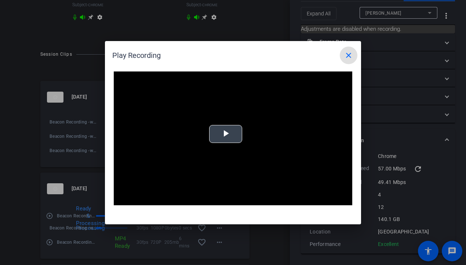
click at [203, 154] on video "Video Player" at bounding box center [233, 139] width 239 height 134
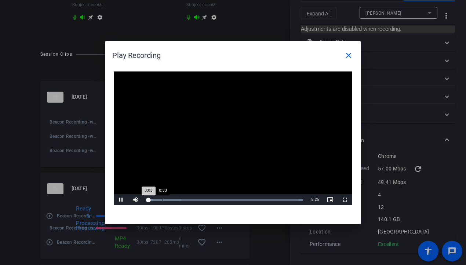
click at [162, 199] on div "Loaded : 100.00% 0:33 0:03" at bounding box center [225, 200] width 156 height 2
click at [174, 203] on div "Loaded : 100.00% 0:57 0:57" at bounding box center [224, 200] width 163 height 11
click at [184, 203] on div "Loaded : 100.00% 1:18 1:18" at bounding box center [224, 200] width 163 height 11
click at [201, 203] on div "Loaded : 100.00% 1:54 1:19" at bounding box center [224, 200] width 163 height 11
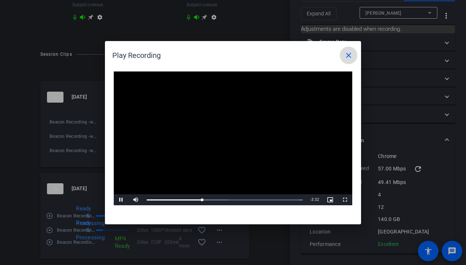
click at [347, 54] on mat-icon "close" at bounding box center [348, 55] width 9 height 9
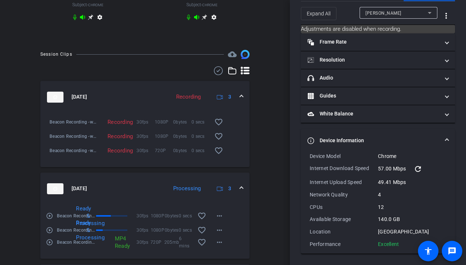
click at [51, 246] on mat-icon "play_circle_outline" at bounding box center [49, 242] width 7 height 7
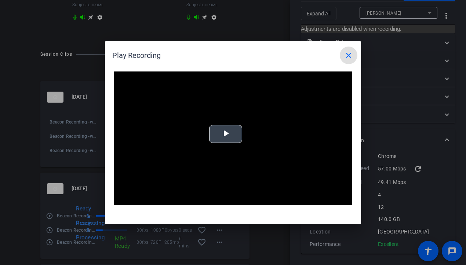
click at [198, 149] on video "Video Player" at bounding box center [233, 139] width 239 height 134
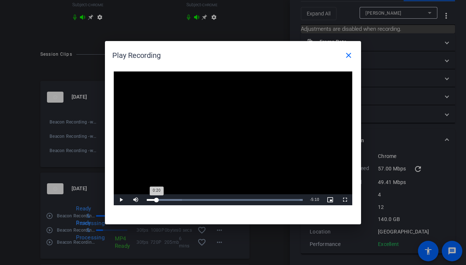
click at [157, 199] on div "Loaded : 100.00% 0:20 0:20" at bounding box center [225, 200] width 156 height 2
click at [152, 198] on div "Loaded : 100.00% 0:10 0:24" at bounding box center [224, 200] width 163 height 11
click at [157, 199] on div "Loaded : 100.00% 0:22 0:12" at bounding box center [225, 200] width 156 height 2
click at [163, 199] on div "0:33" at bounding box center [163, 200] width 0 height 2
click at [172, 199] on div "Loaded : 100.00% 0:52 0:52" at bounding box center [225, 200] width 156 height 2
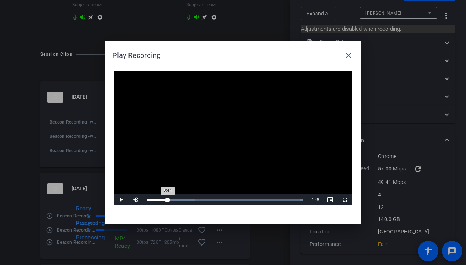
click at [167, 199] on div "Loaded : 100.00% 0:44 0:44" at bounding box center [225, 200] width 156 height 2
click at [348, 51] on mat-icon "close" at bounding box center [348, 55] width 9 height 9
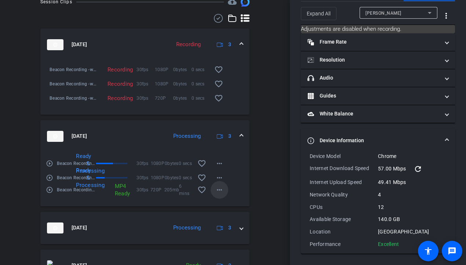
scroll to position [330, 0]
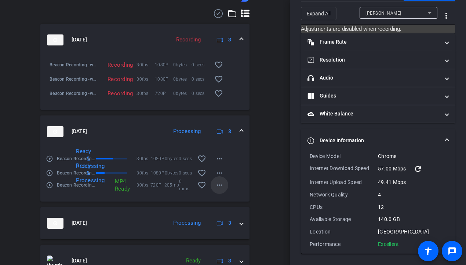
click at [223, 190] on mat-icon "more_horiz" at bounding box center [219, 185] width 9 height 9
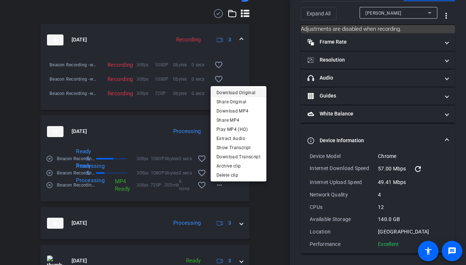
click at [254, 94] on span "Download Original" at bounding box center [239, 92] width 44 height 9
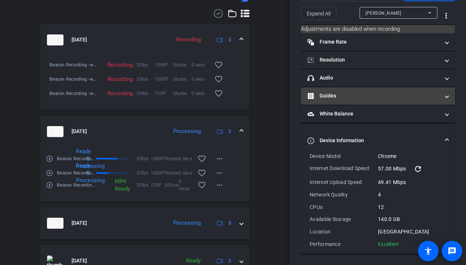
scroll to position [0, 0]
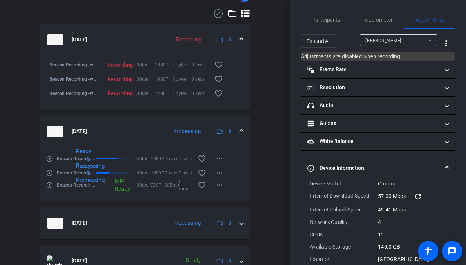
click at [332, 8] on div "Participants Teleprompter Adjustments Support Collaborator [PERSON_NAME] Direct…" at bounding box center [378, 132] width 176 height 265
click at [323, 20] on span "Participants" at bounding box center [326, 19] width 28 height 5
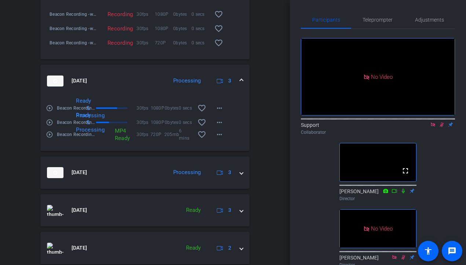
scroll to position [412, 0]
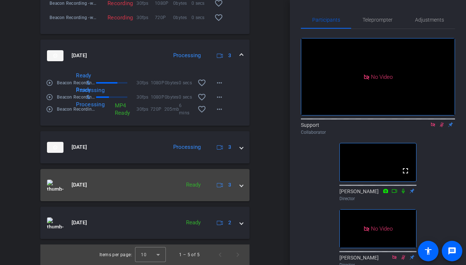
click at [163, 181] on mat-panel-title "[DATE]" at bounding box center [112, 185] width 130 height 11
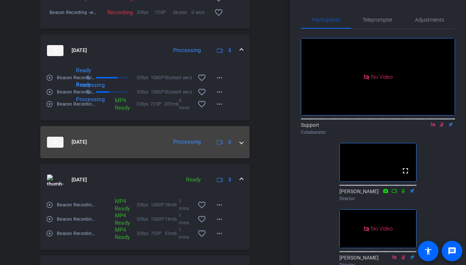
click at [162, 148] on mat-panel-title "[DATE]" at bounding box center [105, 142] width 117 height 11
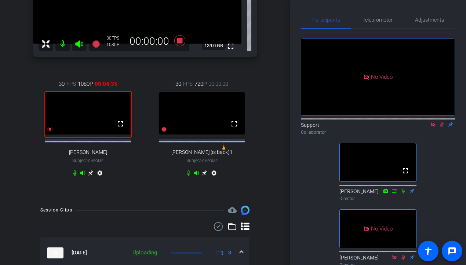
scroll to position [70, 0]
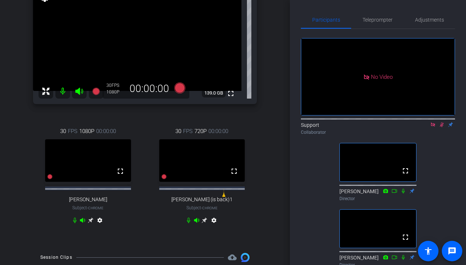
click at [431, 122] on icon at bounding box center [433, 124] width 6 height 5
click at [431, 127] on icon at bounding box center [433, 125] width 4 height 5
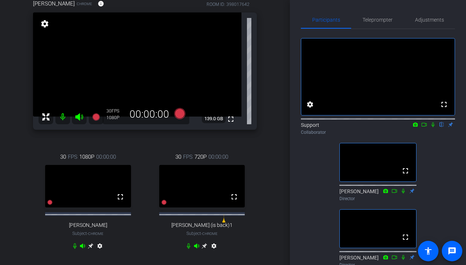
scroll to position [49, 0]
